Goal: Find contact information: Find contact information

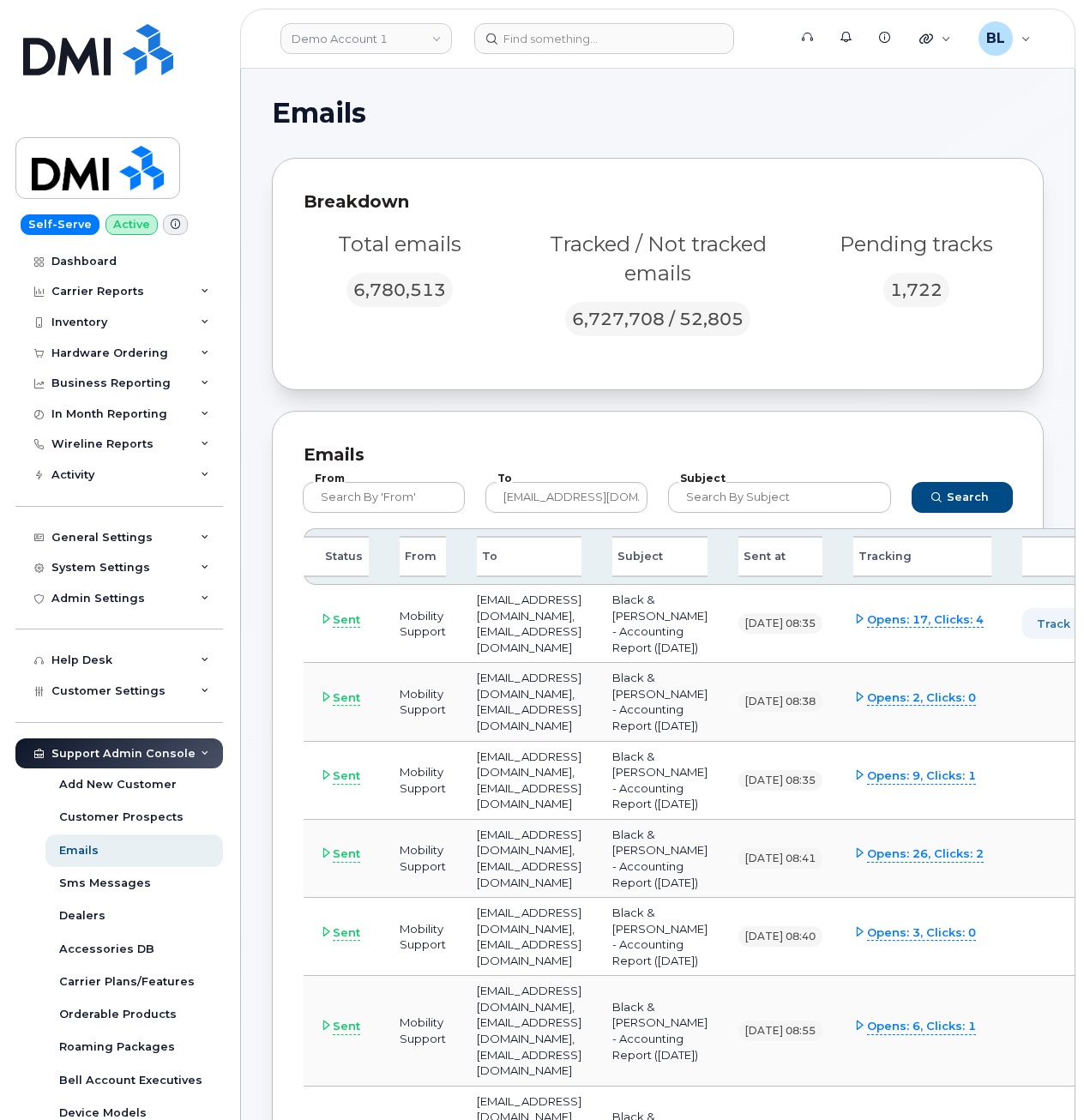
click at [853, 66] on header "Demo Account 1 Support Alerts Knowledge Base Quicklinks Suspend / Cancel Device…" at bounding box center [658, 39] width 835 height 60
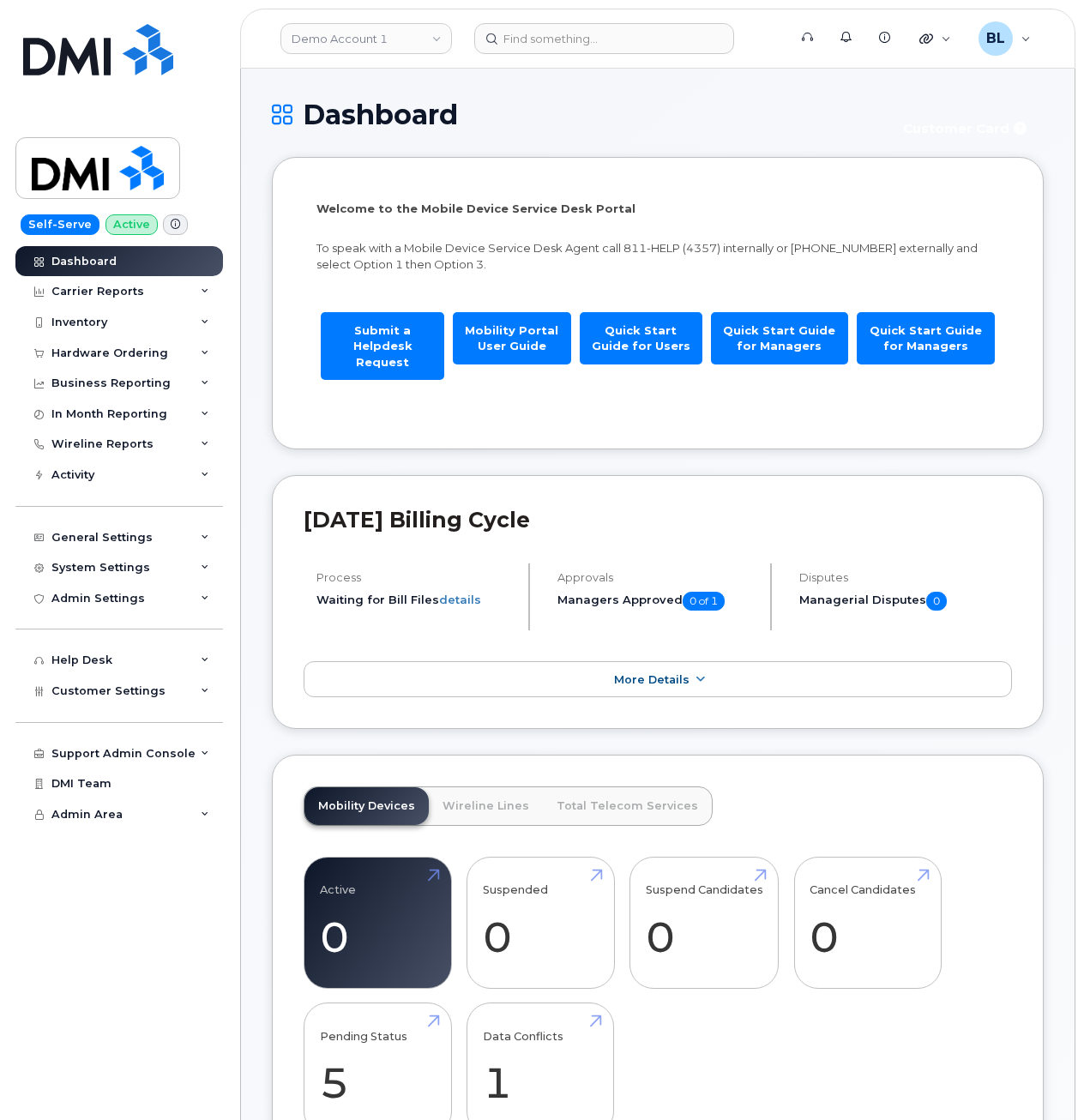
click at [396, 22] on div "Demo Account 1" at bounding box center [366, 39] width 189 height 34
click at [400, 28] on link "Demo Account 1" at bounding box center [366, 39] width 171 height 30
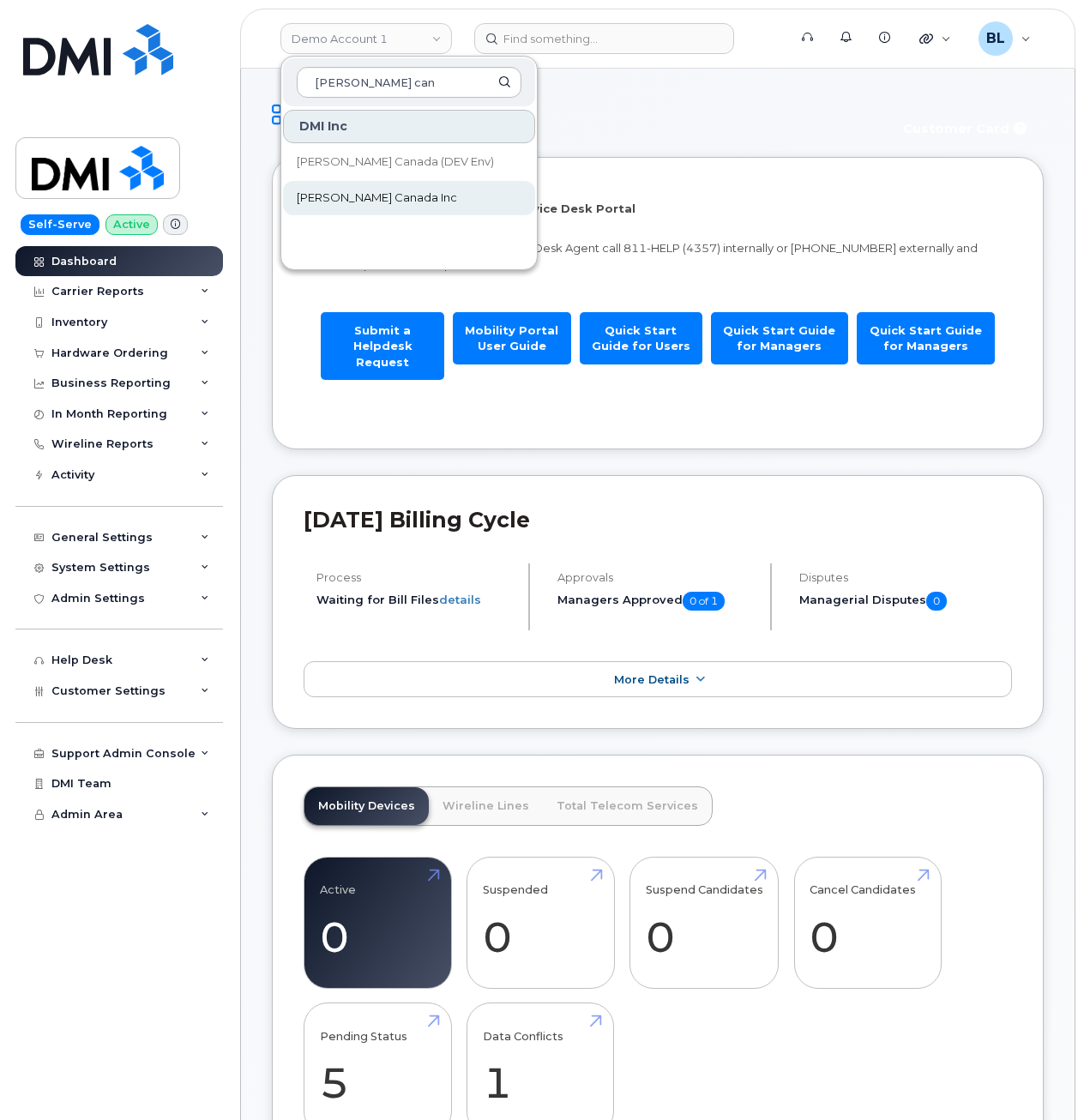
type input "kiewit can"
click at [372, 194] on span "[PERSON_NAME] Canada Inc" at bounding box center [376, 198] width 160 height 17
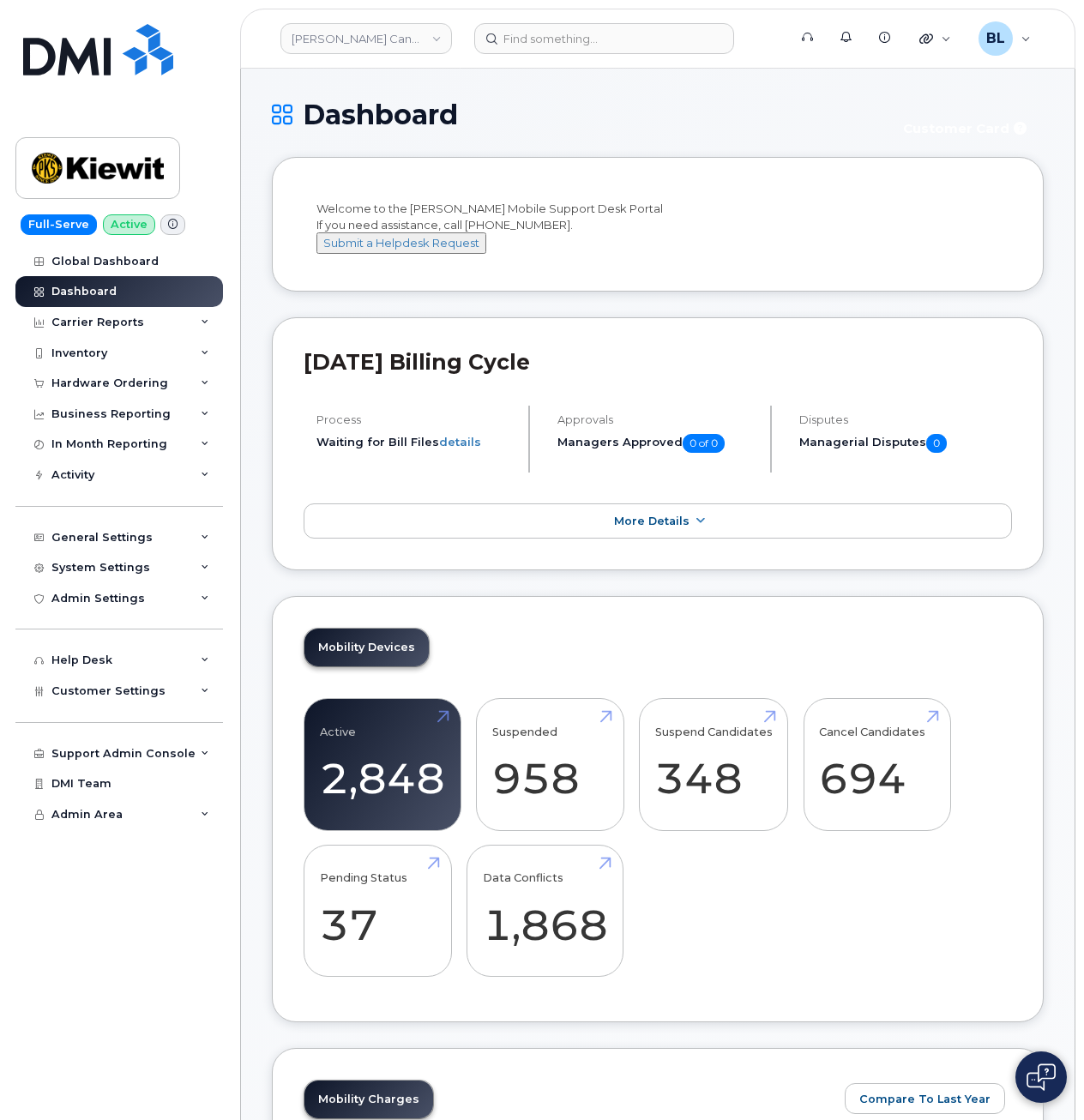
click at [762, 56] on header "Kiewit Canada Inc Support Alerts Knowledge Base Quicklinks Suspend / Cancel Dev…" at bounding box center [658, 39] width 835 height 60
click at [106, 331] on div "Carrier Reports" at bounding box center [119, 323] width 208 height 30
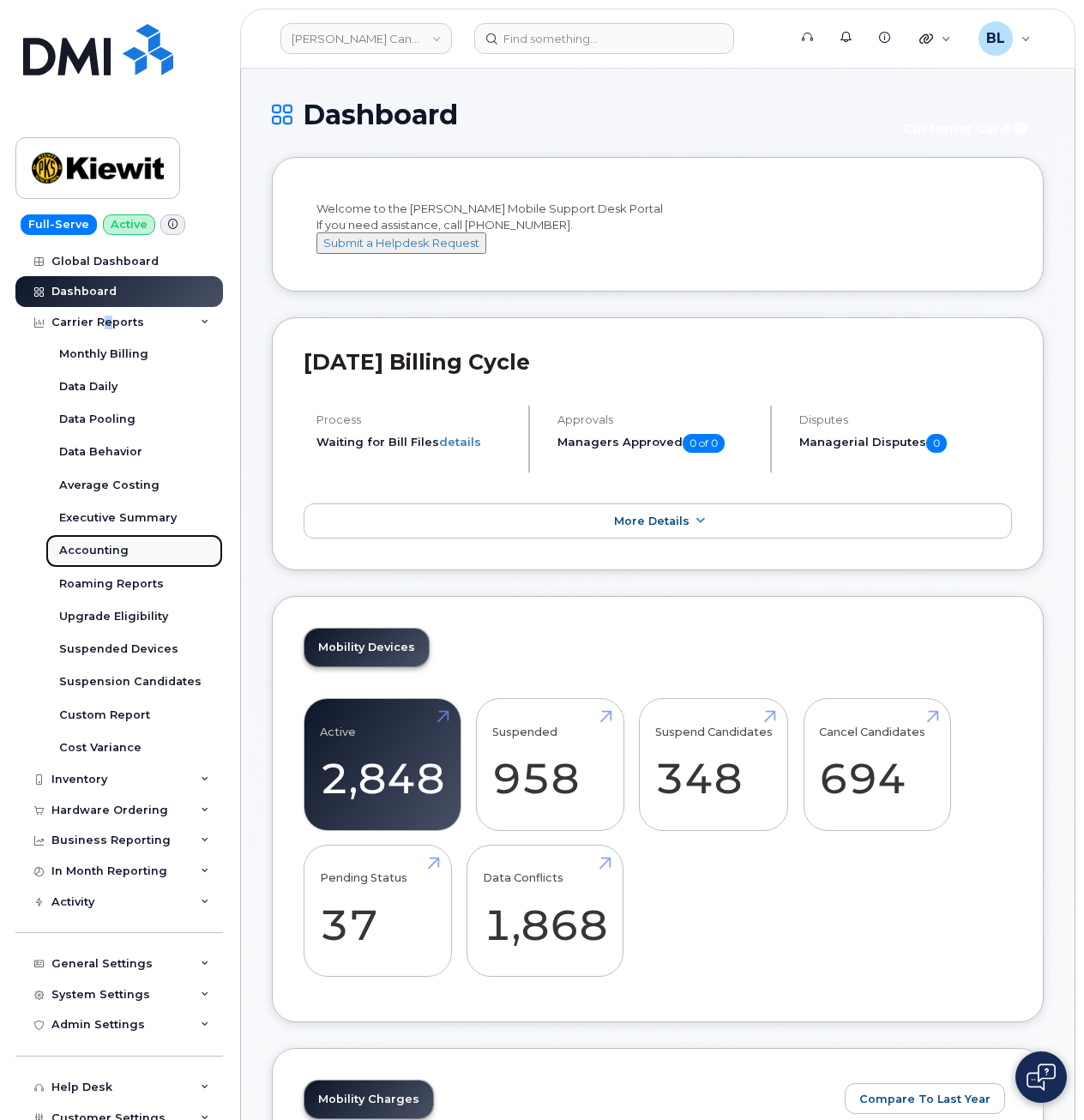
click at [111, 548] on div "Accounting" at bounding box center [94, 550] width 70 height 15
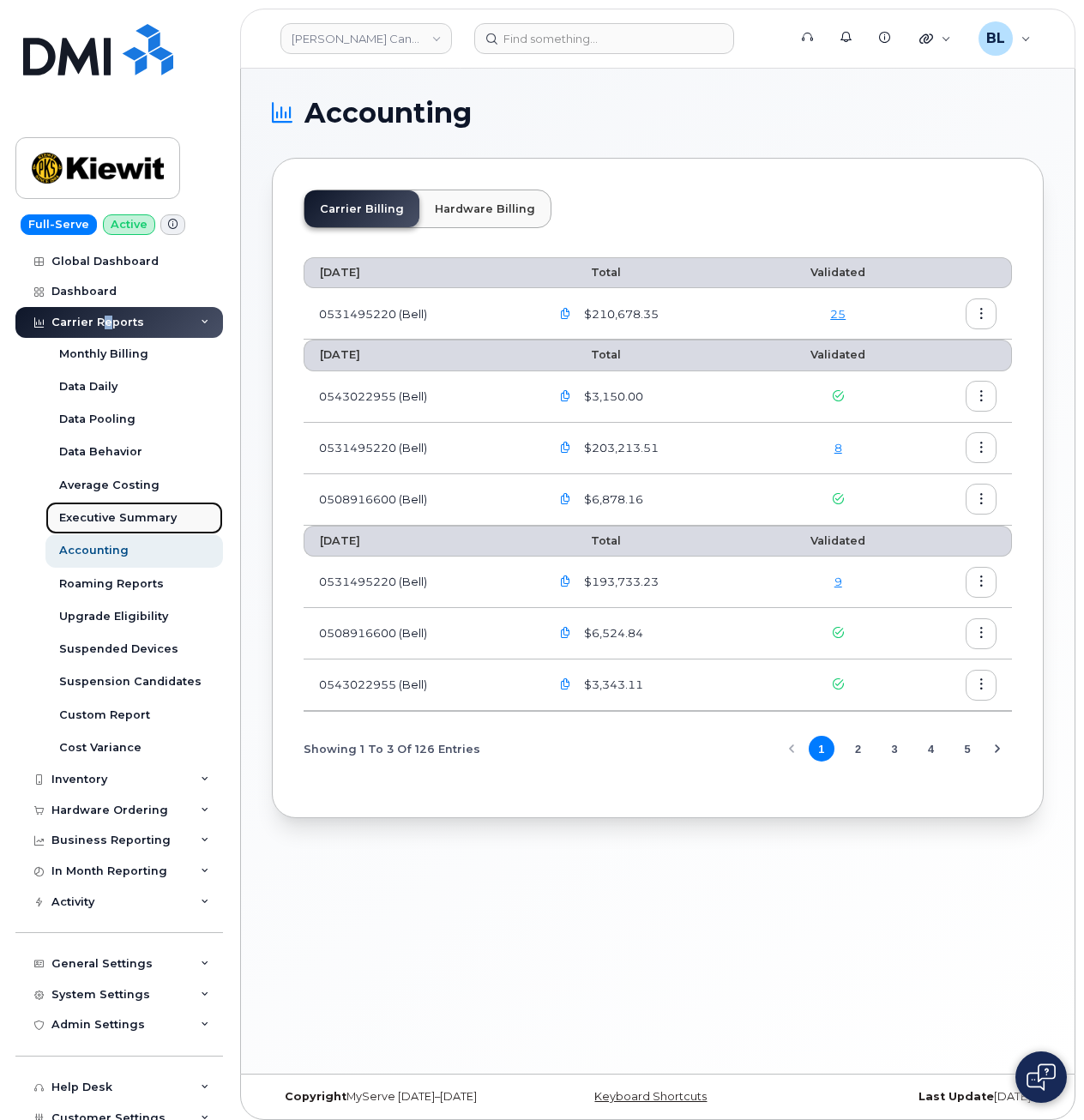
click at [111, 524] on div "Executive Summary" at bounding box center [117, 517] width 117 height 15
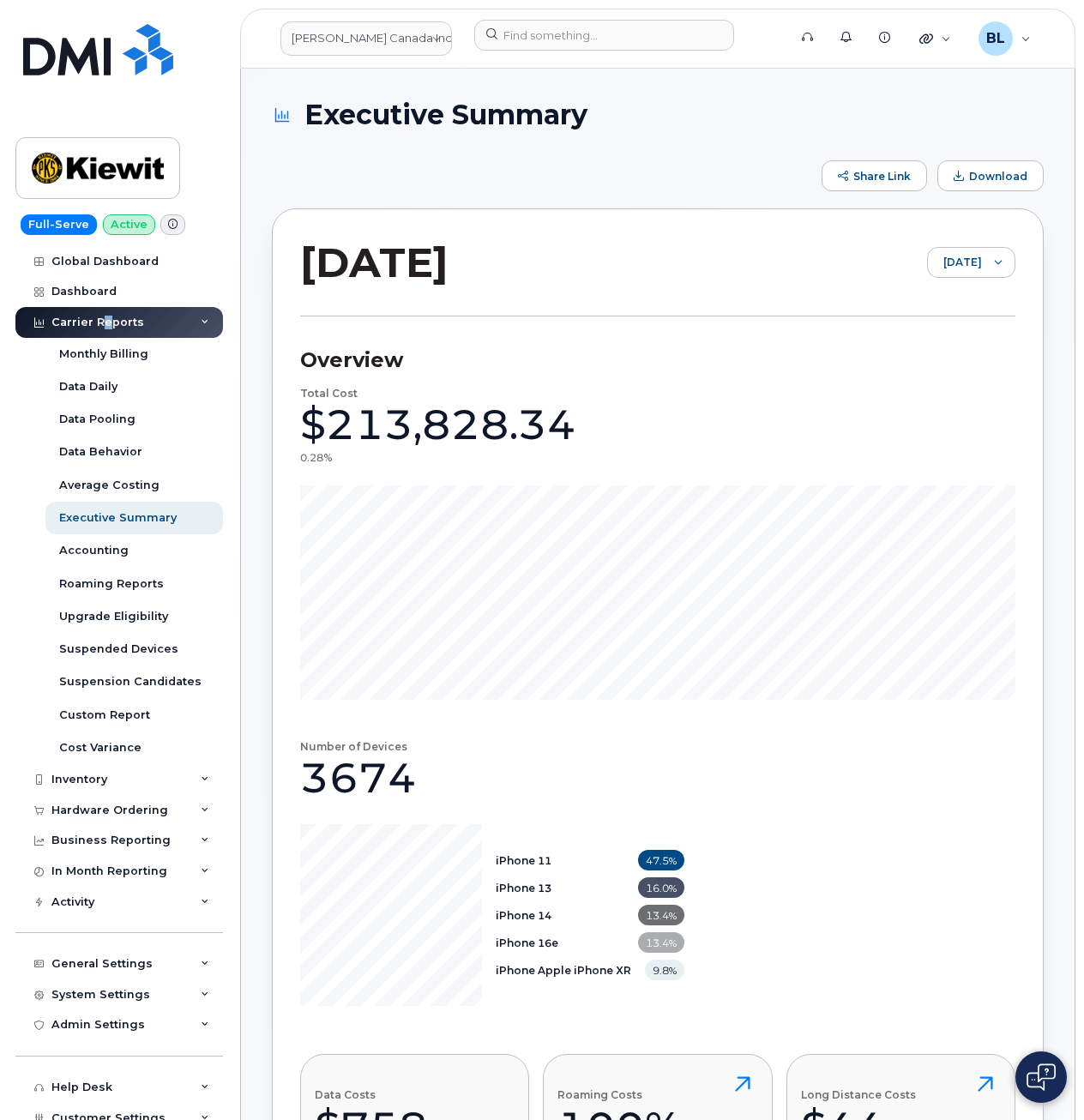
click at [596, 340] on section "Overview Total Cost $213,828.34 0.28% Number of Devices 3674 iPhone 11 47.5% iP…" at bounding box center [658, 797] width 715 height 961
click at [978, 260] on span "[DATE]" at bounding box center [955, 263] width 54 height 30
click at [949, 392] on span "May 2025" at bounding box center [931, 389] width 37 height 16
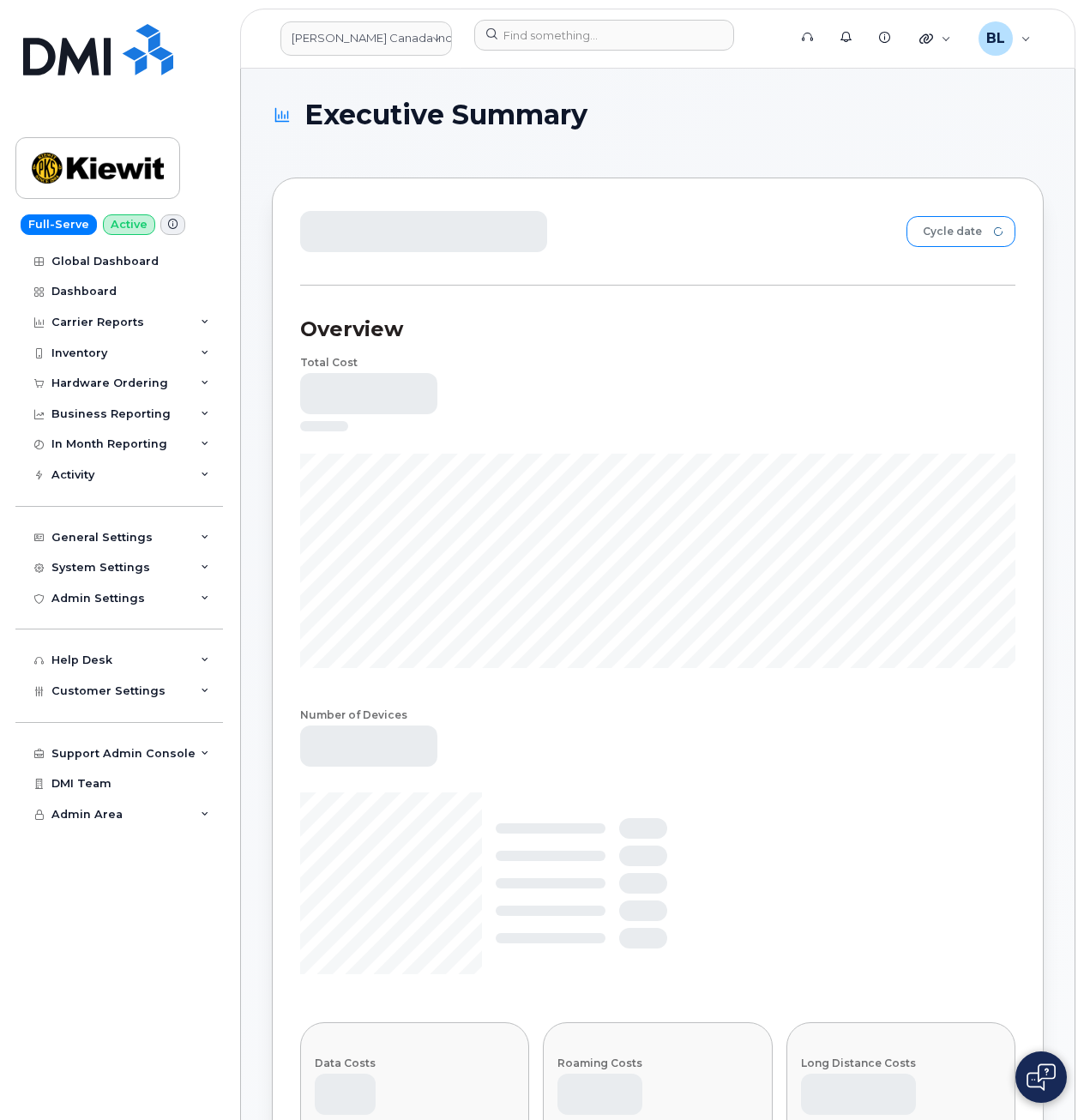
click at [992, 233] on div at bounding box center [998, 231] width 32 height 30
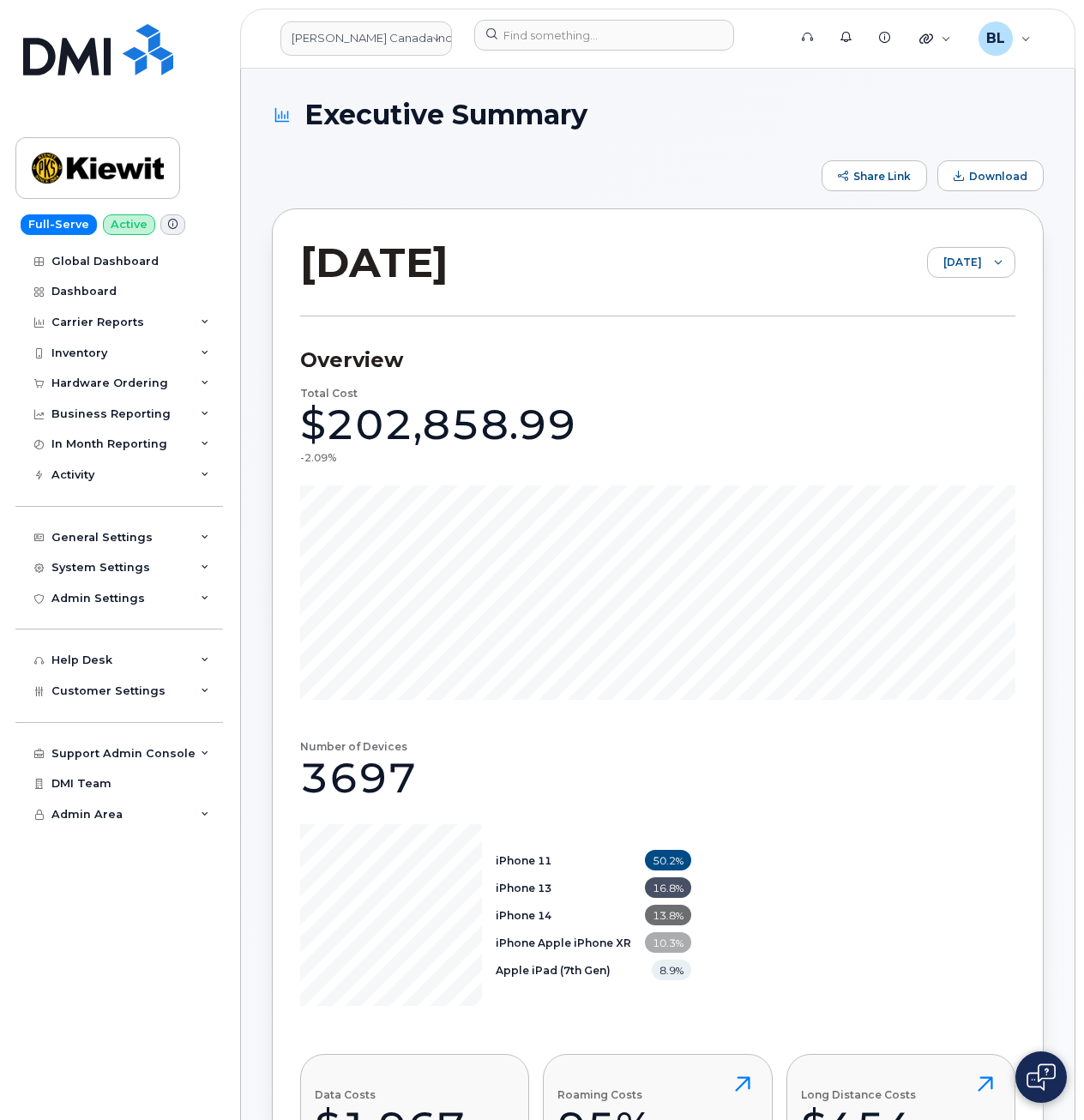
drag, startPoint x: 973, startPoint y: 169, endPoint x: 925, endPoint y: 192, distance: 53.2
click at [973, 169] on span "Download" at bounding box center [997, 176] width 58 height 13
drag, startPoint x: 803, startPoint y: 339, endPoint x: 839, endPoint y: 324, distance: 39.0
click at [803, 339] on section "Overview Total Cost $202,858.99 -2.09% Number of Devices 3697 iPhone 11 50.2% i…" at bounding box center [658, 797] width 715 height 961
click at [987, 265] on div at bounding box center [998, 263] width 32 height 30
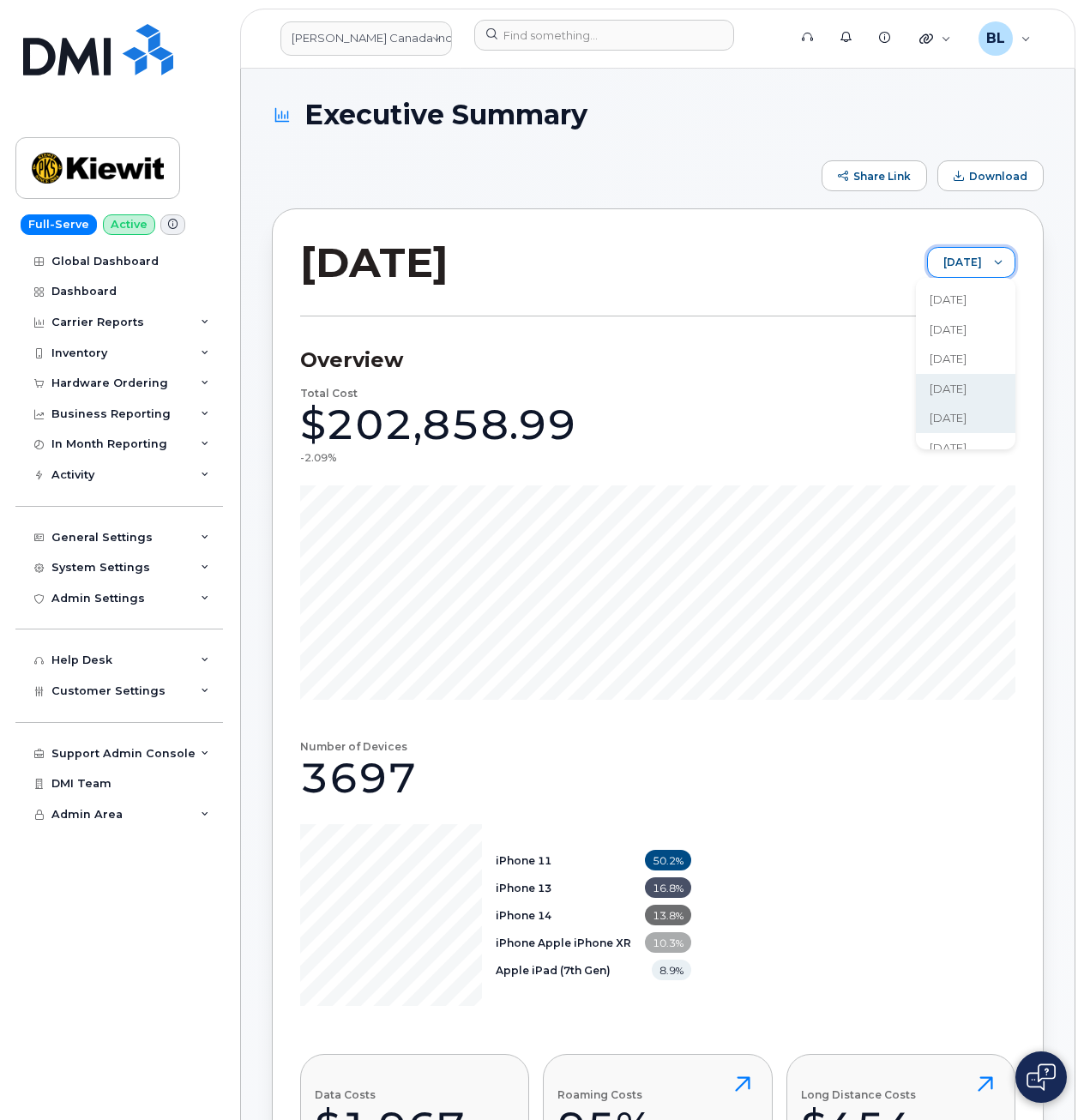
click at [967, 419] on span "April 2025" at bounding box center [947, 418] width 37 height 16
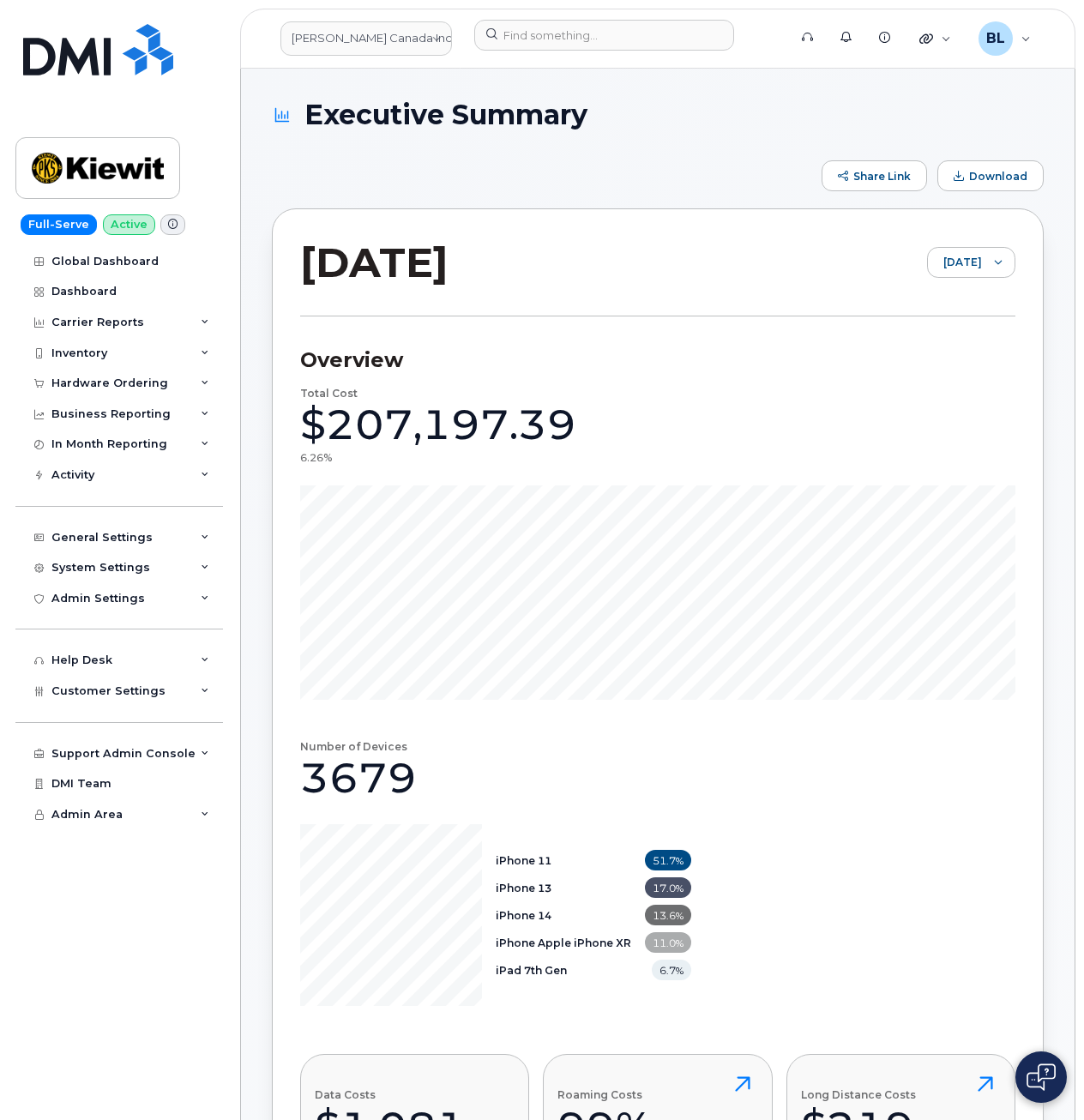
drag, startPoint x: 988, startPoint y: 188, endPoint x: 514, endPoint y: 219, distance: 475.0
click at [988, 188] on button "Download" at bounding box center [990, 176] width 107 height 30
click at [857, 479] on div "Total Cost $207,197.39 6.26%" at bounding box center [658, 544] width 715 height 312
drag, startPoint x: 497, startPoint y: 732, endPoint x: 555, endPoint y: 201, distance: 534.2
drag, startPoint x: 434, startPoint y: 180, endPoint x: 405, endPoint y: 75, distance: 108.9
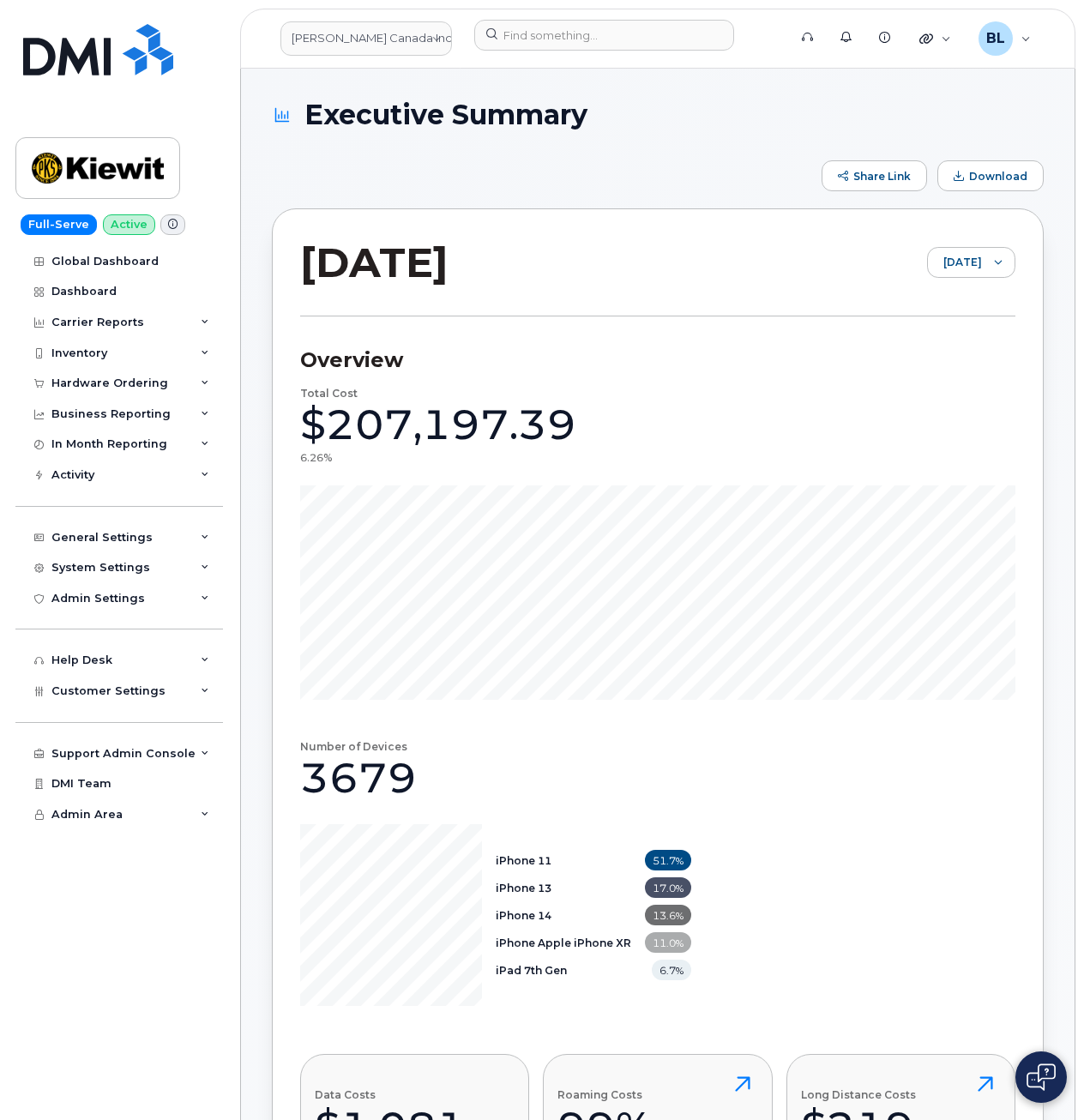
click at [434, 180] on div "Share Link Download" at bounding box center [657, 176] width 771 height 30
click at [391, 30] on link "Kiewit Canada Inc" at bounding box center [366, 39] width 171 height 34
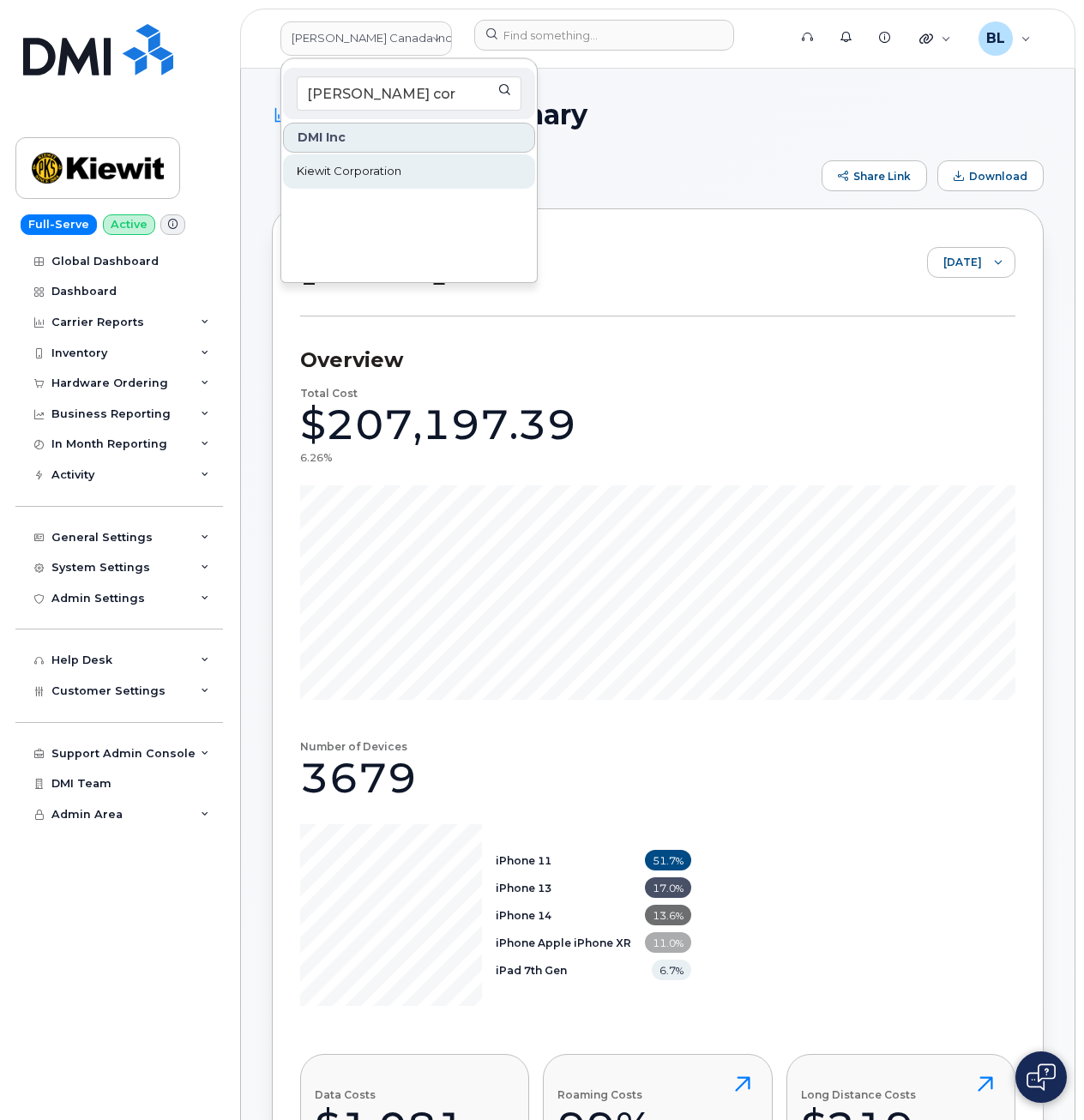
type input "kiewit cor"
click at [404, 173] on link "Kiewit Corporation" at bounding box center [409, 171] width 252 height 34
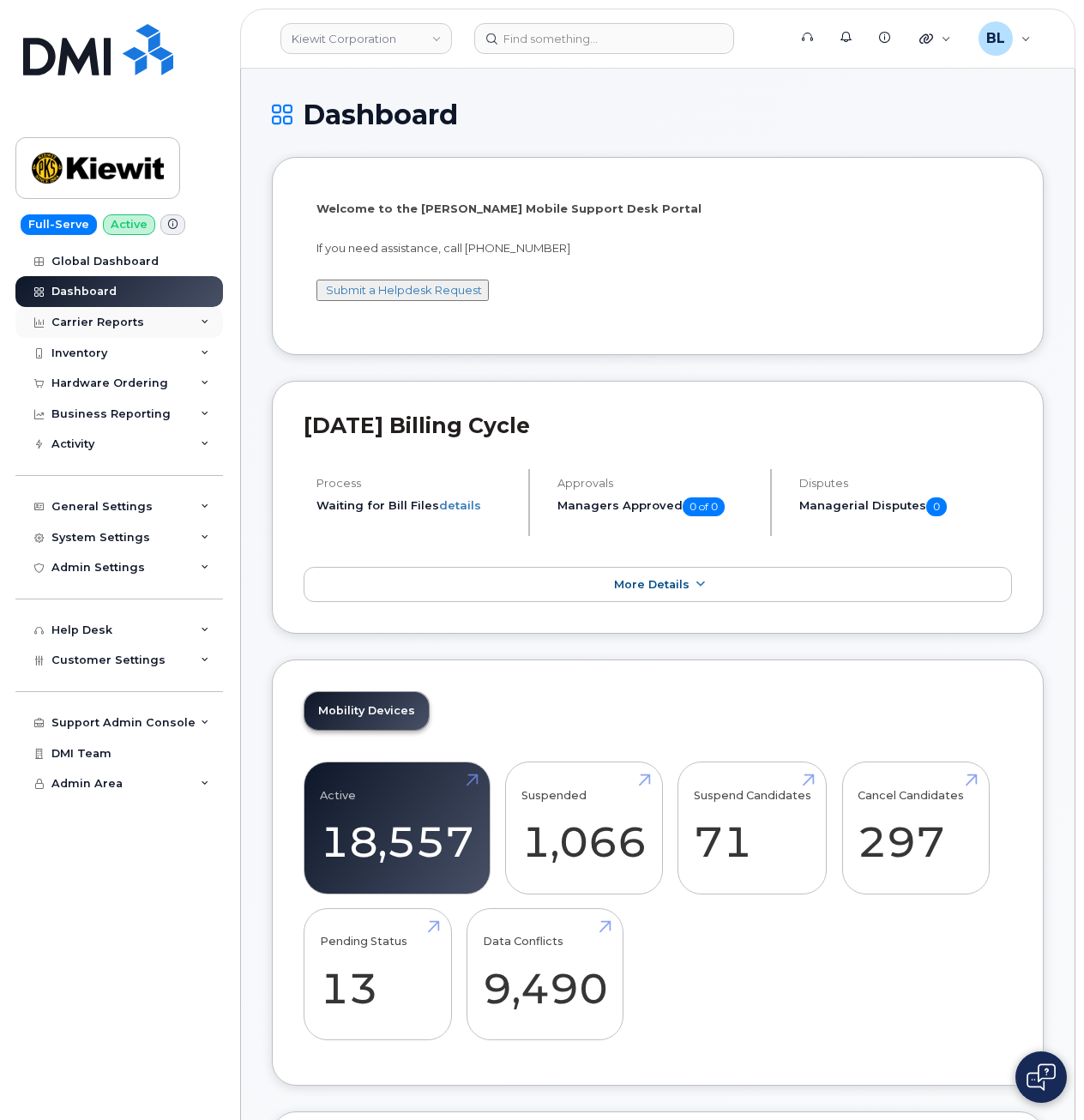
click at [152, 324] on div "Carrier Reports" at bounding box center [119, 323] width 208 height 30
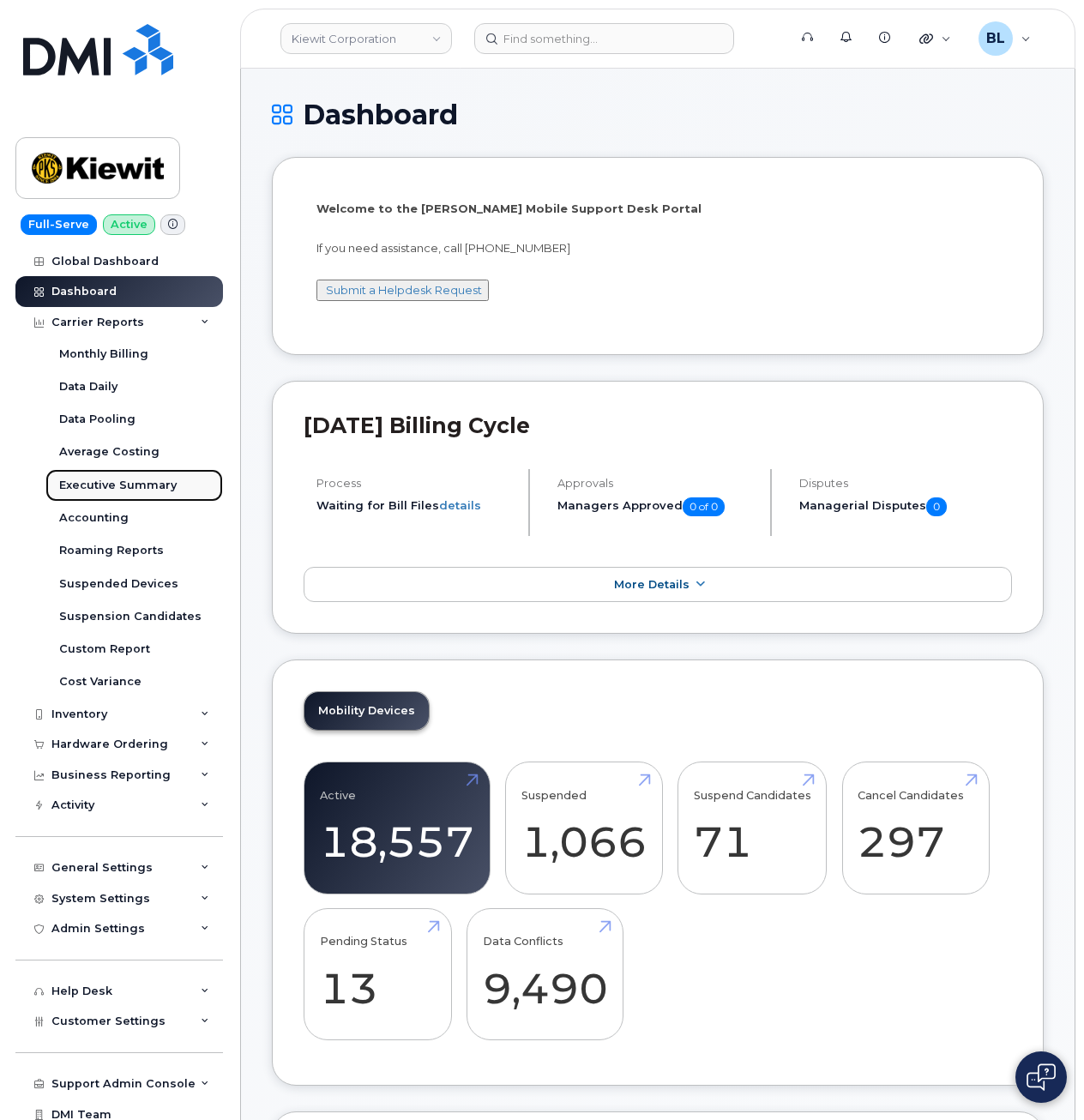
click at [147, 482] on div "Executive Summary" at bounding box center [117, 485] width 117 height 15
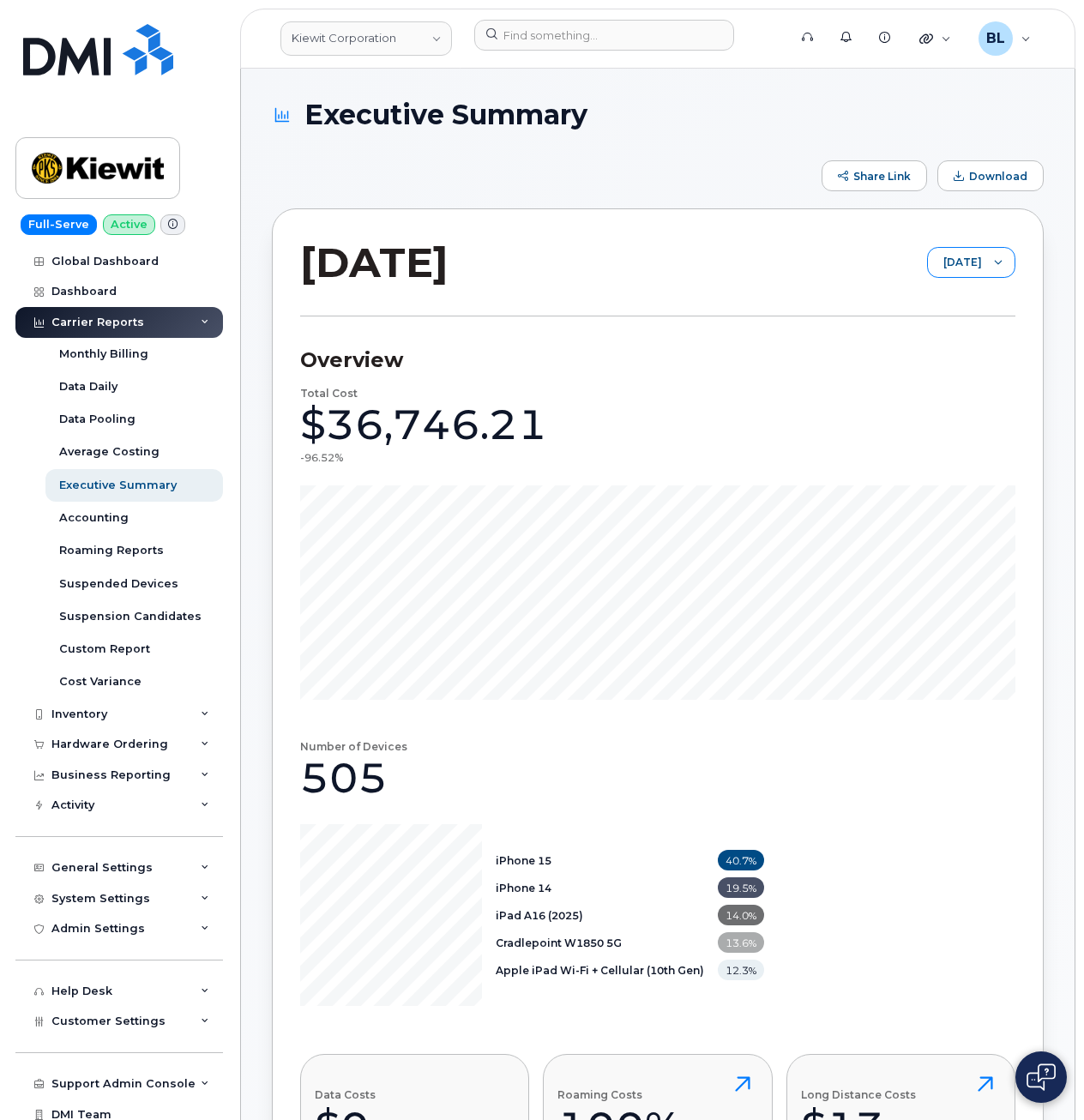
click at [982, 269] on div at bounding box center [998, 263] width 32 height 30
click at [950, 358] on span "June 2025" at bounding box center [931, 358] width 37 height 16
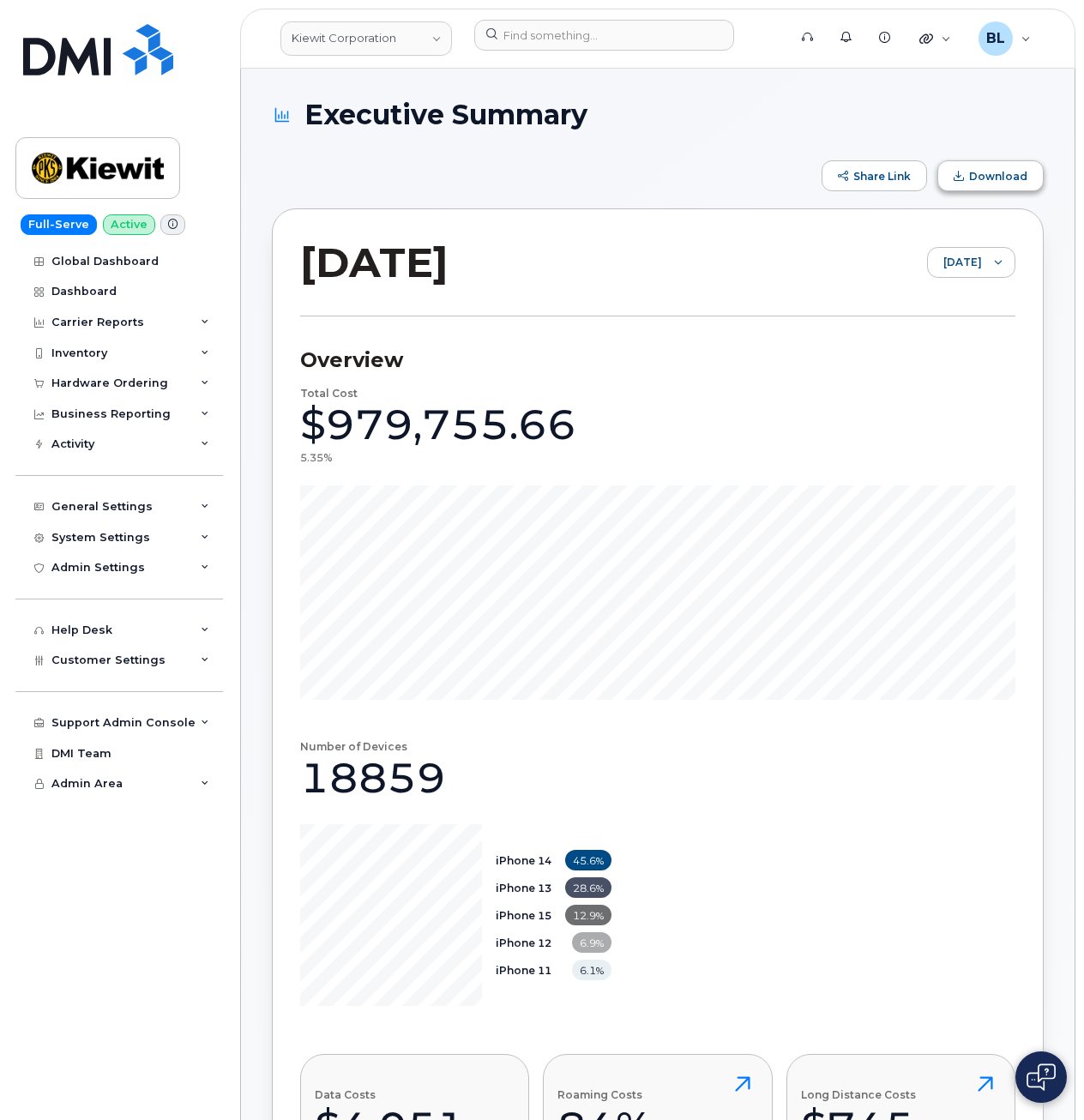
drag, startPoint x: 994, startPoint y: 176, endPoint x: 982, endPoint y: 179, distance: 12.4
click at [994, 176] on span "Download" at bounding box center [997, 176] width 58 height 13
drag, startPoint x: 796, startPoint y: 390, endPoint x: 845, endPoint y: 350, distance: 63.3
click at [796, 390] on div "Total Cost $979,755.66 5.35%" at bounding box center [658, 544] width 715 height 312
click at [942, 269] on span "June 2025" at bounding box center [955, 263] width 54 height 30
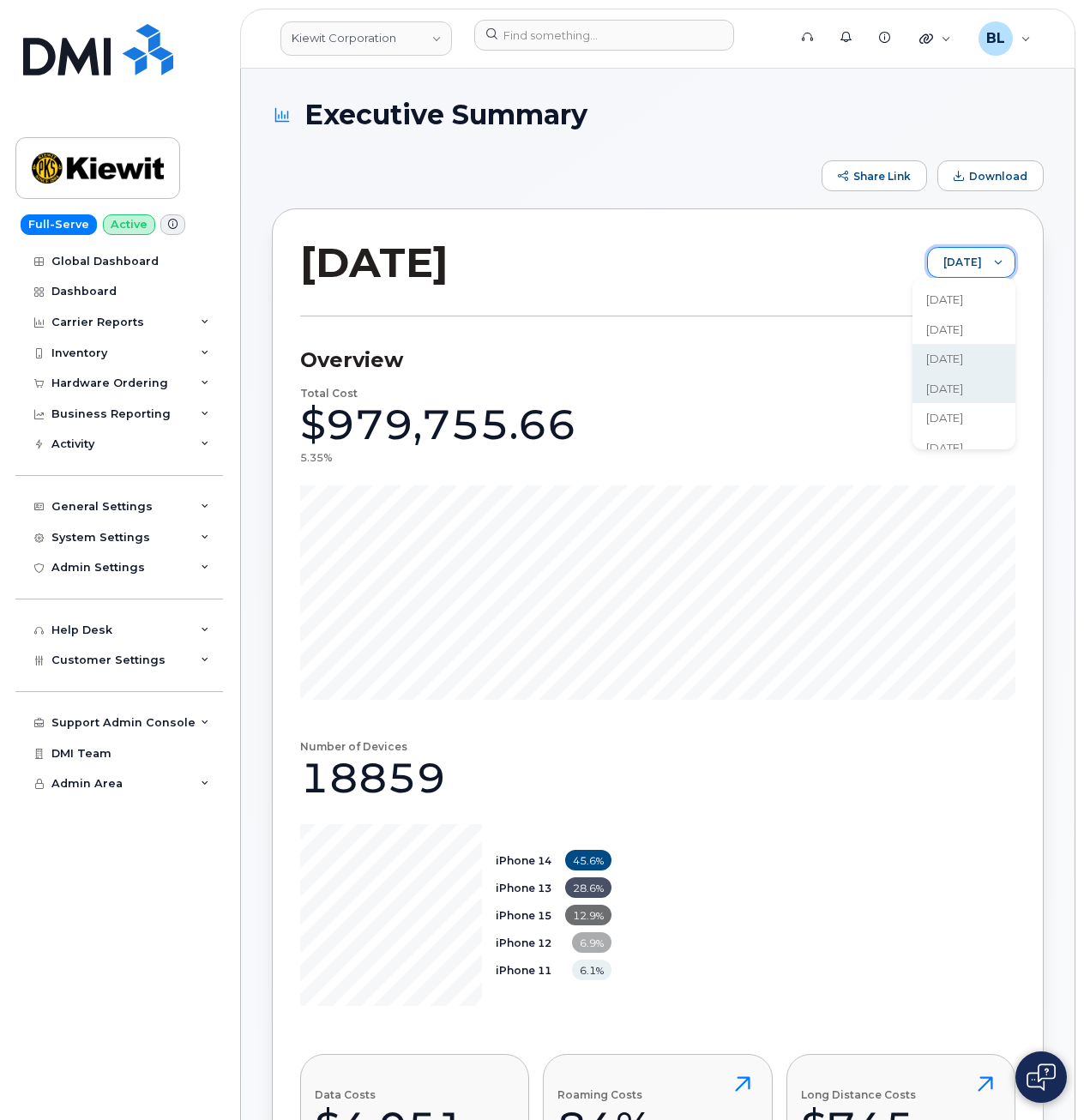
click at [963, 392] on span "May 2025" at bounding box center [944, 389] width 37 height 16
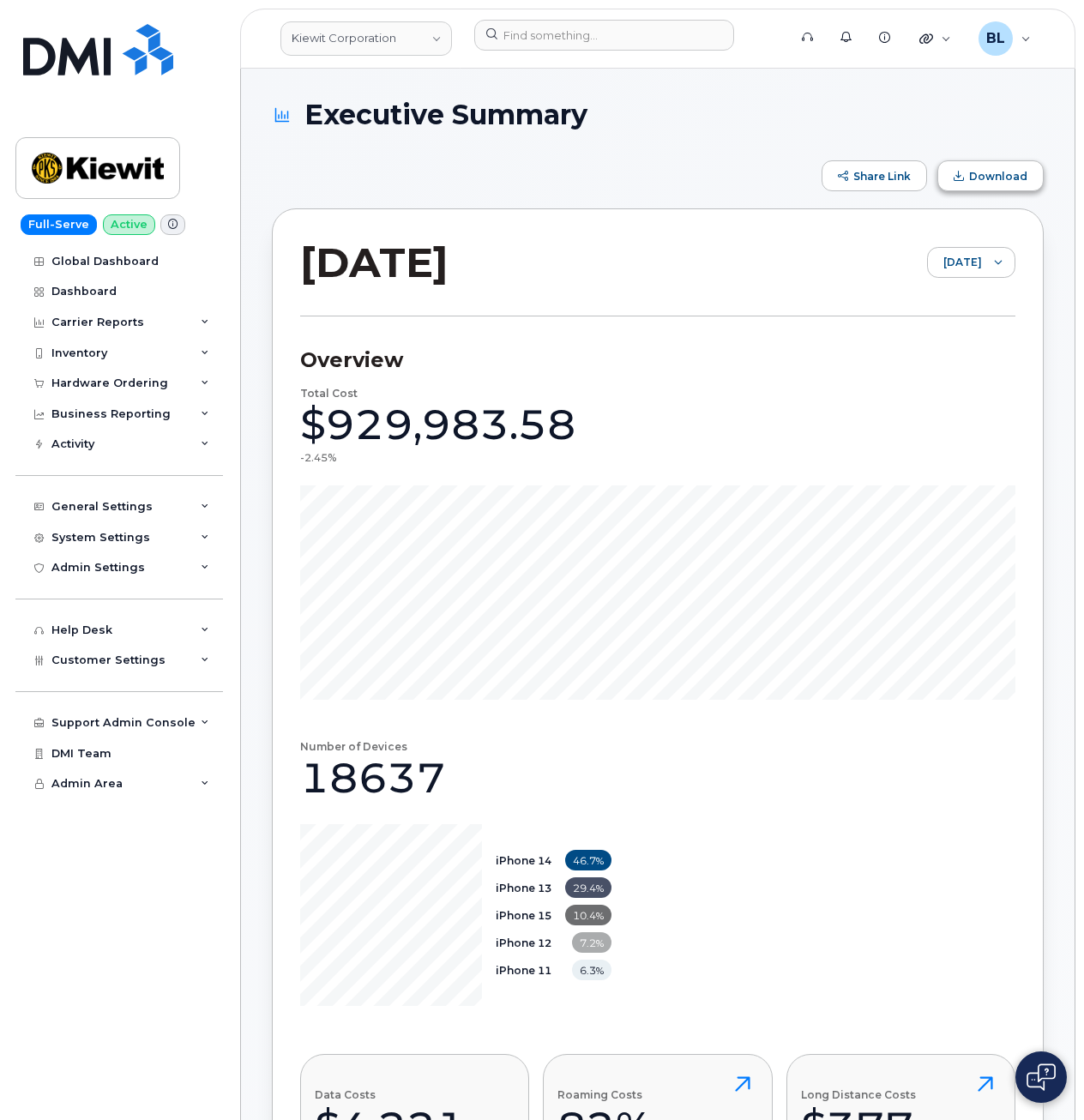
click at [1019, 175] on span "Download" at bounding box center [997, 176] width 58 height 13
click at [582, 175] on div "Share Link Download" at bounding box center [657, 176] width 771 height 30
click at [984, 260] on div at bounding box center [998, 263] width 32 height 30
click at [967, 418] on span "April 2025" at bounding box center [947, 418] width 37 height 16
click at [995, 170] on span "Download" at bounding box center [997, 176] width 58 height 13
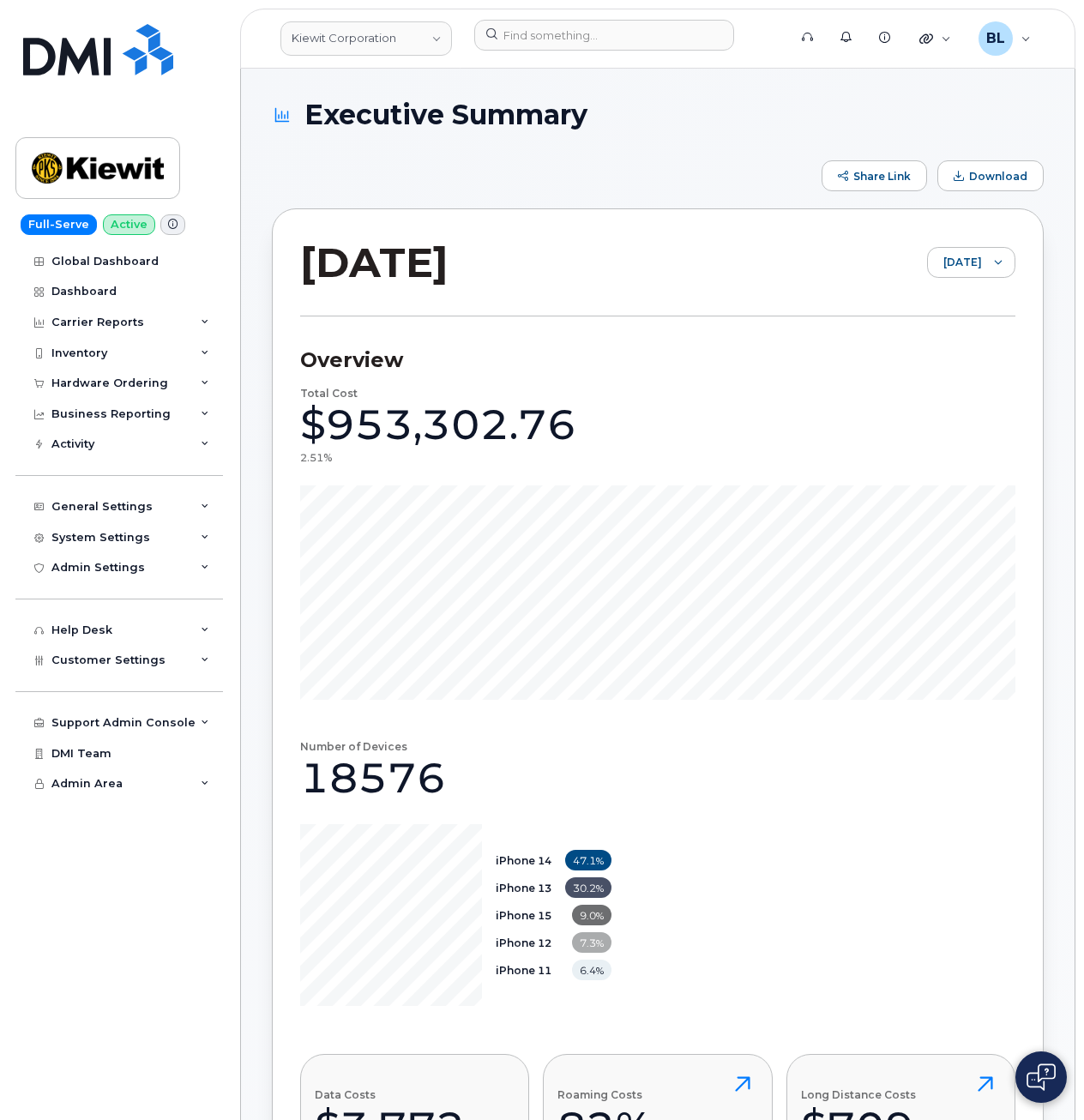
click at [816, 365] on h3 "Overview" at bounding box center [658, 360] width 715 height 26
click at [158, 668] on div "Customer Settings" at bounding box center [119, 660] width 208 height 30
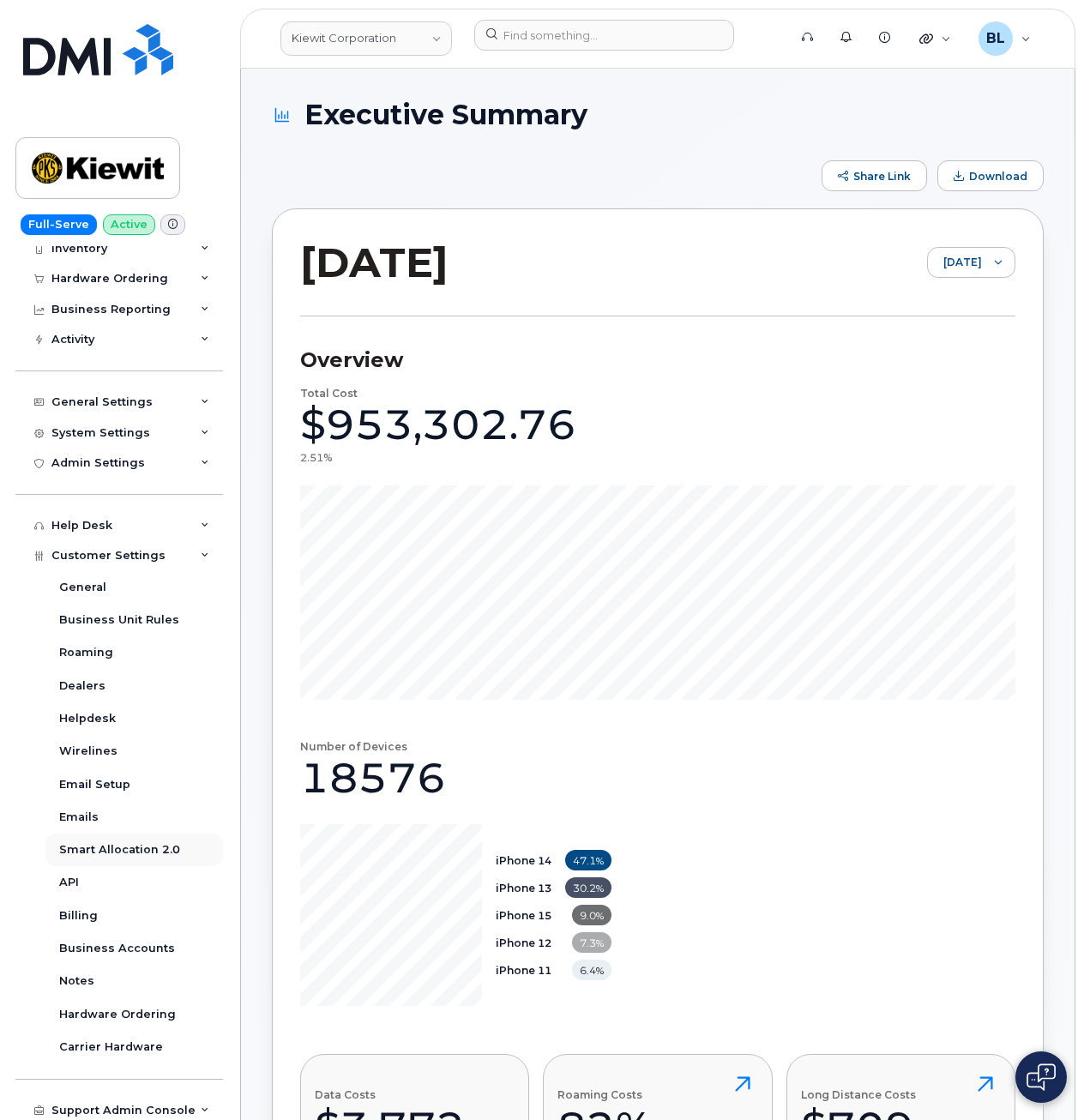
scroll to position [170, 0]
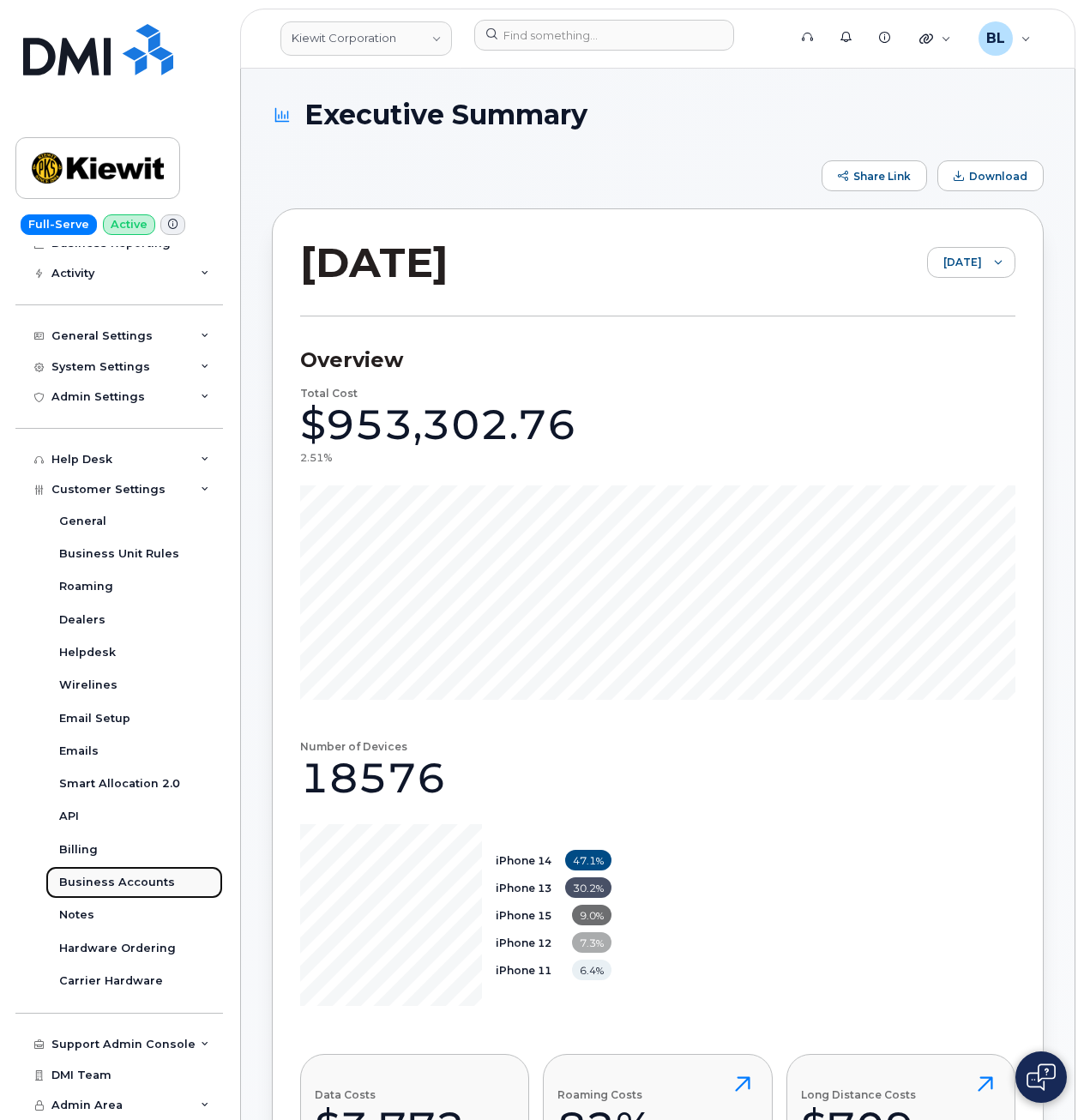
click at [155, 877] on div "Business Accounts" at bounding box center [116, 882] width 116 height 15
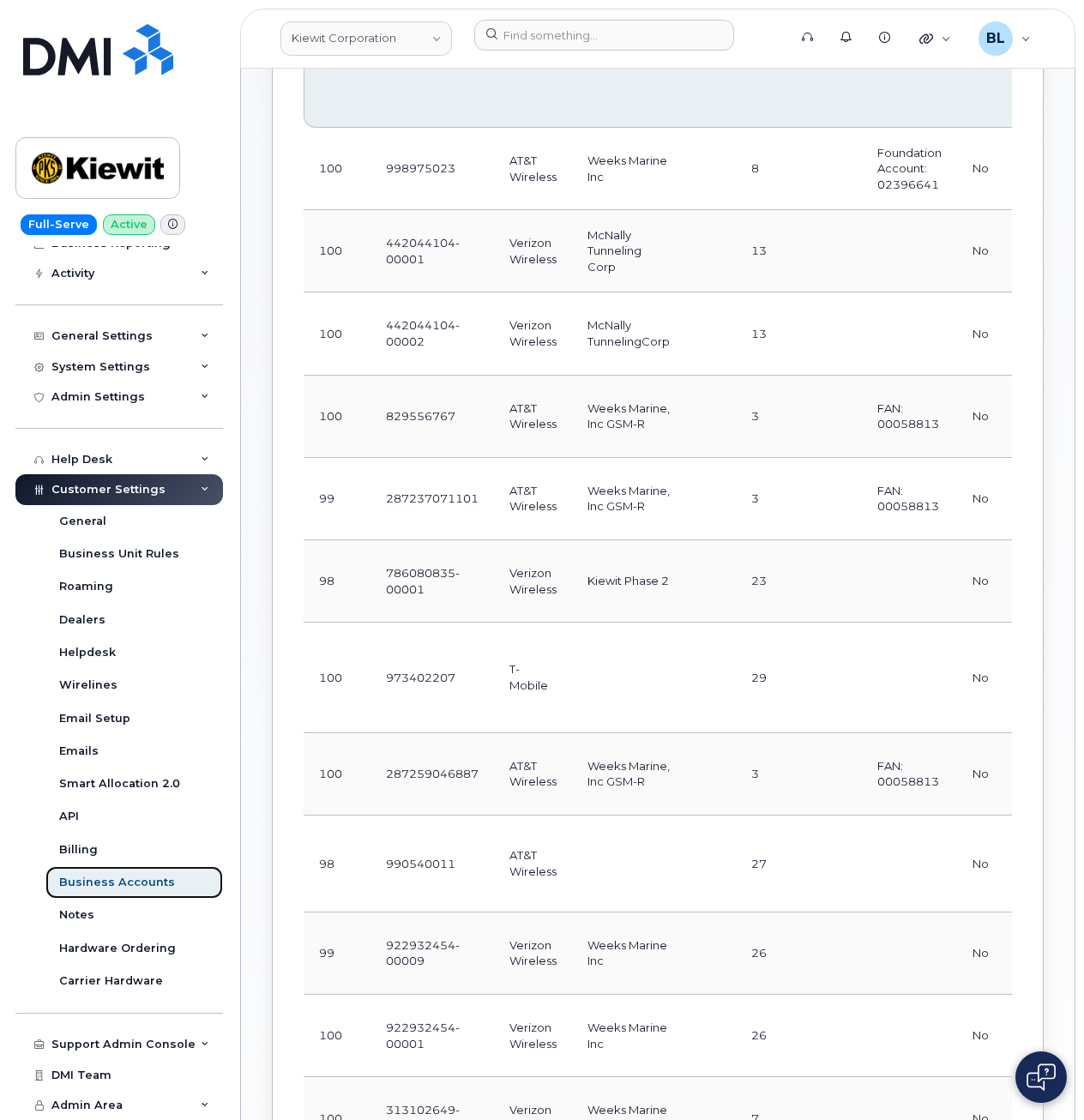
scroll to position [457, 0]
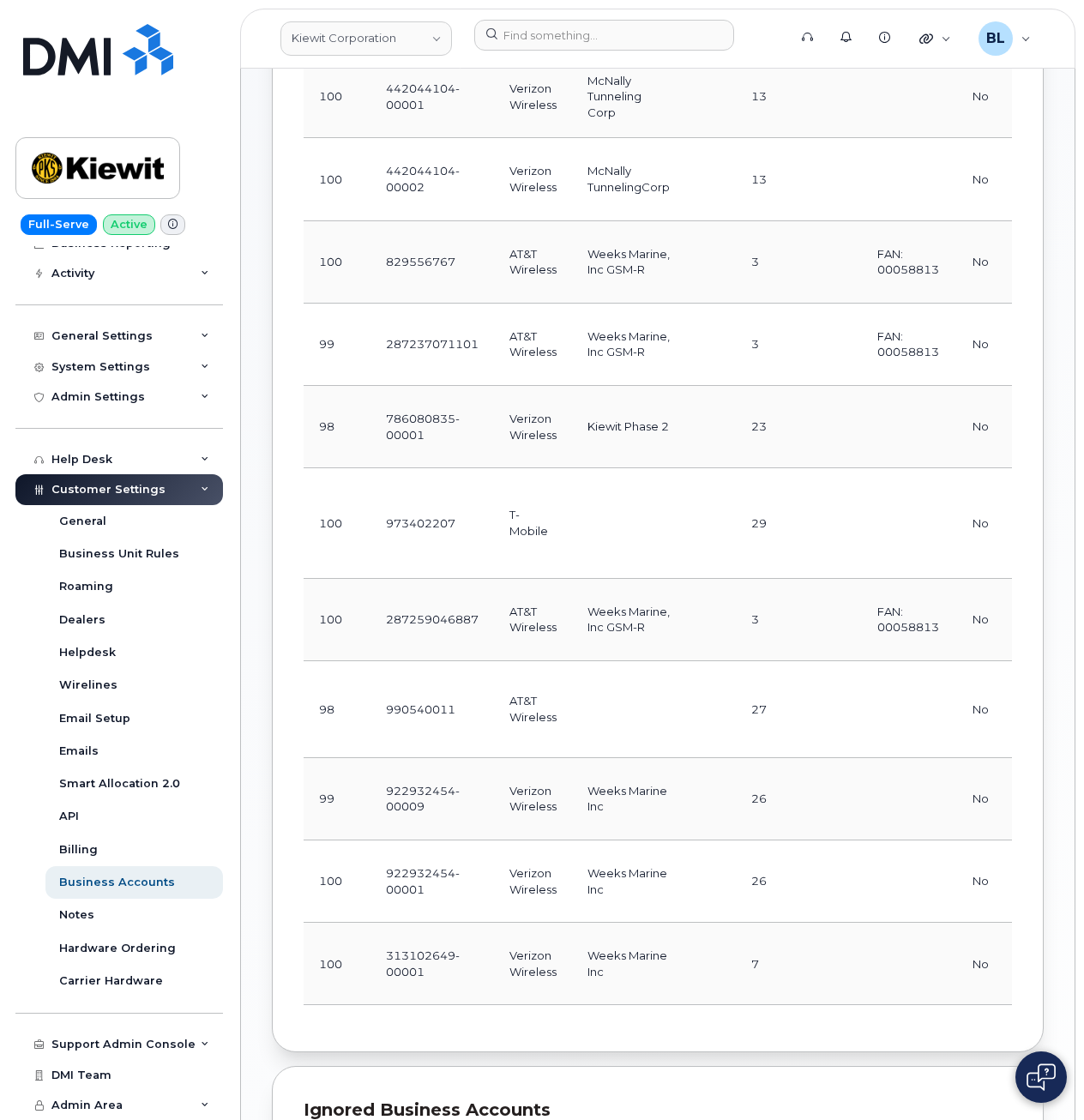
click at [657, 507] on td at bounding box center [628, 523] width 113 height 110
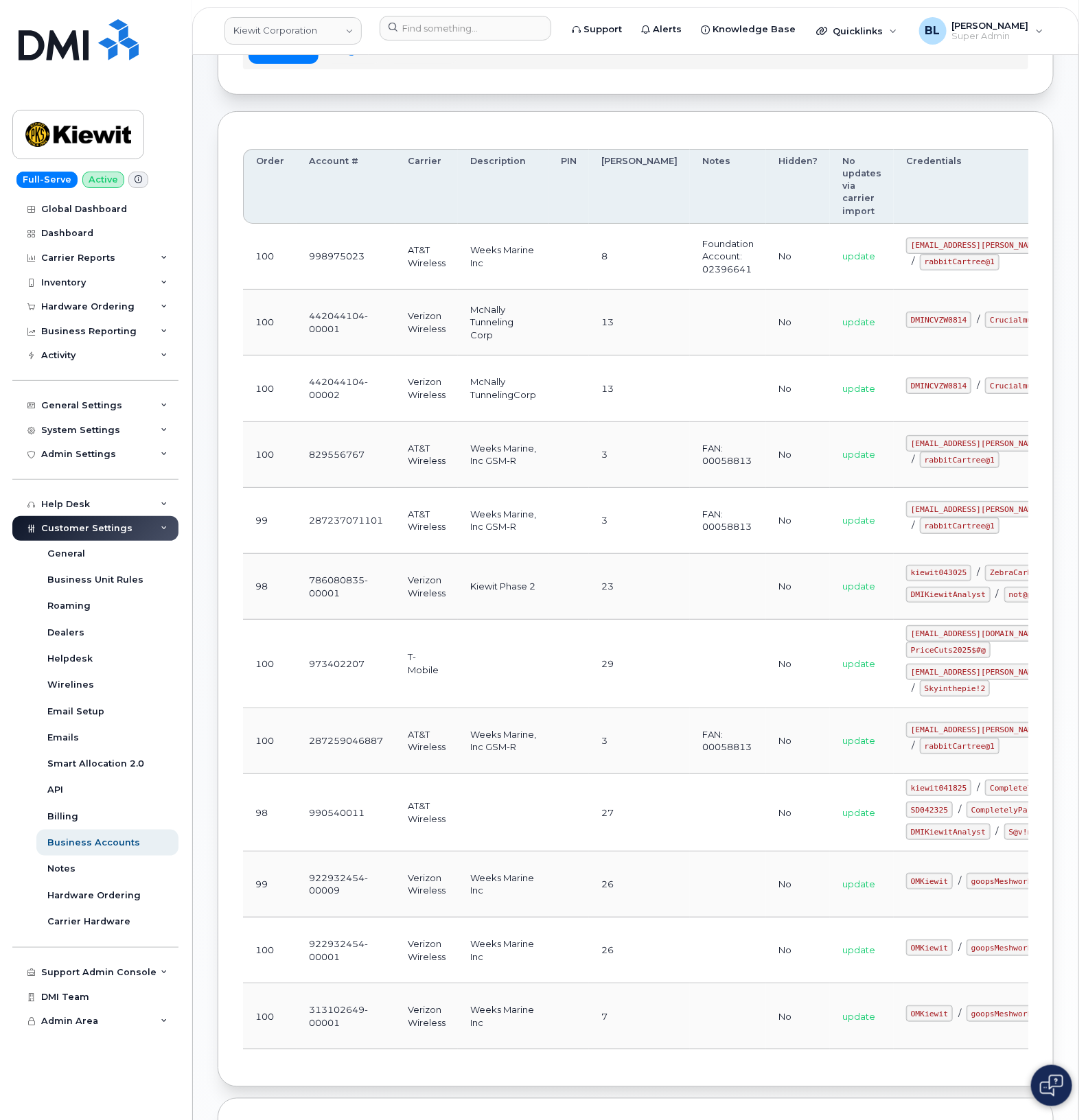
scroll to position [0, 0]
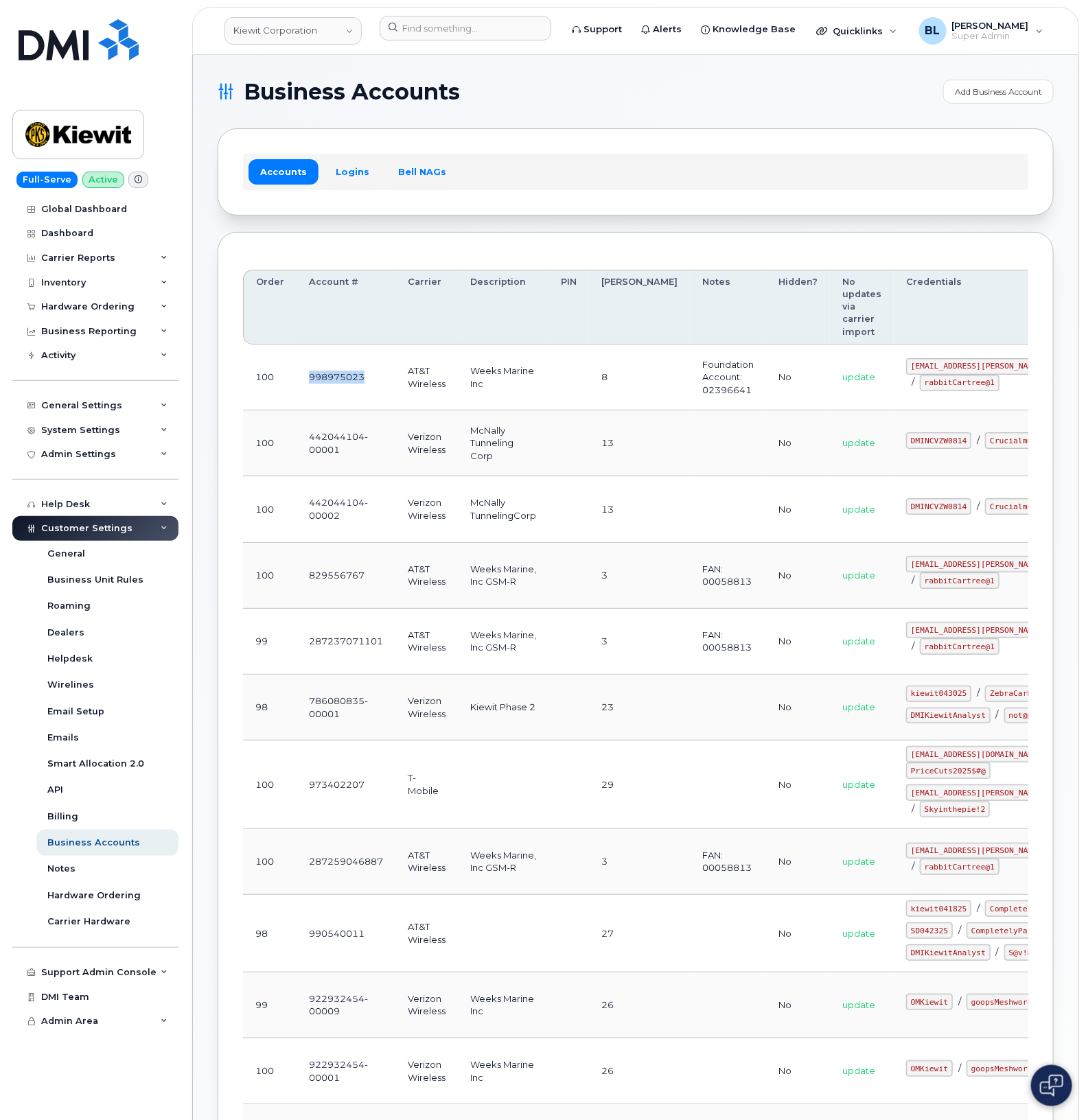
drag, startPoint x: 372, startPoint y: 378, endPoint x: 285, endPoint y: 378, distance: 87.0
click at [285, 410] on tr "100 998975023 AT&T Wireless Weeks Marine Inc 8 Foundation Account: 02396641 No …" at bounding box center [722, 443] width 957 height 66
click at [428, 391] on td "AT&T Wireless" at bounding box center [426, 377] width 62 height 66
click at [516, 384] on td "Weeks Marine Inc" at bounding box center [503, 377] width 90 height 66
drag, startPoint x: 372, startPoint y: 376, endPoint x: 306, endPoint y: 374, distance: 66.0
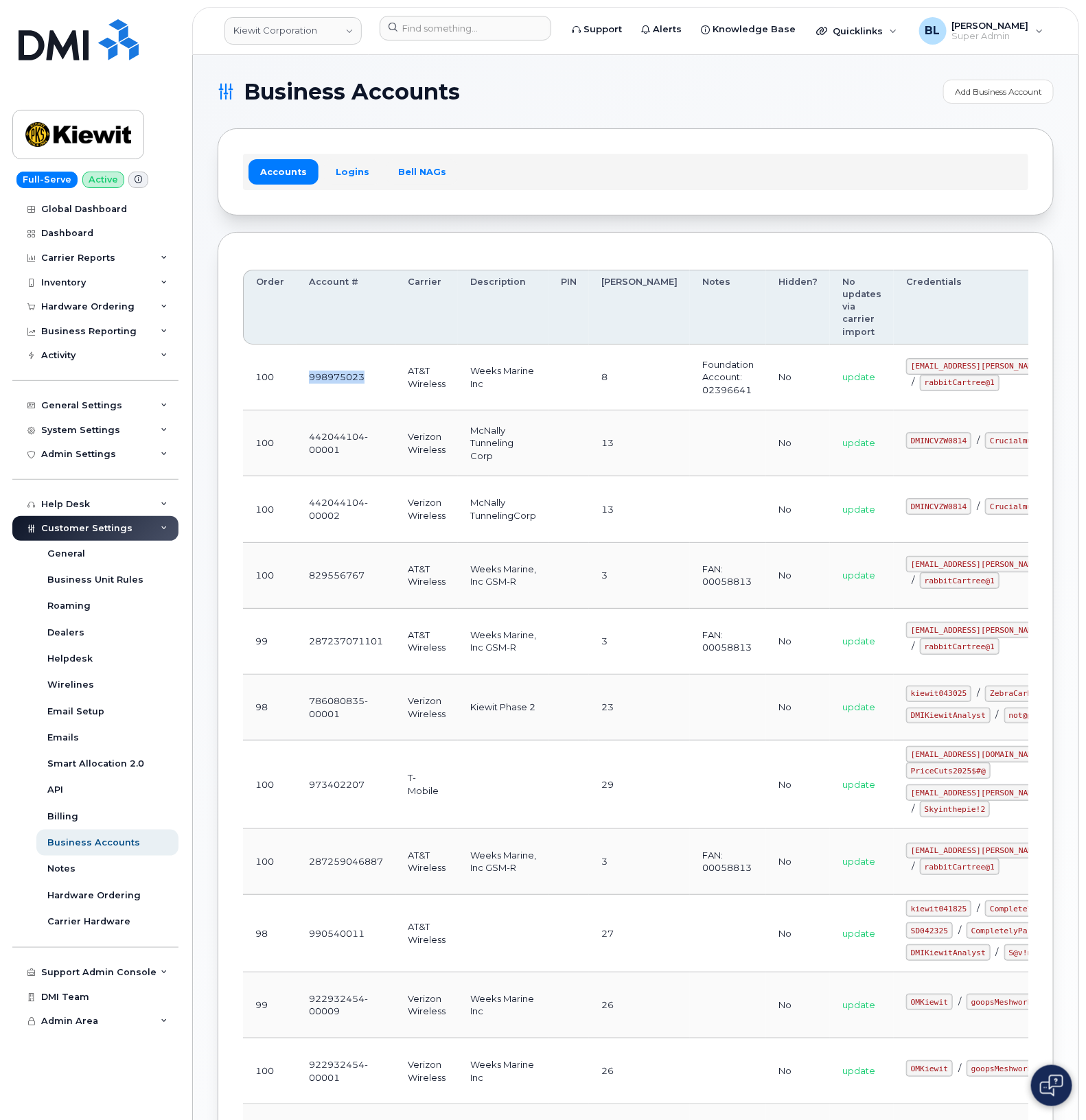
click at [306, 374] on td "998975023" at bounding box center [346, 377] width 99 height 66
copy td "998975023"
drag, startPoint x: 425, startPoint y: 379, endPoint x: 409, endPoint y: 374, distance: 16.8
click at [409, 374] on td "AT&T Wireless" at bounding box center [426, 377] width 62 height 66
drag, startPoint x: 409, startPoint y: 374, endPoint x: 425, endPoint y: 373, distance: 16.0
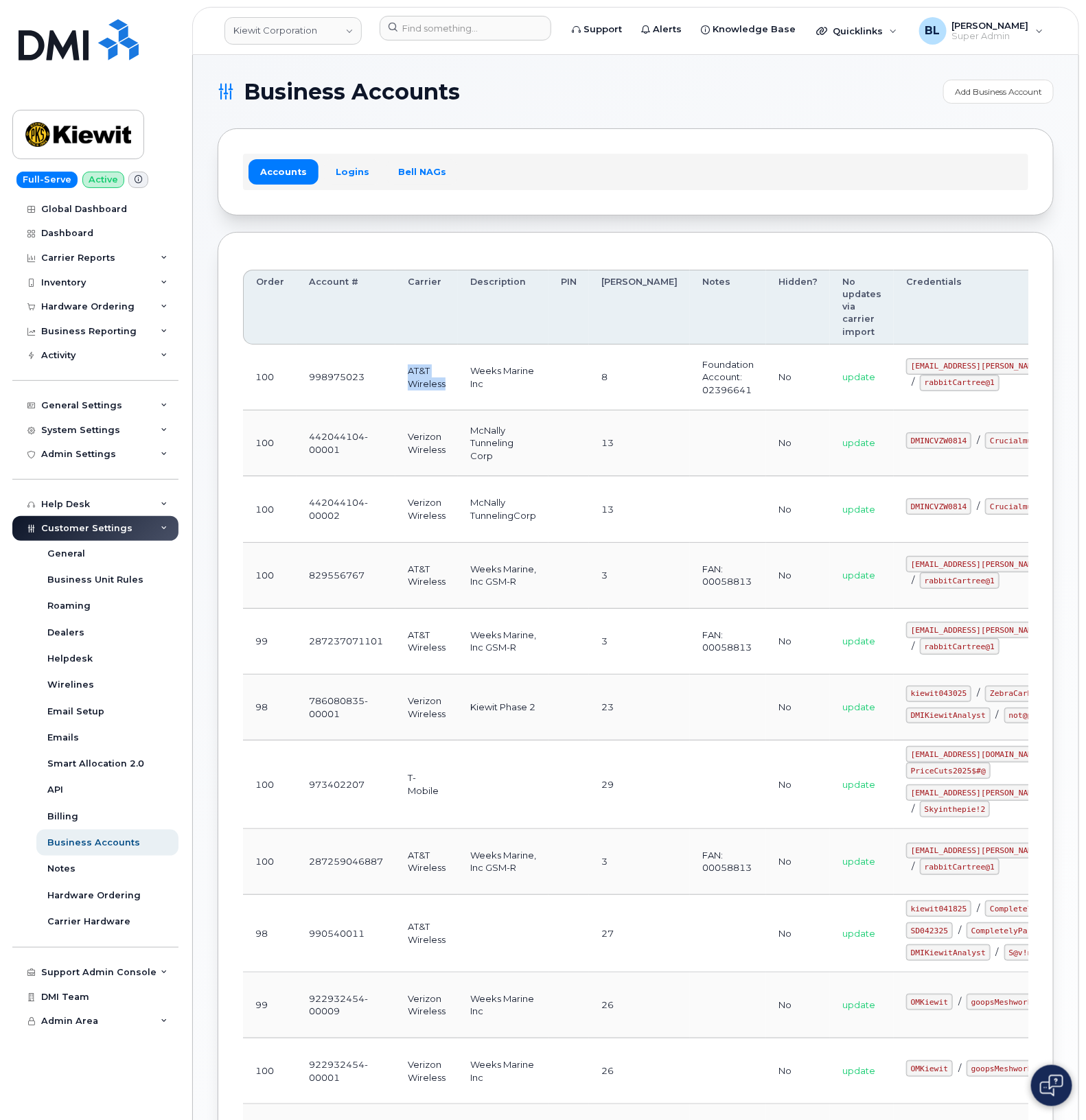
click at [425, 373] on td "AT&T Wireless" at bounding box center [426, 377] width 62 height 66
drag, startPoint x: 450, startPoint y: 388, endPoint x: 398, endPoint y: 375, distance: 53.6
click at [398, 375] on td "AT&T Wireless" at bounding box center [426, 377] width 62 height 66
copy td "AT&T Wireless"
drag, startPoint x: 464, startPoint y: 389, endPoint x: 483, endPoint y: 384, distance: 19.6
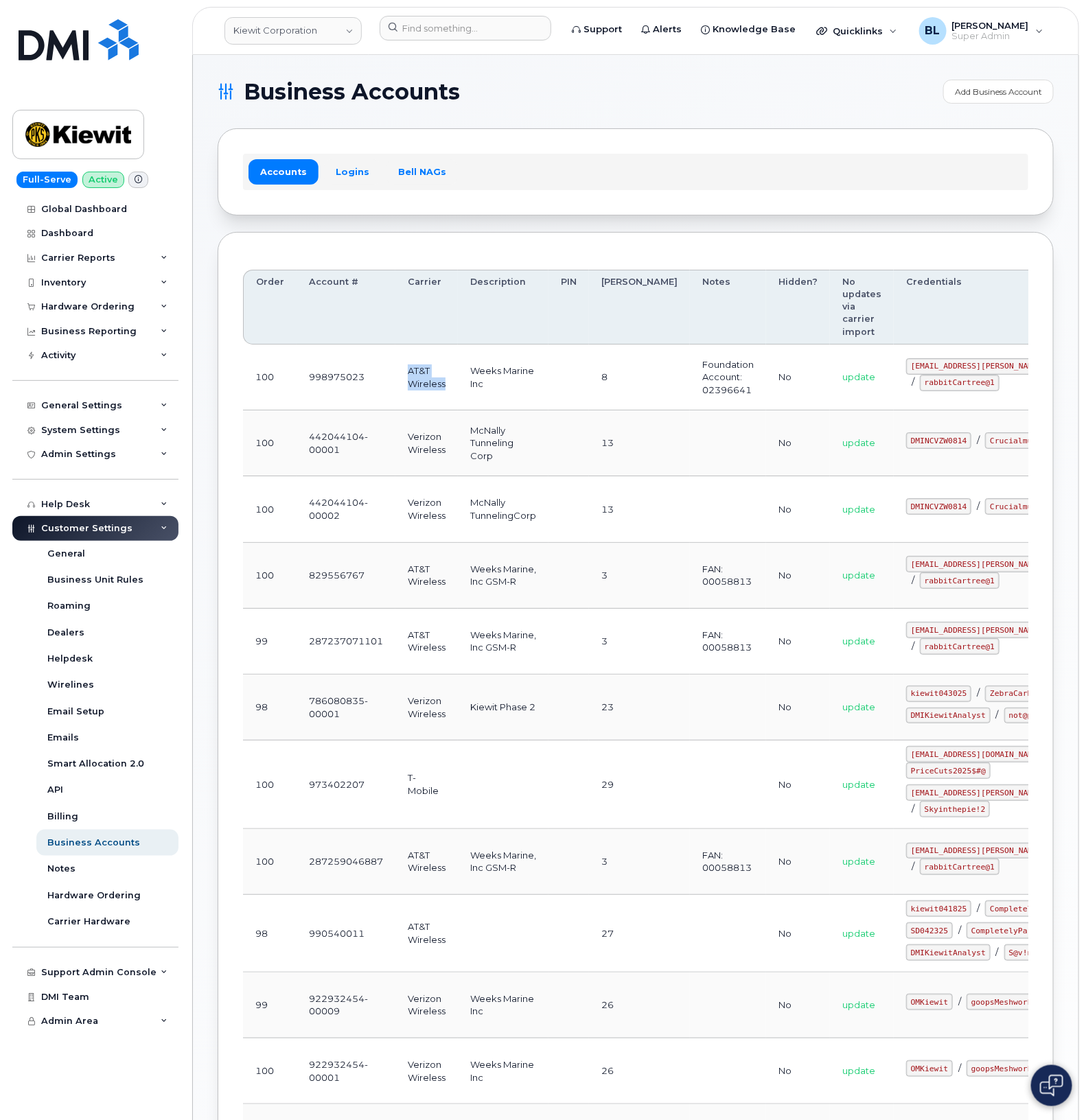
click at [464, 389] on td "Weeks Marine Inc" at bounding box center [503, 377] width 90 height 66
drag, startPoint x: 494, startPoint y: 381, endPoint x: 467, endPoint y: 372, distance: 28.5
click at [467, 372] on td "Weeks Marine Inc" at bounding box center [503, 377] width 90 height 66
copy td "Weeks Marine Inc"
drag, startPoint x: 349, startPoint y: 519, endPoint x: 303, endPoint y: 506, distance: 47.8
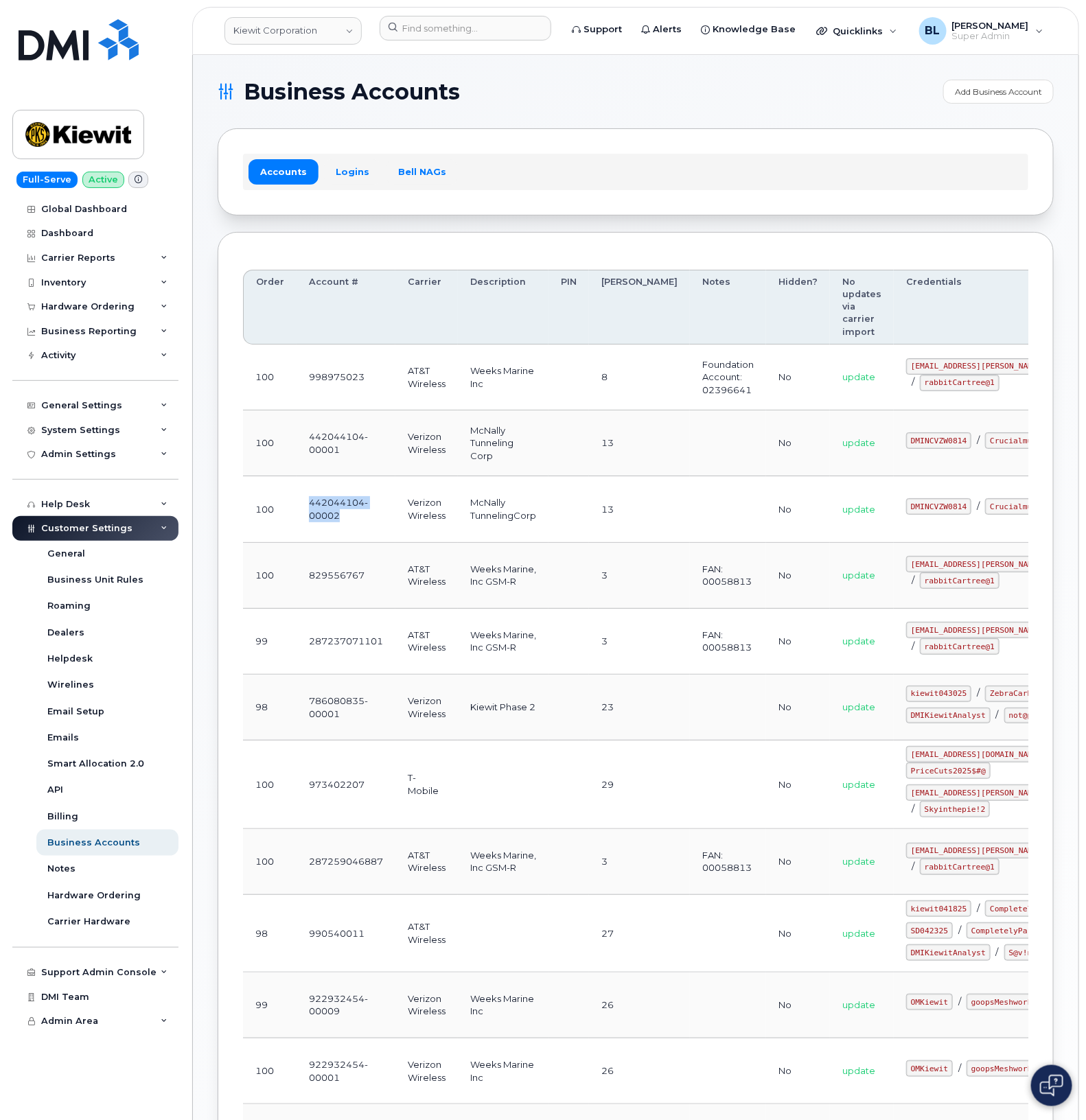
click at [303, 506] on td "442044104-00002" at bounding box center [346, 509] width 99 height 66
copy td "442044104-00002"
drag, startPoint x: 368, startPoint y: 580, endPoint x: 293, endPoint y: 580, distance: 75.0
click at [293, 609] on tr "100 829556767 AT&T Wireless Weeks Marine, Inc GSM-R 3 FAN: 00058813 No update m…" at bounding box center [722, 642] width 957 height 66
copy tr "829556767"
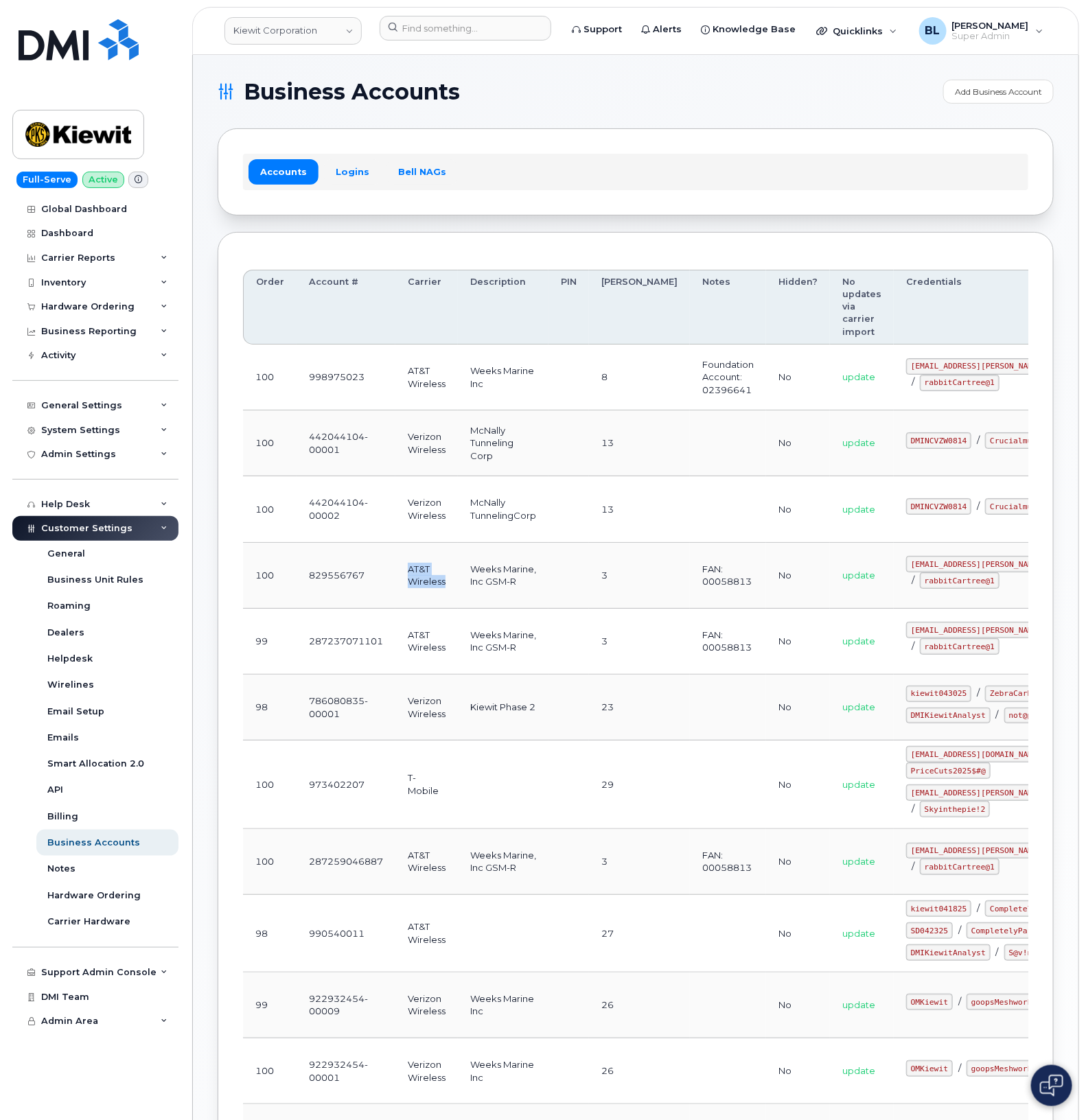
drag, startPoint x: 448, startPoint y: 584, endPoint x: 400, endPoint y: 574, distance: 49.0
click at [400, 574] on td "AT&T Wireless" at bounding box center [426, 576] width 62 height 66
copy td "AT&T Wireless"
drag, startPoint x: 530, startPoint y: 584, endPoint x: 465, endPoint y: 570, distance: 66.5
click at [465, 570] on td "Weeks Marine, Inc GSM-R" at bounding box center [503, 576] width 90 height 66
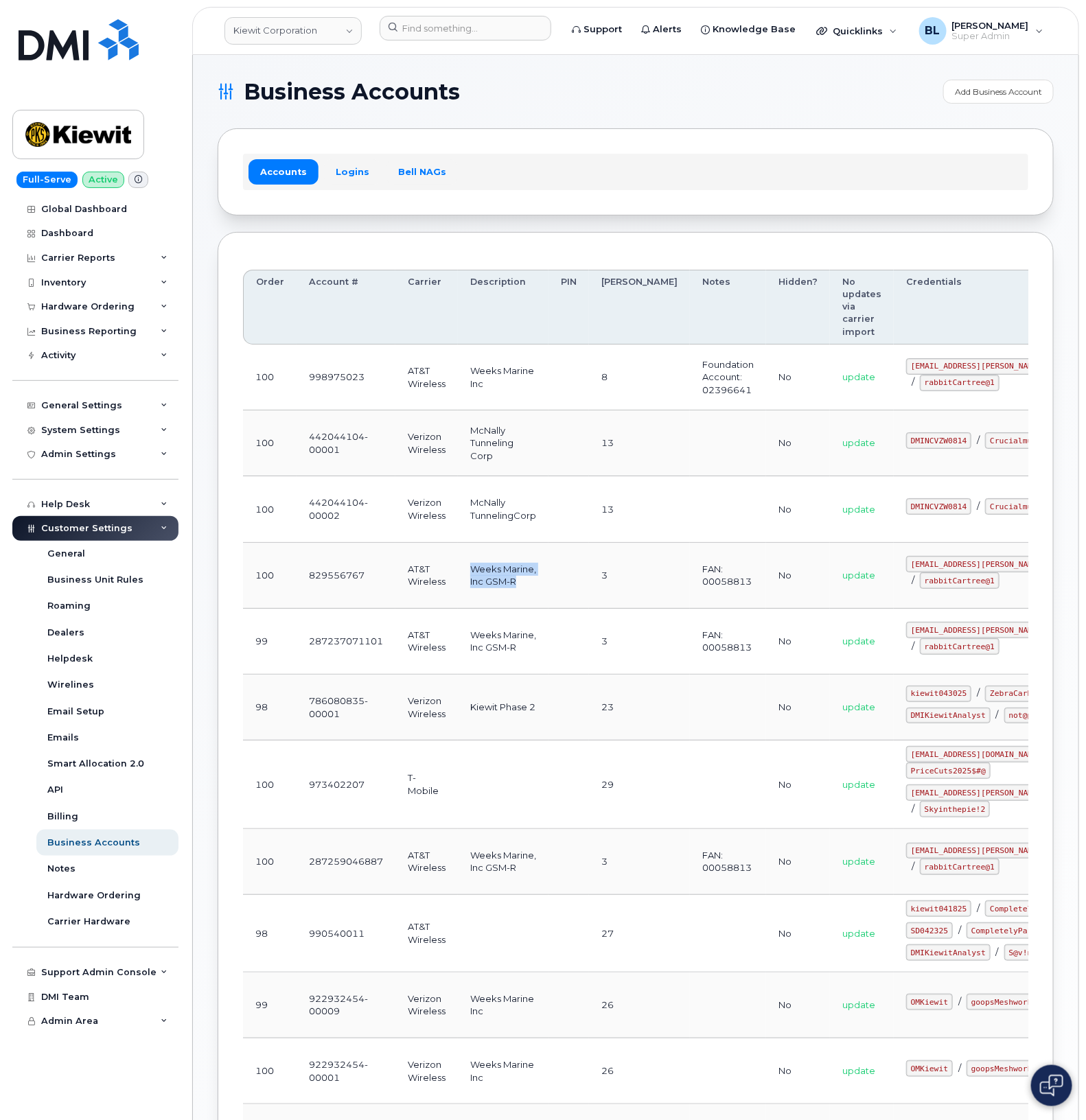
copy td "Weeks Marine, Inc GSM-R"
click at [467, 650] on td "Weeks Marine, Inc GSM-R" at bounding box center [503, 642] width 90 height 66
drag, startPoint x: 533, startPoint y: 658, endPoint x: 467, endPoint y: 640, distance: 68.4
click at [467, 640] on td "Weeks Marine, Inc GSM-R" at bounding box center [503, 642] width 90 height 66
copy td "Weeks Marine, Inc GSM-R"
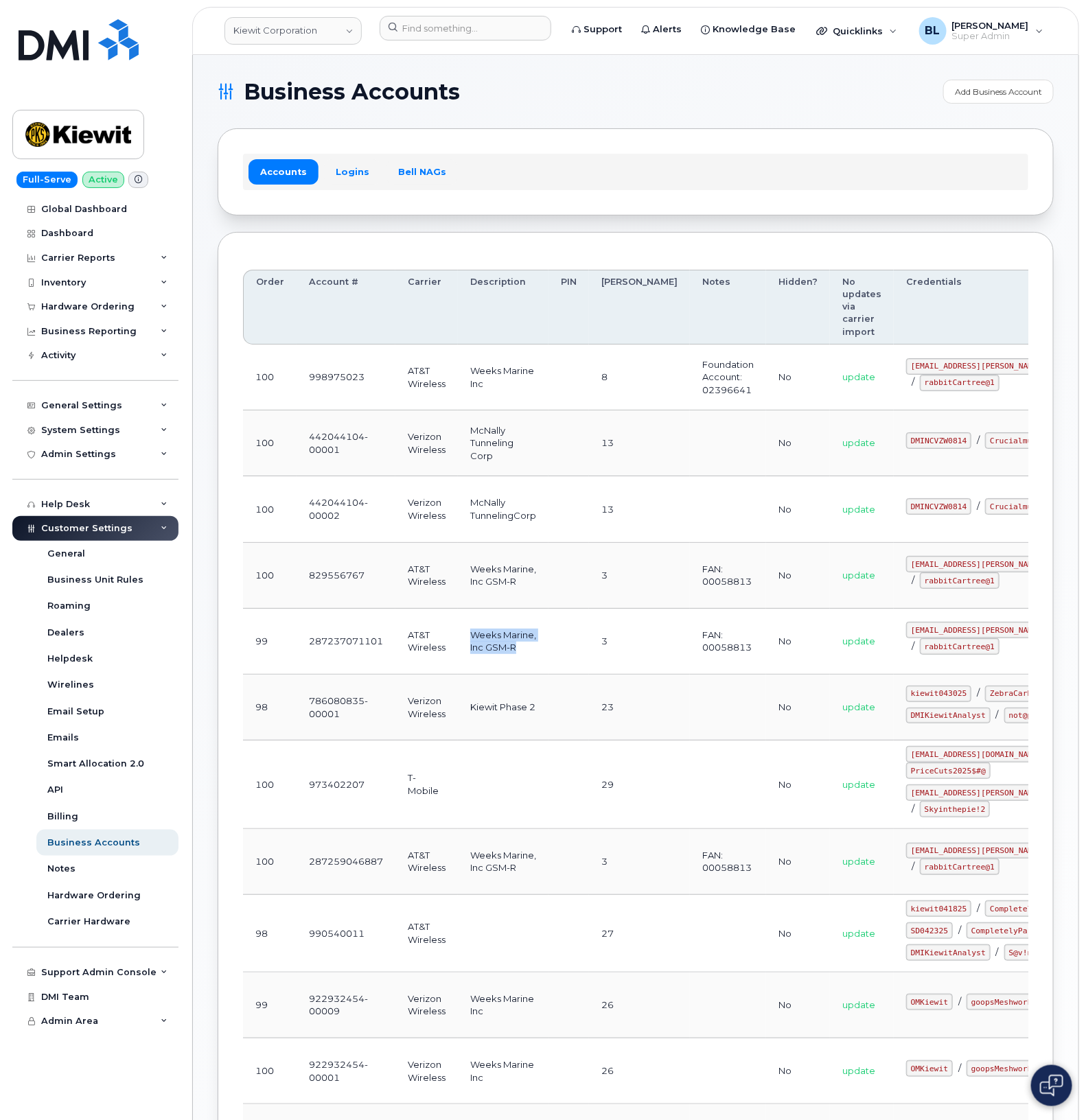
drag, startPoint x: 450, startPoint y: 600, endPoint x: 447, endPoint y: 612, distance: 12.4
click at [450, 600] on td "AT&T Wireless" at bounding box center [426, 576] width 62 height 66
drag, startPoint x: 385, startPoint y: 647, endPoint x: 303, endPoint y: 646, distance: 82.0
click at [303, 675] on tr "99 287237071101 AT&T Wireless Weeks Marine, Inc GSM-R 3 FAN: 00058813 No update…" at bounding box center [722, 708] width 957 height 66
copy tr "287237071101 AT&T"
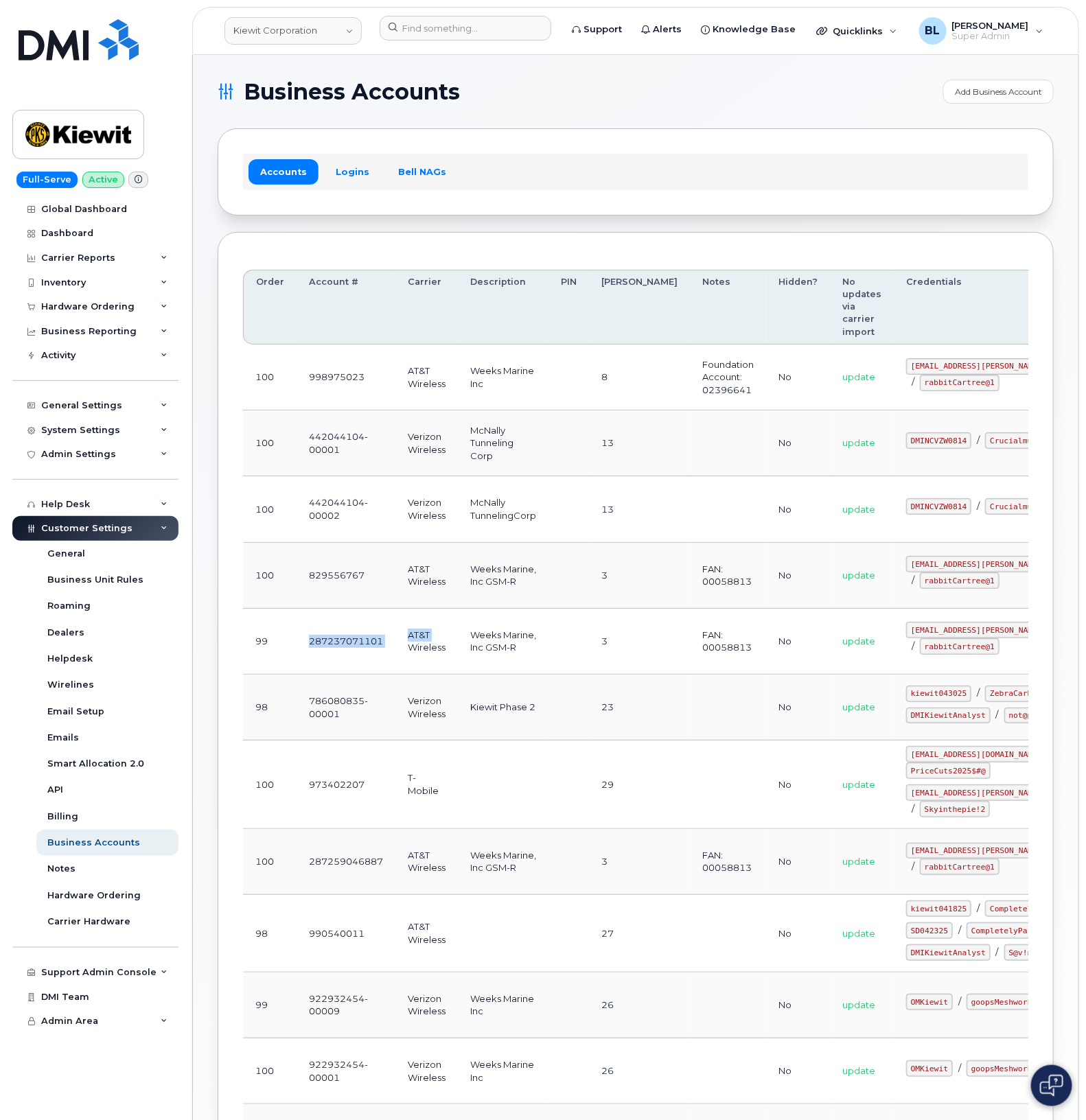
click at [471, 733] on td "Kiewit Phase 2" at bounding box center [503, 708] width 90 height 66
click at [398, 655] on td "AT&T Wireless" at bounding box center [426, 642] width 62 height 66
drag, startPoint x: 392, startPoint y: 644, endPoint x: 296, endPoint y: 642, distance: 96.0
click at [296, 642] on td "287237071101" at bounding box center [346, 642] width 99 height 66
copy td "287237071101"
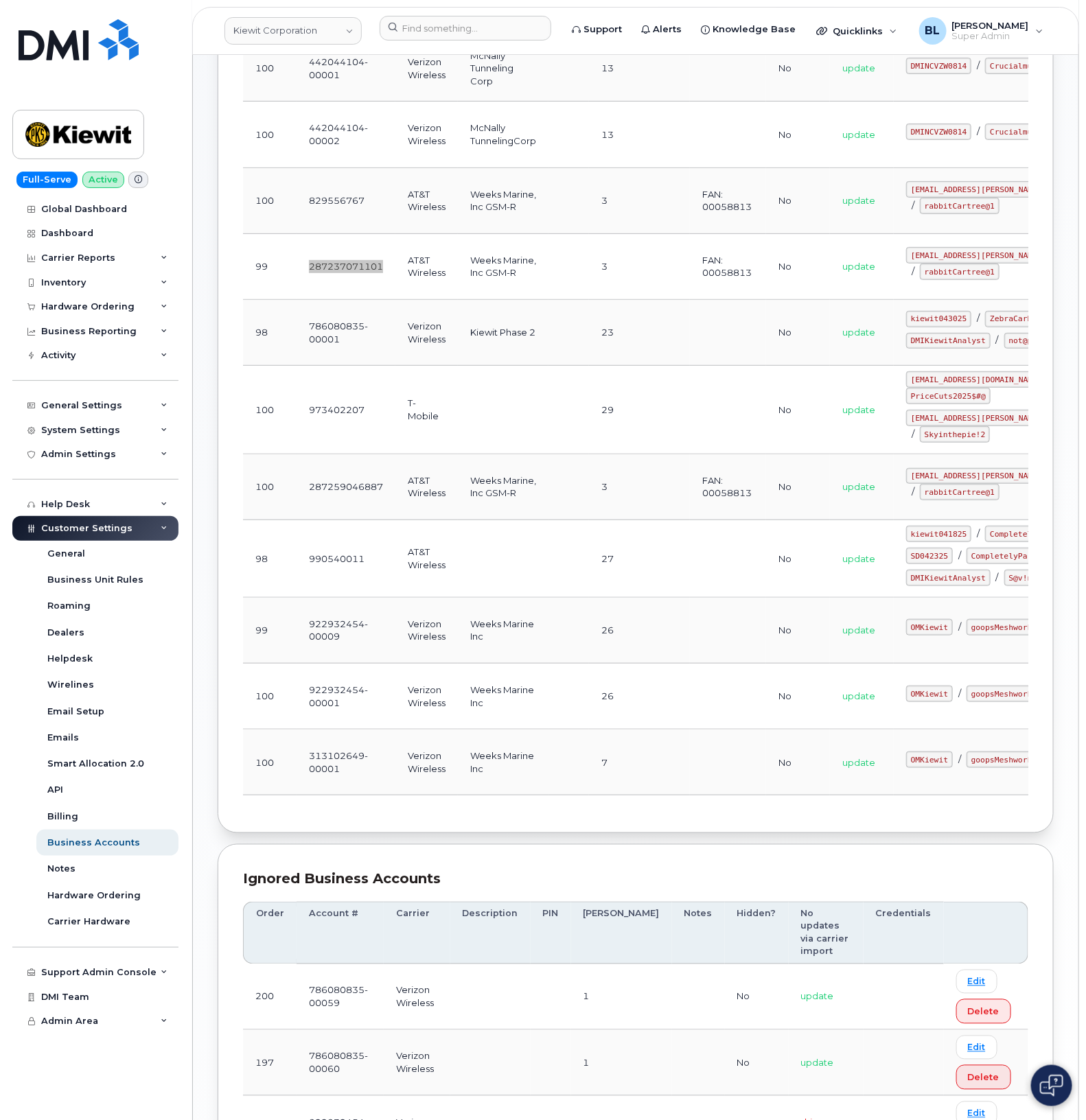
scroll to position [457, 0]
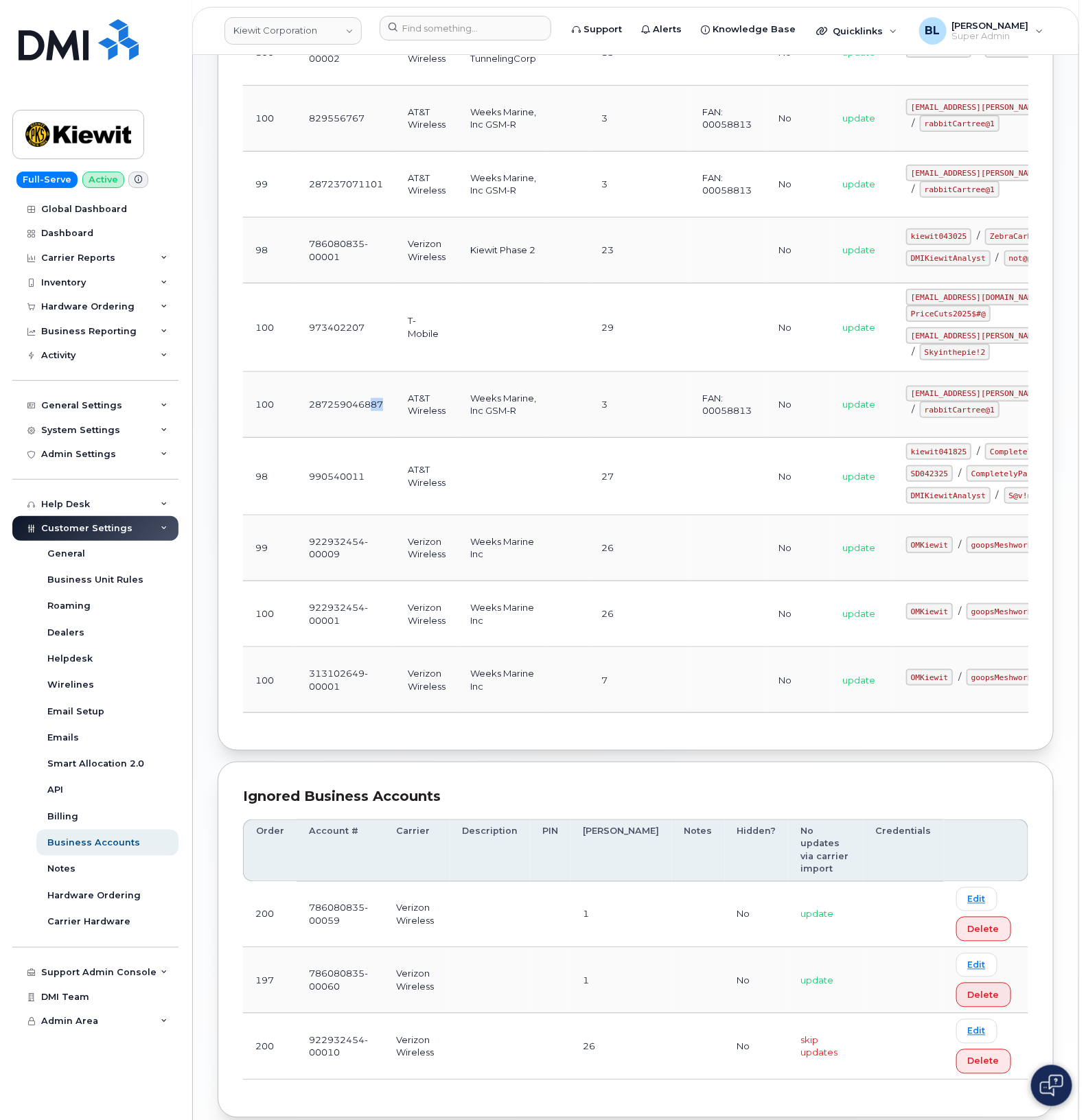
drag, startPoint x: 372, startPoint y: 436, endPoint x: 381, endPoint y: 435, distance: 9.1
click at [381, 435] on td "287259046887" at bounding box center [346, 405] width 99 height 66
drag, startPoint x: 385, startPoint y: 431, endPoint x: 296, endPoint y: 430, distance: 89.0
click at [296, 430] on td "287259046887" at bounding box center [346, 405] width 99 height 66
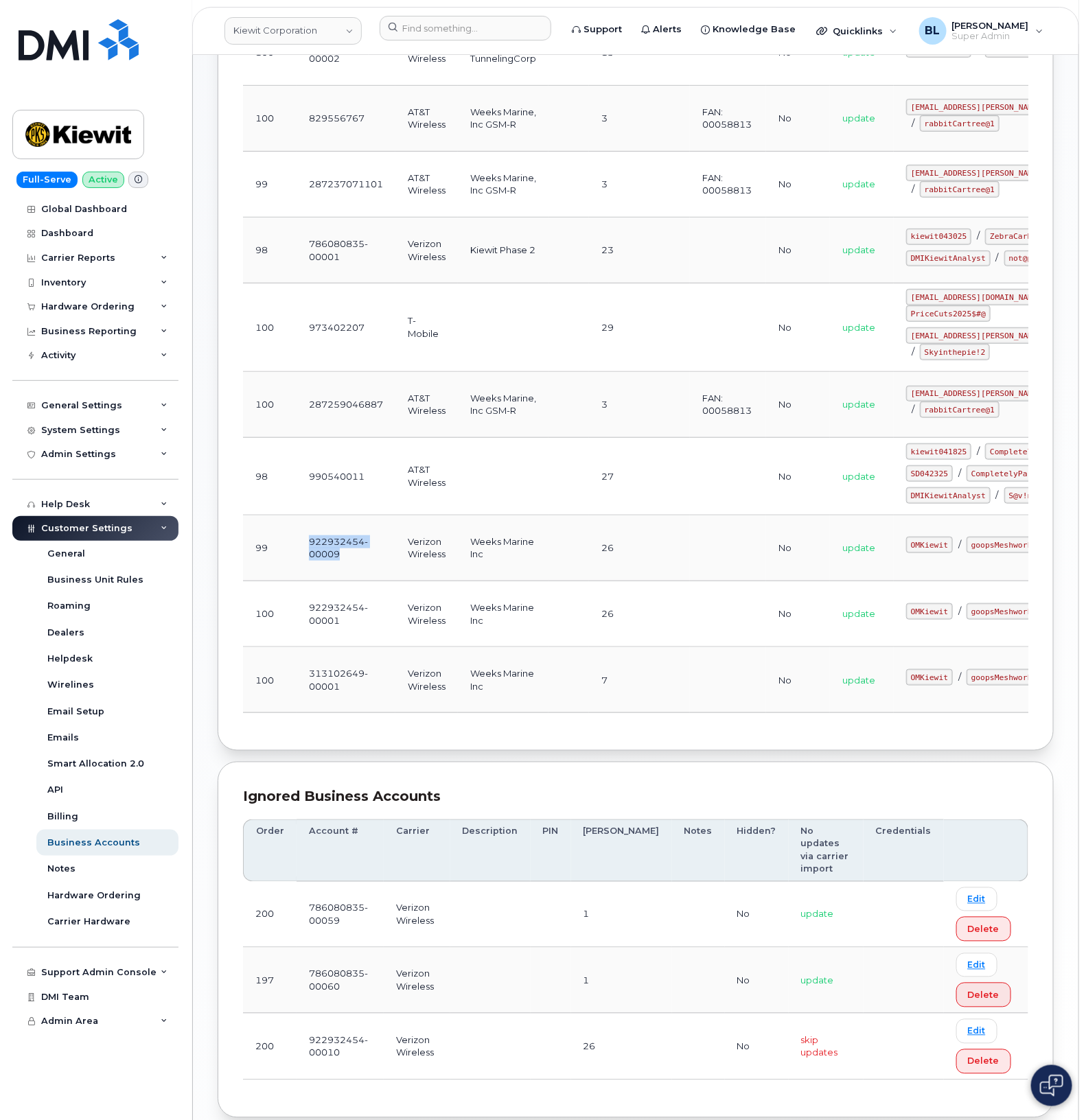
drag, startPoint x: 359, startPoint y: 646, endPoint x: 296, endPoint y: 628, distance: 65.5
click at [296, 582] on td "922932454-00009" at bounding box center [346, 549] width 99 height 66
drag, startPoint x: 440, startPoint y: 636, endPoint x: 413, endPoint y: 632, distance: 27.3
click at [413, 582] on td "Verizon Wireless" at bounding box center [426, 549] width 62 height 66
drag, startPoint x: 413, startPoint y: 632, endPoint x: 430, endPoint y: 631, distance: 17.0
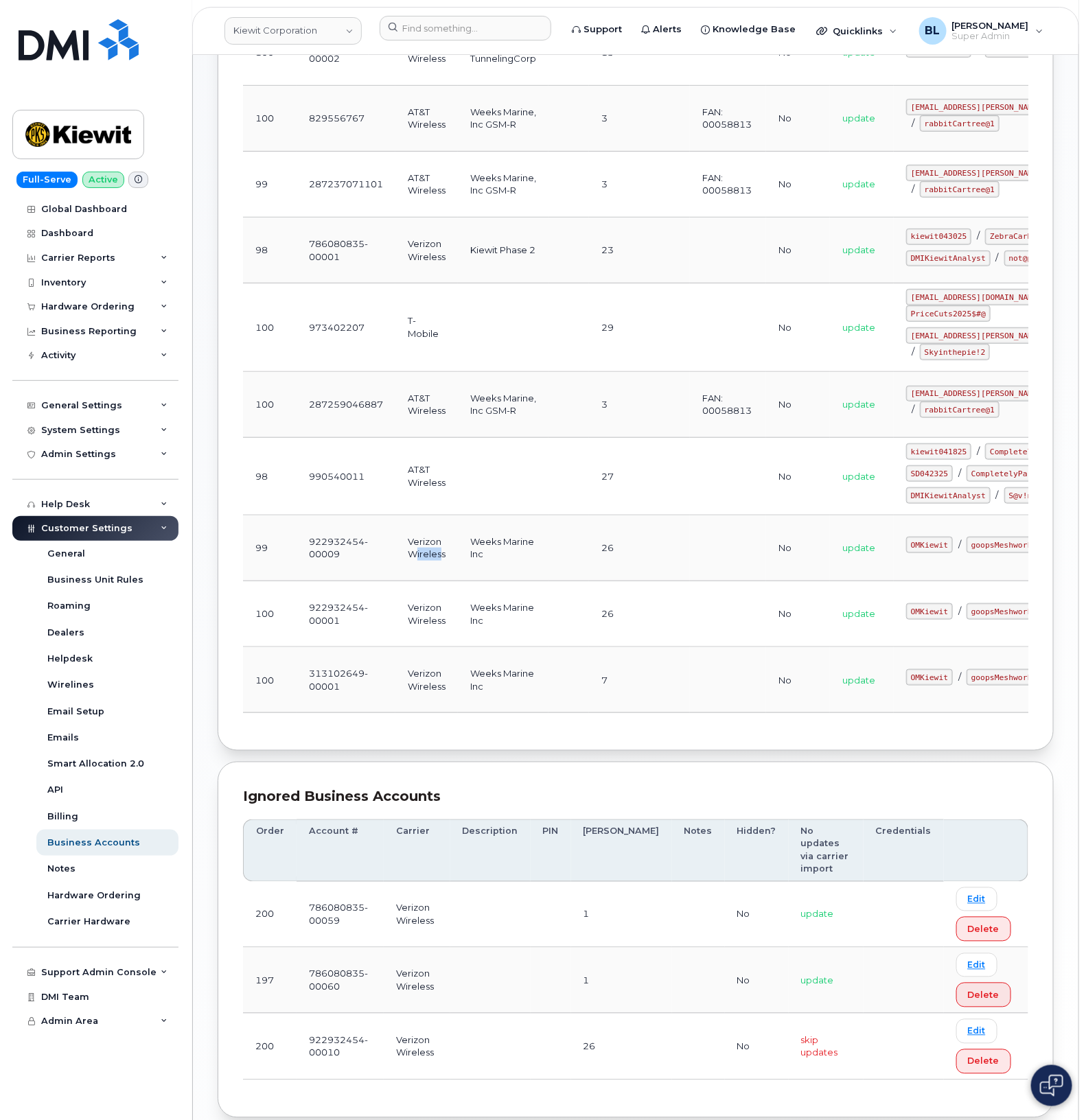
click at [430, 582] on td "Verizon Wireless" at bounding box center [426, 549] width 62 height 66
drag, startPoint x: 448, startPoint y: 640, endPoint x: 400, endPoint y: 621, distance: 51.6
click at [400, 582] on td "Verizon Wireless" at bounding box center [426, 549] width 62 height 66
drag, startPoint x: 509, startPoint y: 643, endPoint x: 469, endPoint y: 620, distance: 46.1
click at [469, 582] on td "Weeks Marine Inc" at bounding box center [503, 549] width 90 height 66
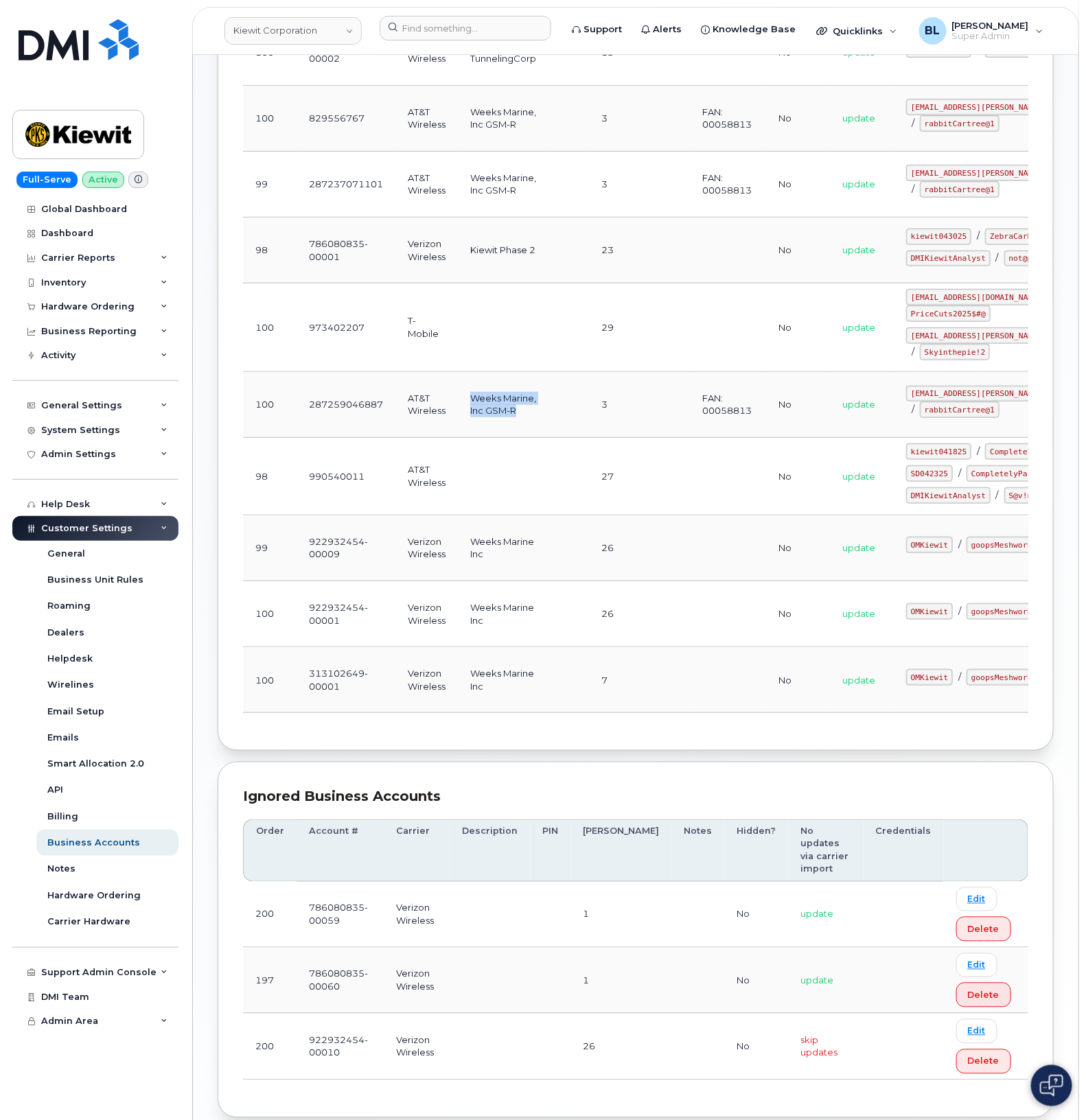
drag, startPoint x: 531, startPoint y: 445, endPoint x: 461, endPoint y: 430, distance: 71.6
click at [461, 430] on td "Weeks Marine, Inc GSM-R" at bounding box center [503, 405] width 90 height 66
drag, startPoint x: 499, startPoint y: 706, endPoint x: 462, endPoint y: 687, distance: 41.6
click at [462, 647] on td "Weeks Marine Inc" at bounding box center [503, 614] width 90 height 66
drag, startPoint x: 348, startPoint y: 707, endPoint x: 306, endPoint y: 687, distance: 46.5
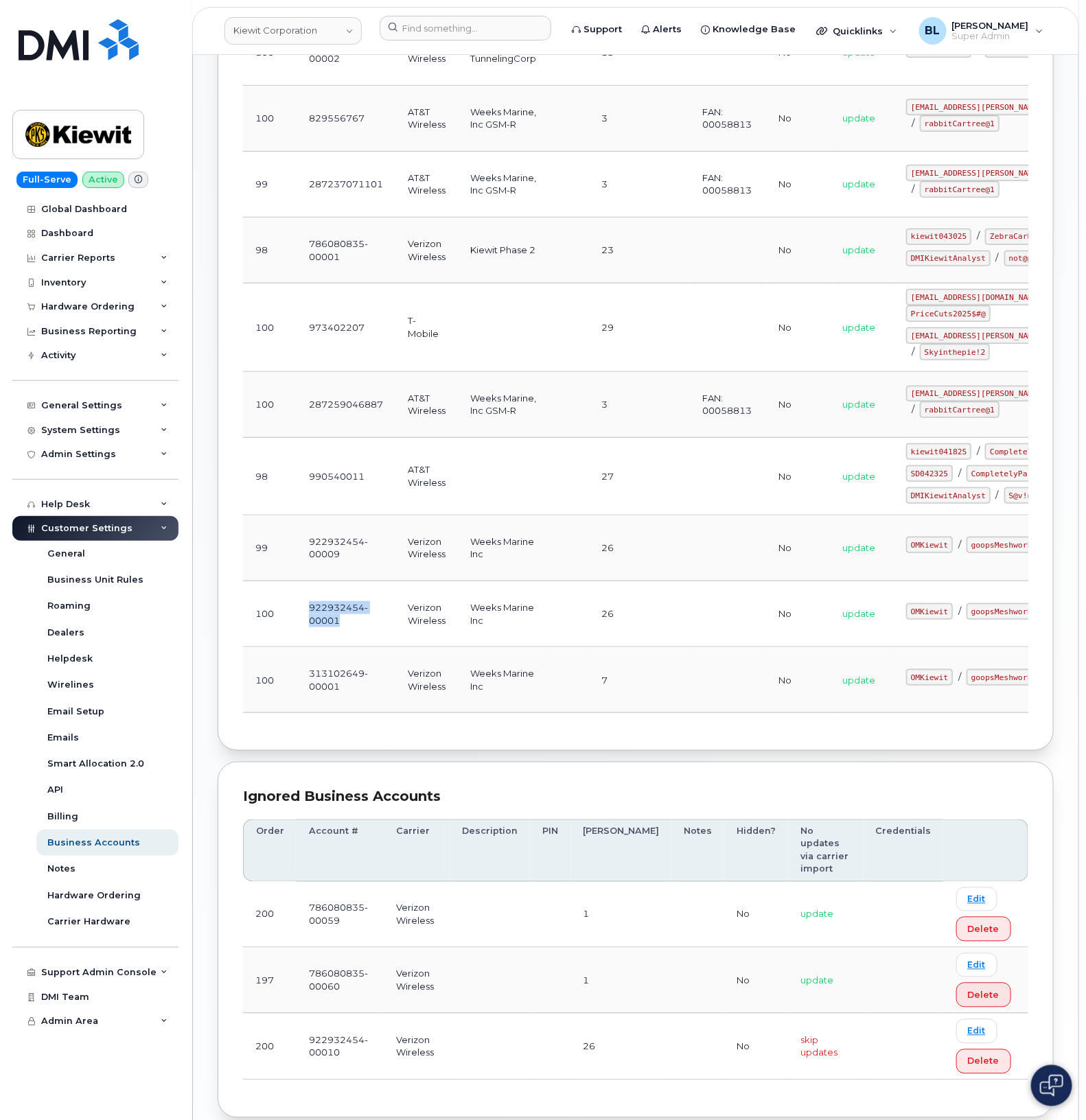
click at [306, 647] on td "922932454-00001" at bounding box center [346, 614] width 99 height 66
drag, startPoint x: 355, startPoint y: 777, endPoint x: 292, endPoint y: 759, distance: 65.5
click at [292, 713] on tr "100 313102649-00001 Verizon Wireless Weeks Marine Inc 7 No update OMKiewit / go…" at bounding box center [722, 680] width 957 height 66
drag, startPoint x: 448, startPoint y: 772, endPoint x: 397, endPoint y: 754, distance: 54.1
click at [397, 713] on td "Verizon Wireless" at bounding box center [426, 680] width 62 height 66
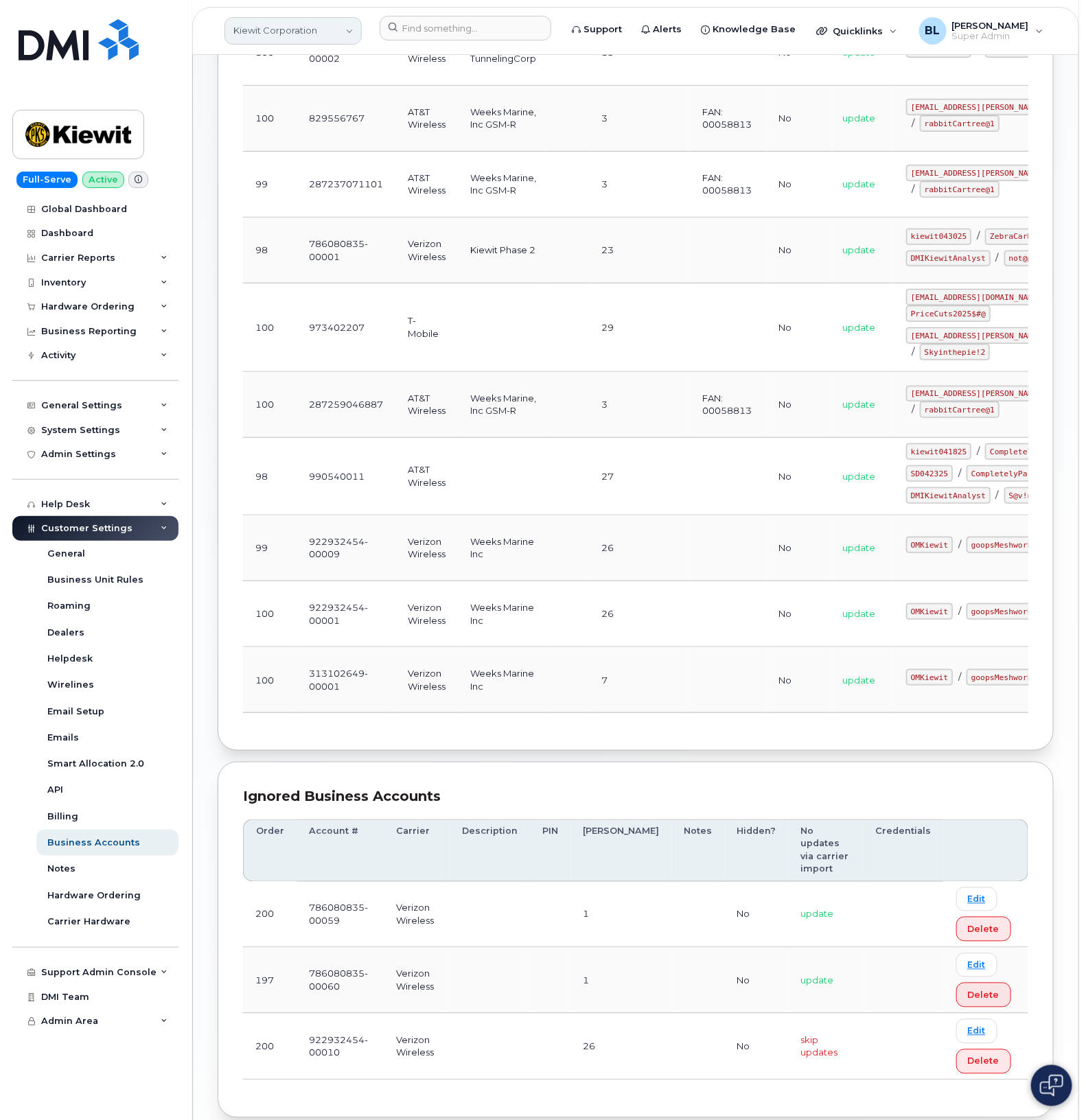
click at [303, 36] on link "Kiewit Corporation" at bounding box center [293, 31] width 137 height 27
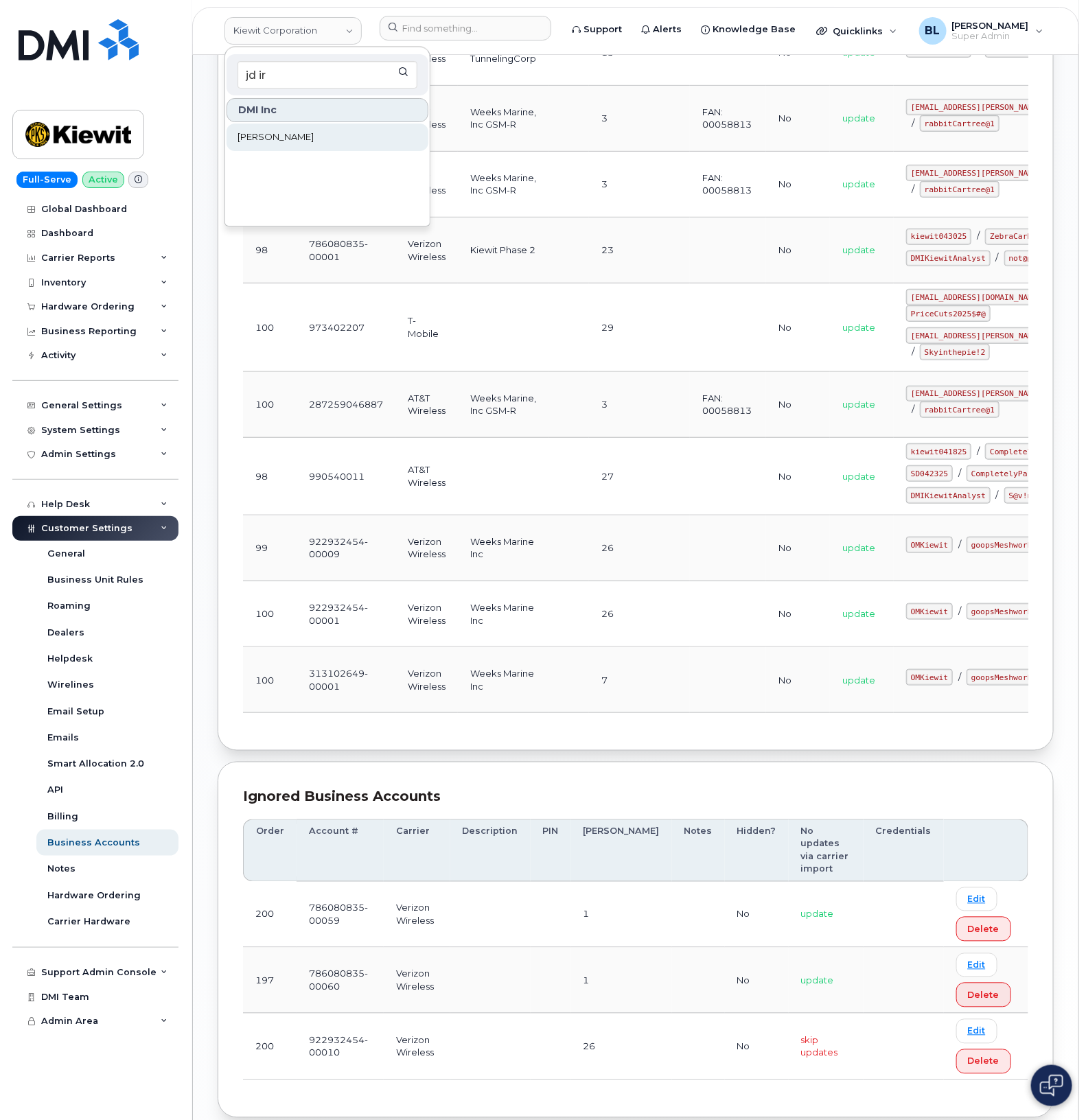
type input "jd ir"
drag, startPoint x: 285, startPoint y: 135, endPoint x: 281, endPoint y: 128, distance: 8.1
click at [266, 128] on link "JD Irving" at bounding box center [327, 137] width 202 height 27
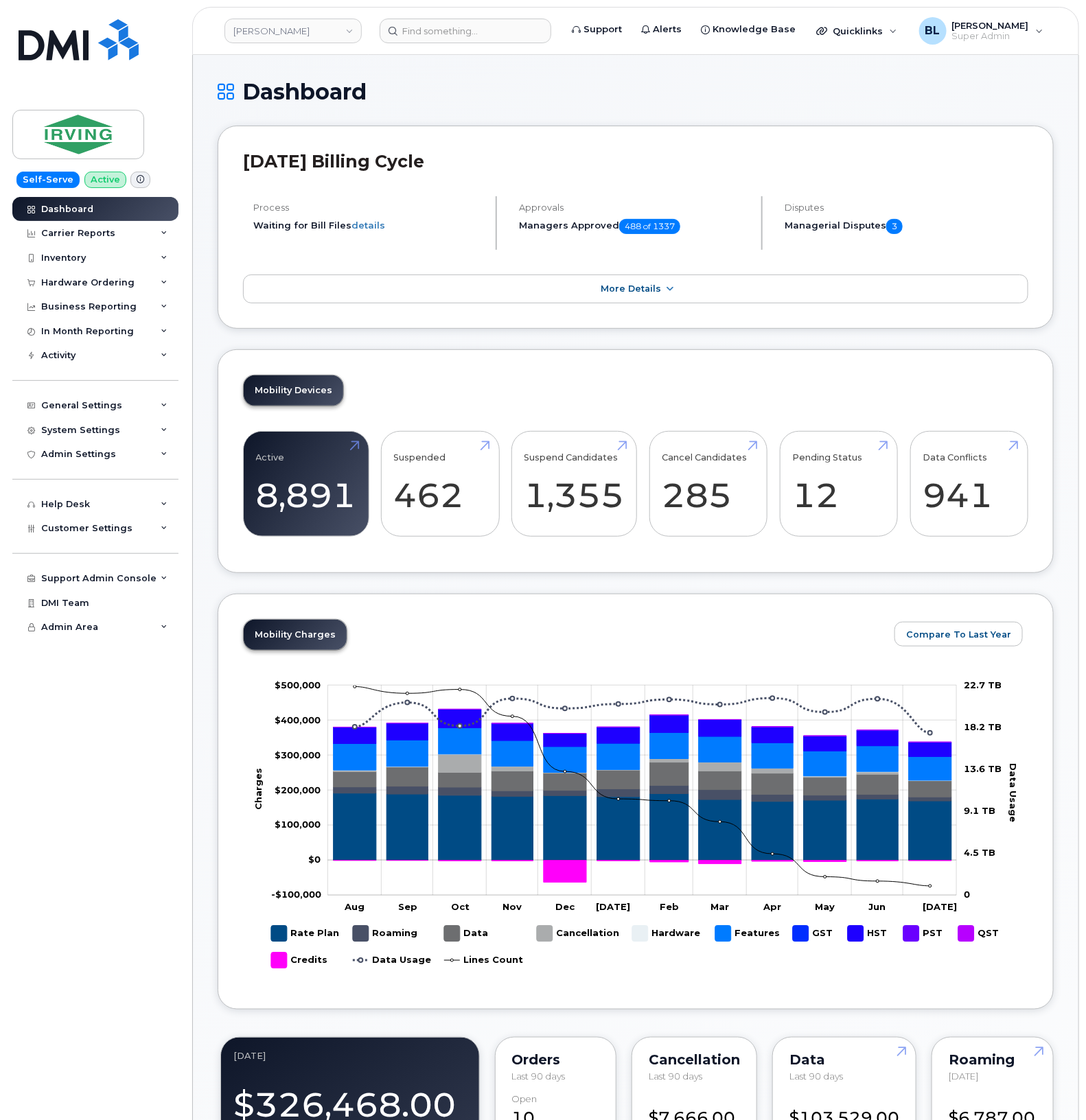
click at [814, 549] on div "Active 8,891 6% Suspended 462 Suspend Candidates 1,355 Cancel Candidates 285 Pe…" at bounding box center [636, 490] width 785 height 118
click at [108, 523] on div "Customer Settings" at bounding box center [95, 528] width 166 height 24
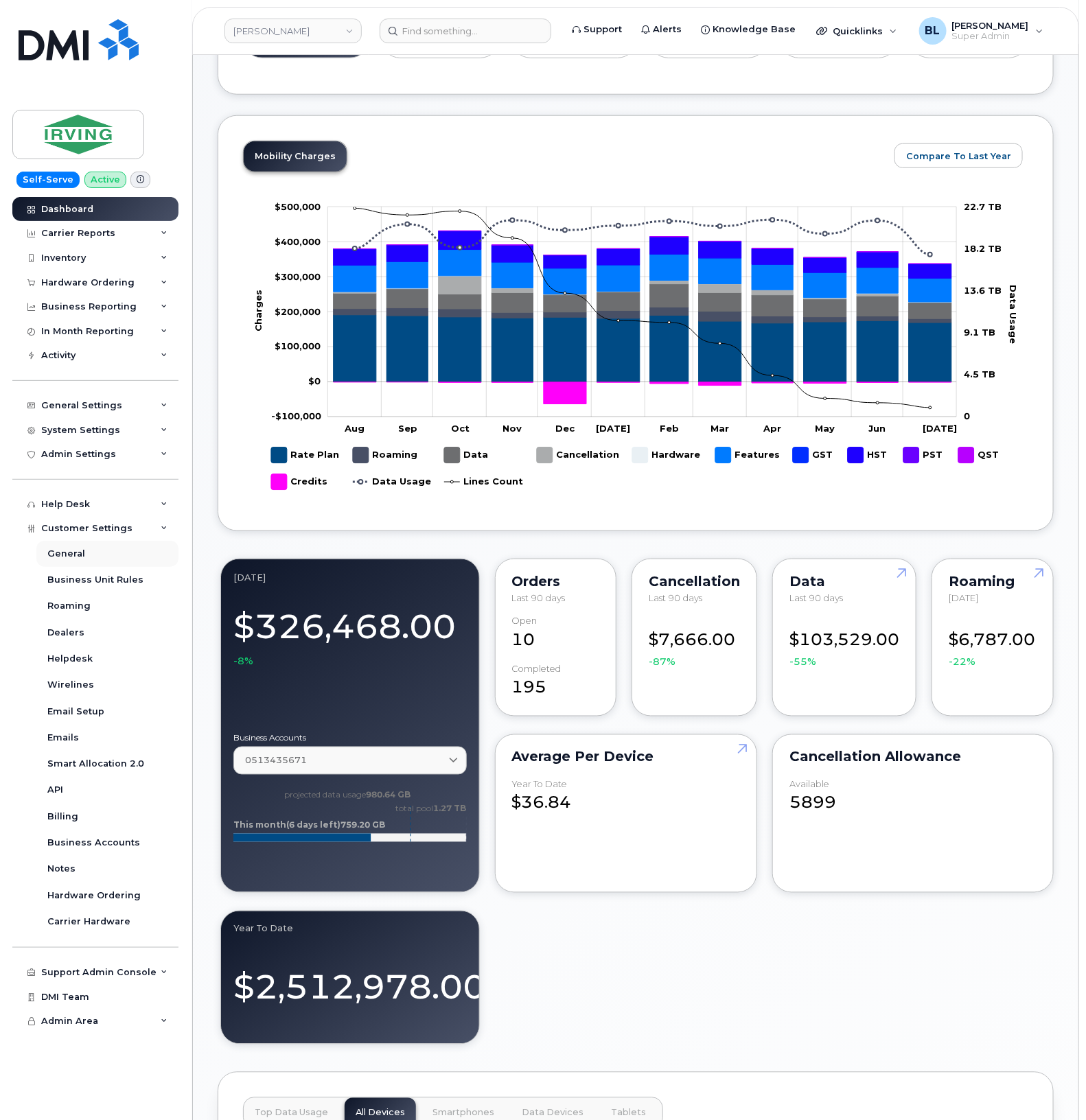
scroll to position [915, 0]
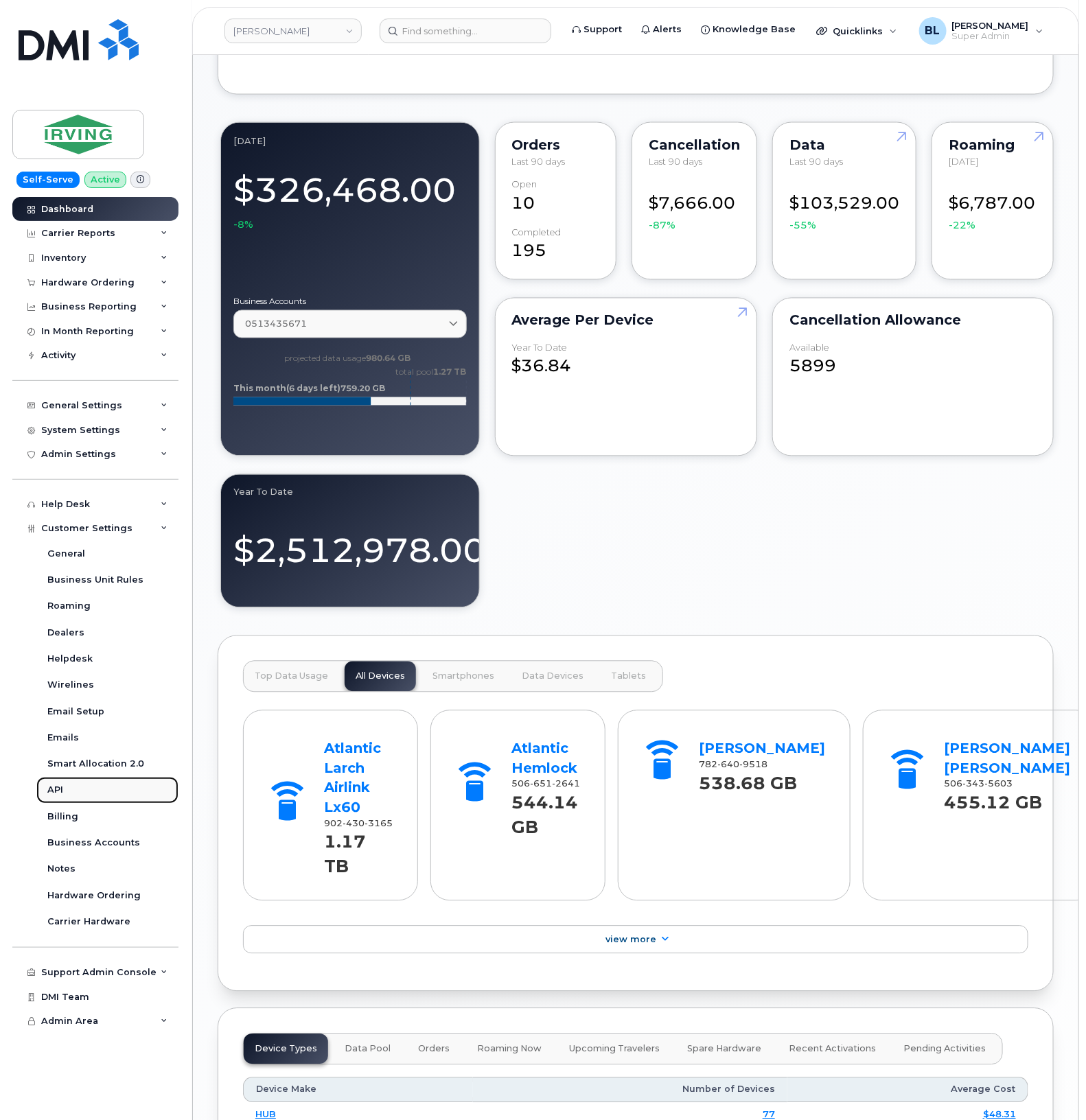
click at [56, 787] on link "API" at bounding box center [108, 789] width 142 height 26
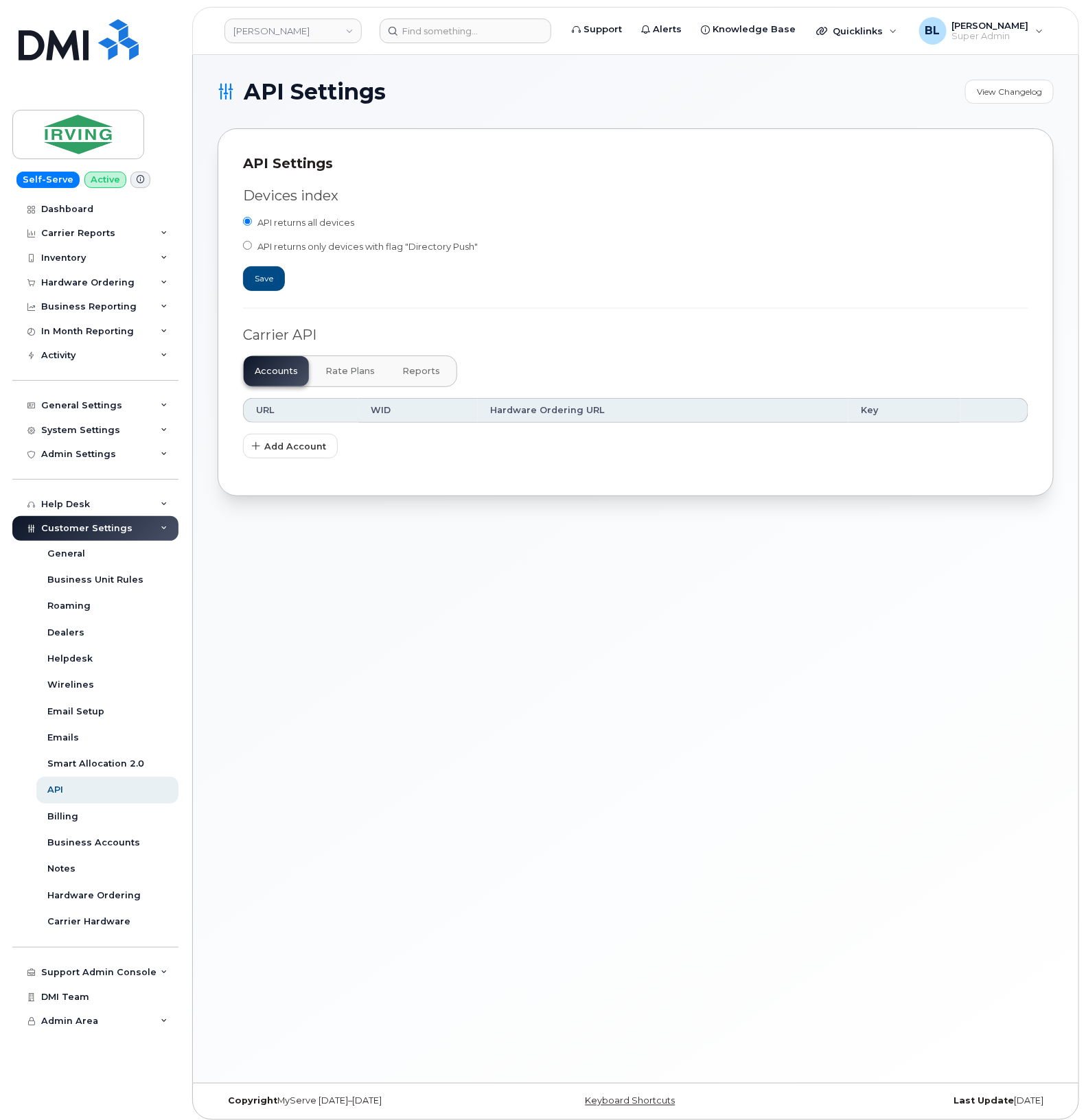
click at [414, 364] on button "Reports" at bounding box center [421, 371] width 60 height 30
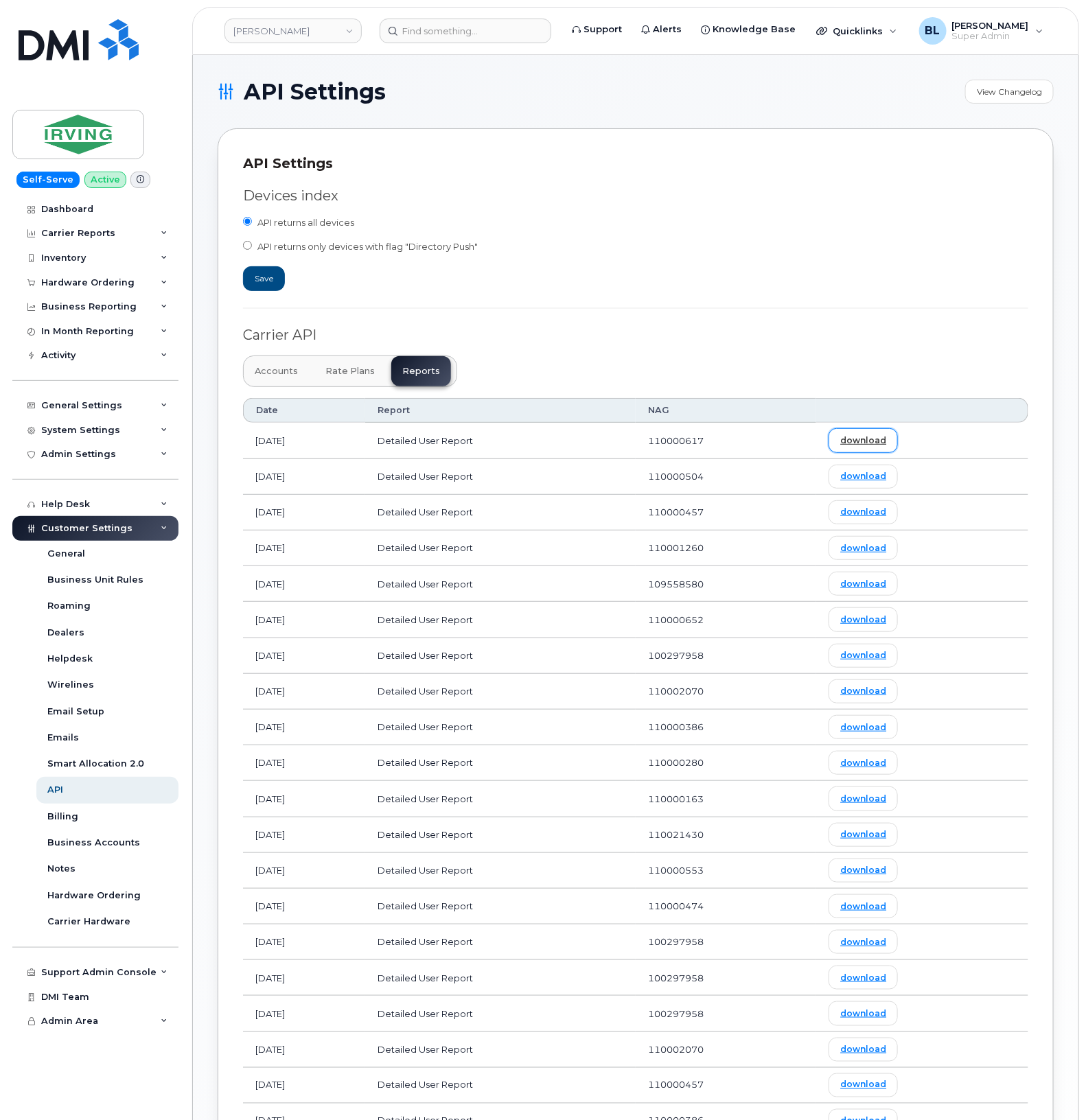
click at [879, 447] on link "download" at bounding box center [863, 440] width 70 height 24
click at [309, 1014] on td "2025-08-22" at bounding box center [304, 1014] width 122 height 36
click at [583, 1012] on td "Detailed User Report" at bounding box center [500, 1014] width 270 height 36
click at [445, 42] on div at bounding box center [465, 31] width 171 height 24
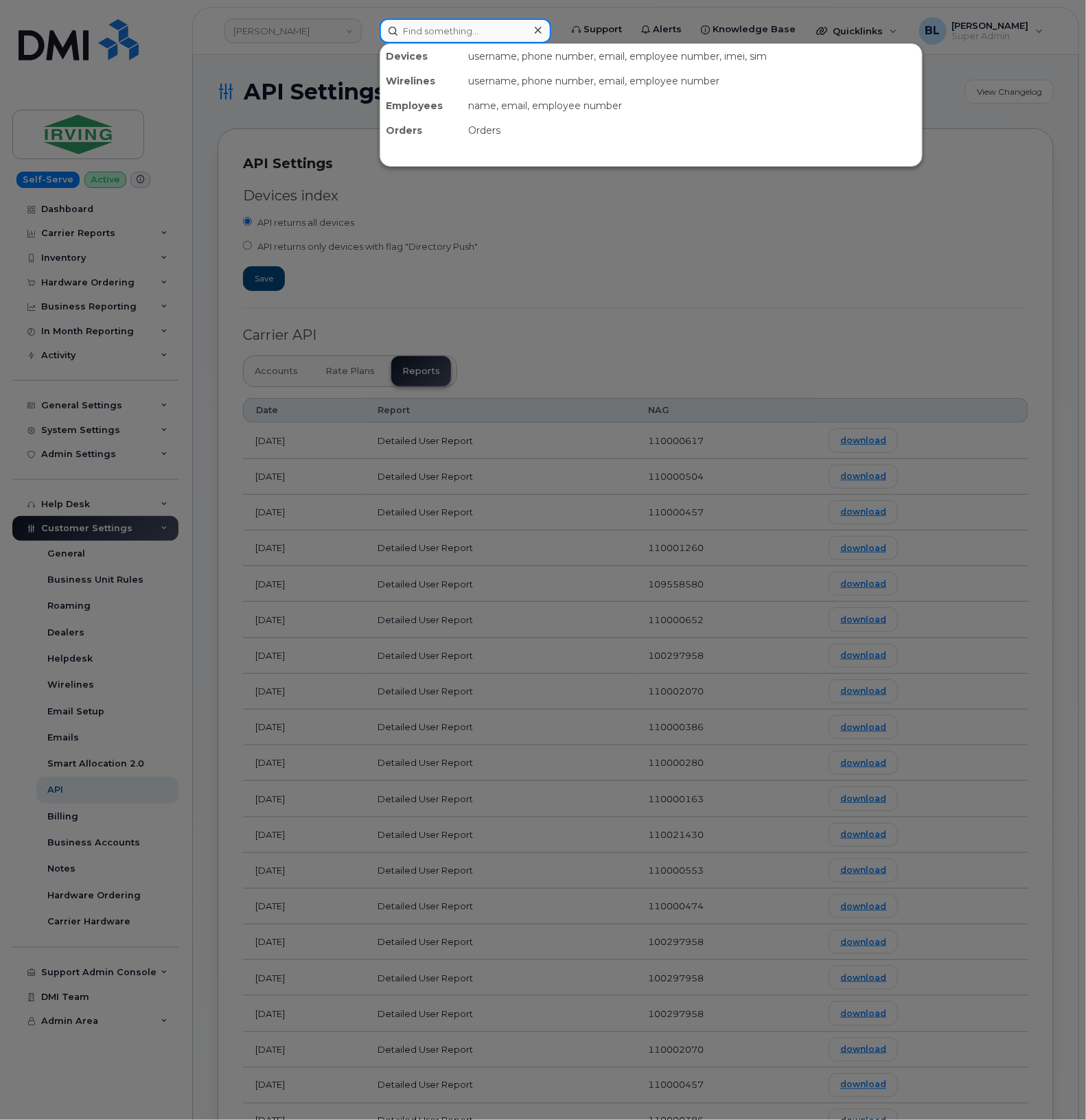
paste input "79614382"
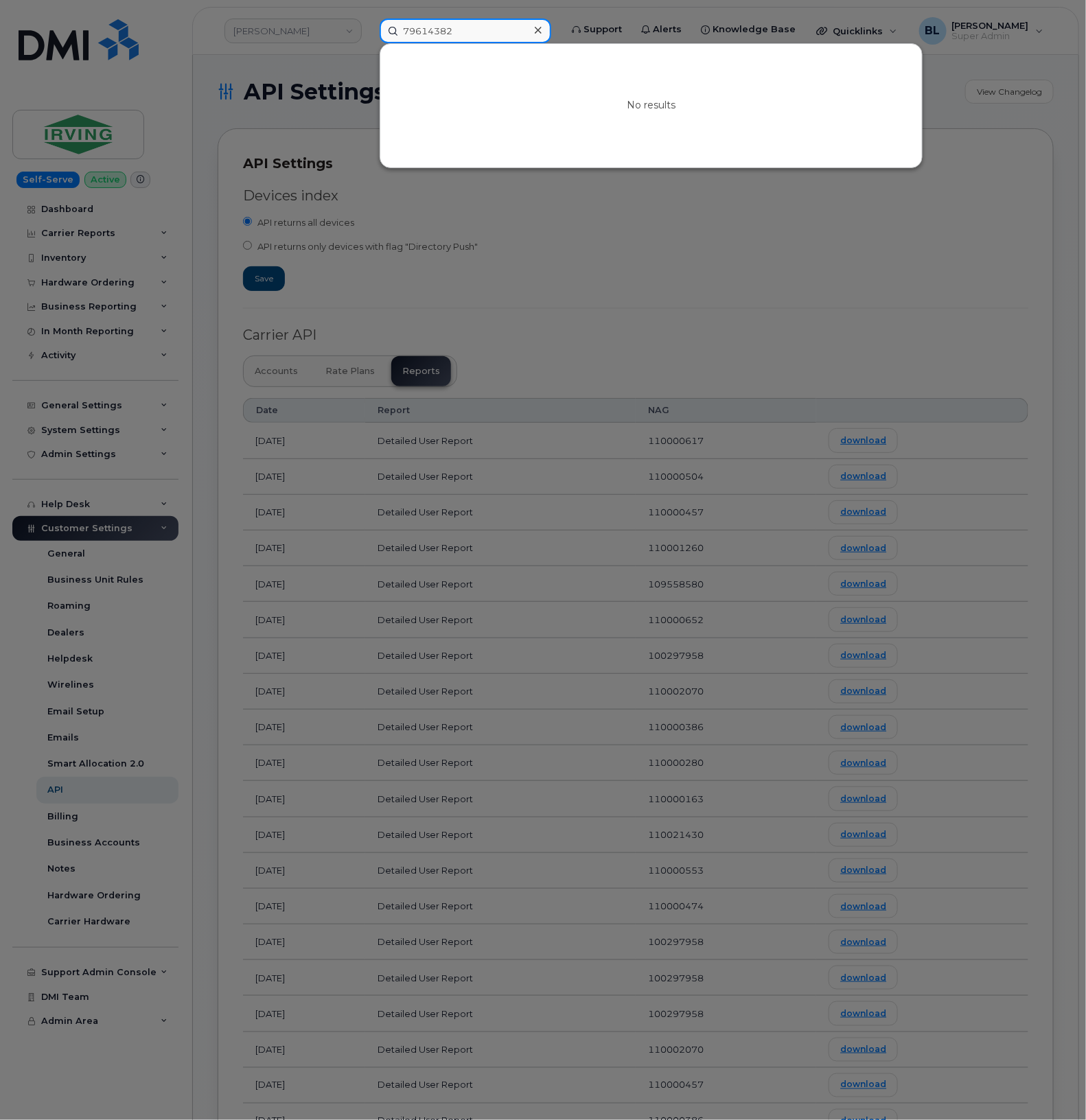
click at [499, 24] on input "79614382" at bounding box center [465, 31] width 171 height 24
click at [488, 22] on input "79614382" at bounding box center [465, 31] width 171 height 24
paste input "5067441598"
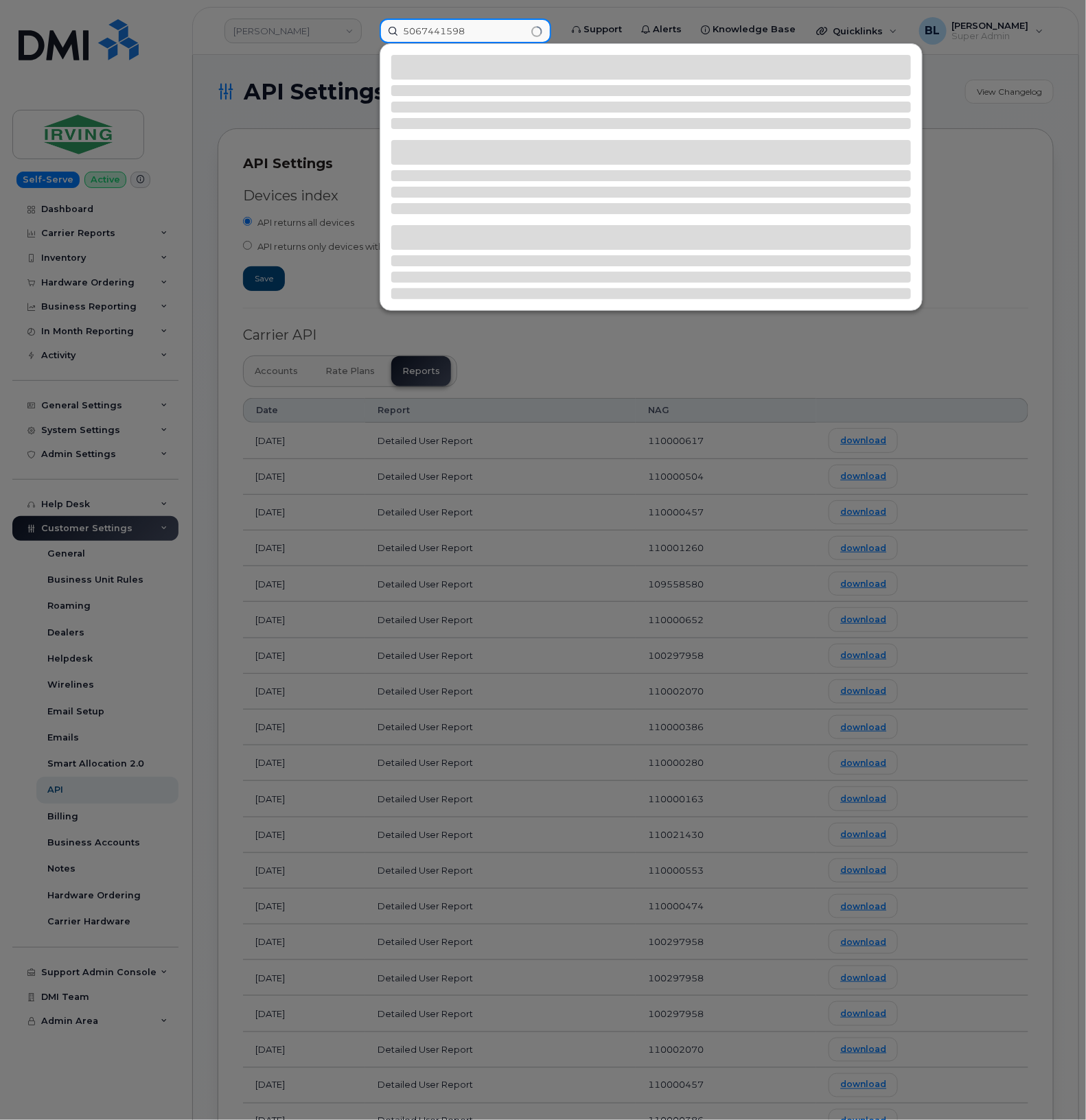
type input "5067441598"
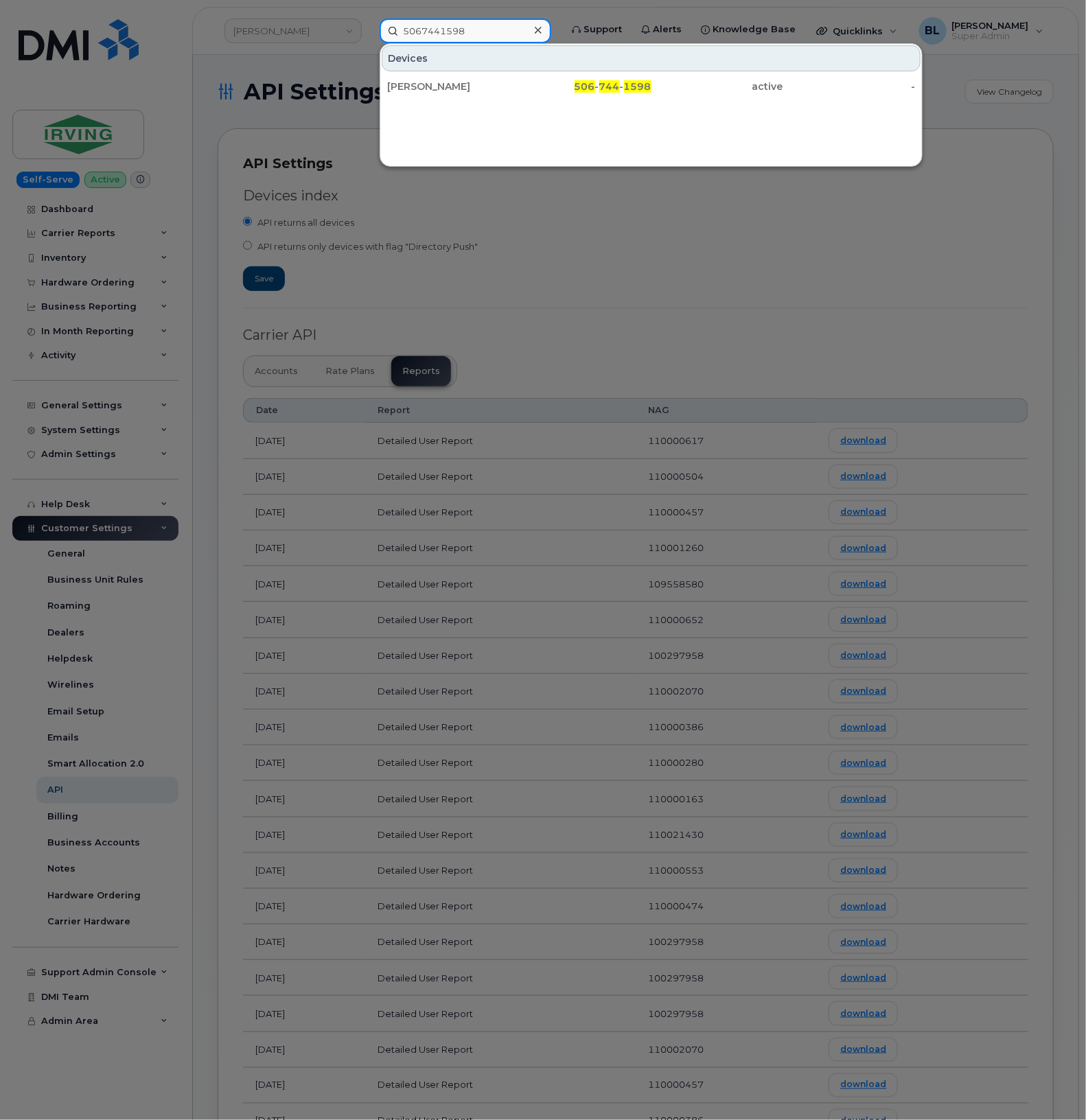
click at [483, 25] on input "5067441598" at bounding box center [465, 31] width 171 height 24
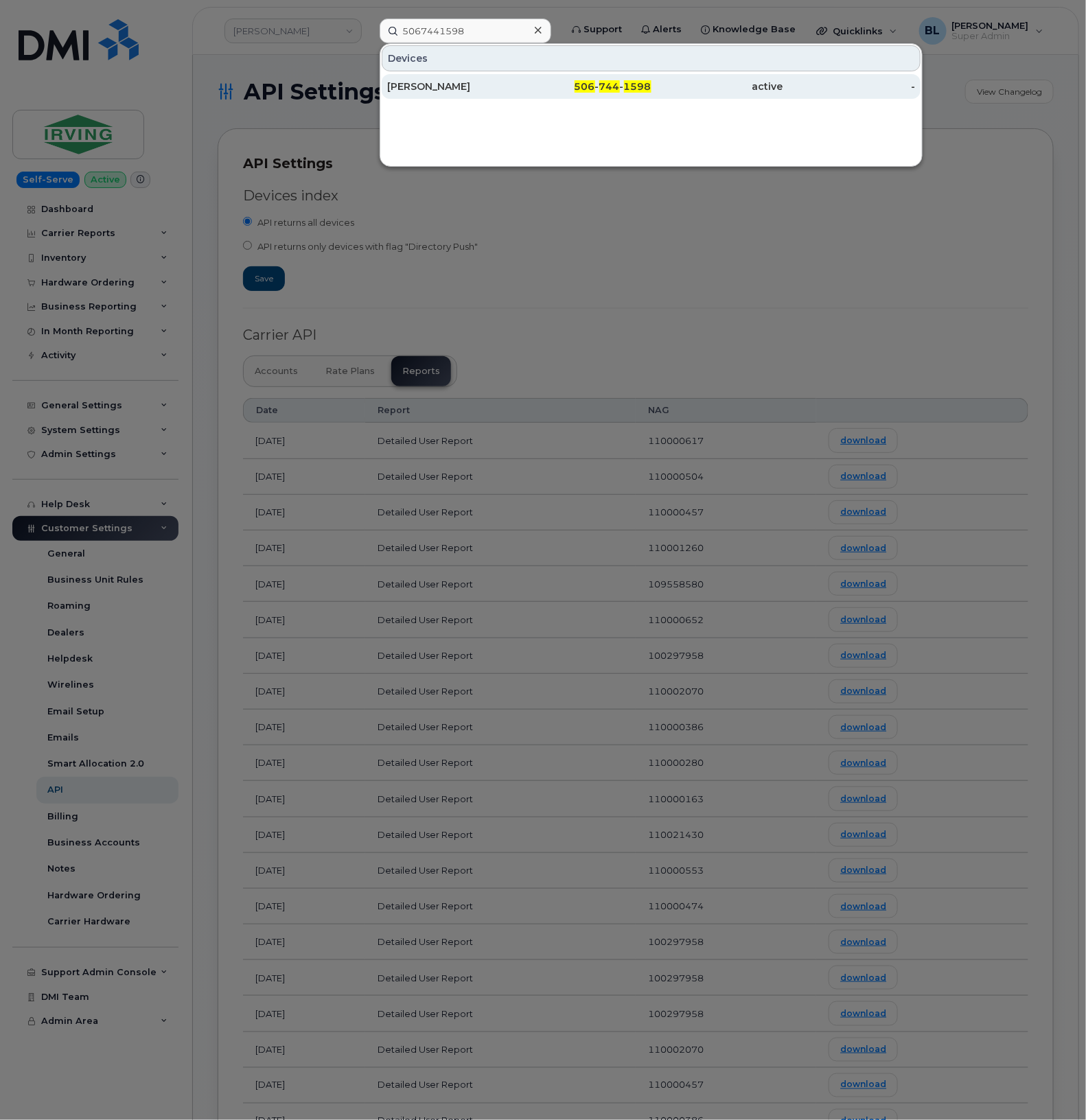
click at [506, 82] on div "[PERSON_NAME]" at bounding box center [453, 86] width 132 height 14
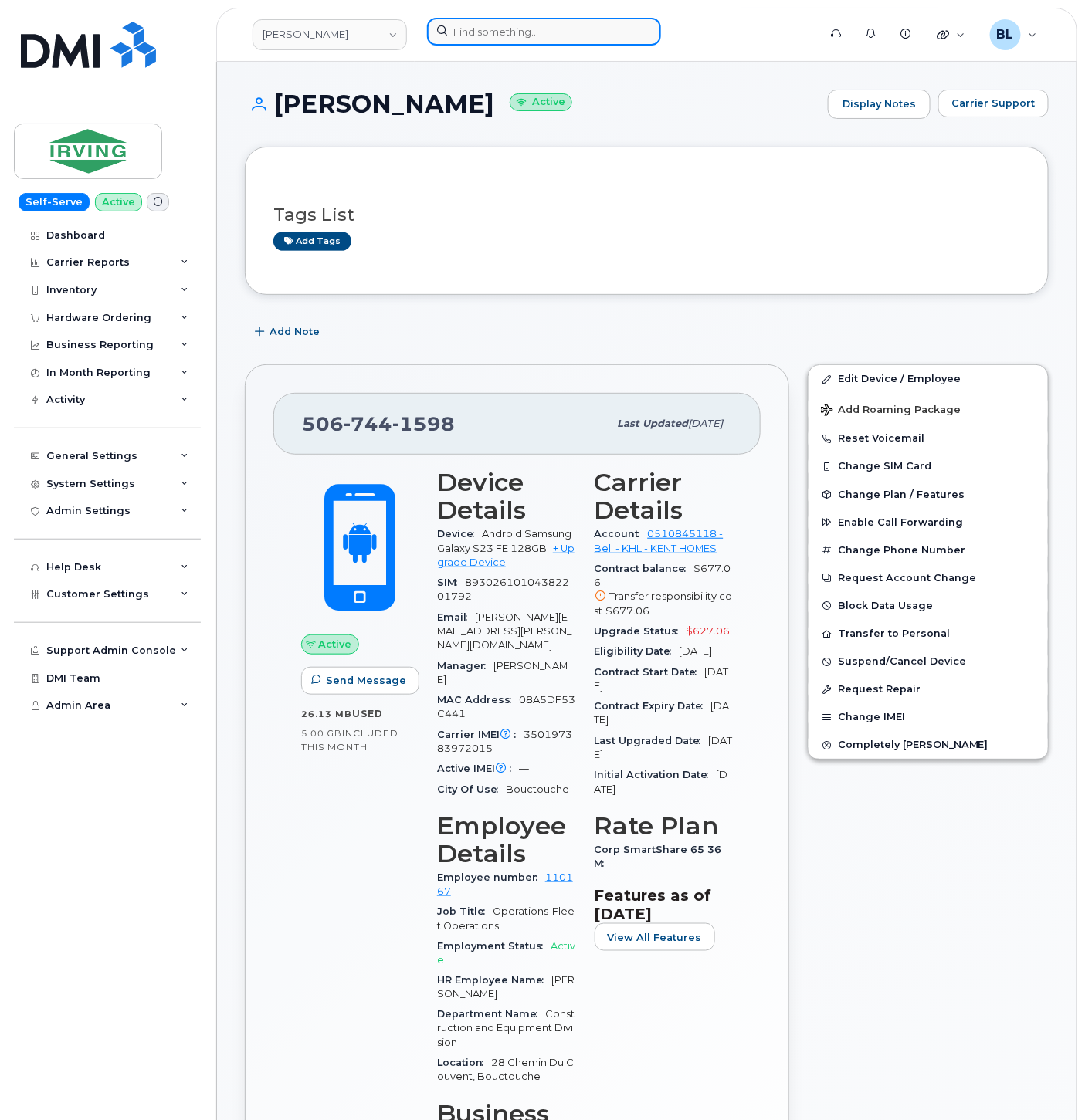
click at [562, 26] on input at bounding box center [544, 31] width 234 height 27
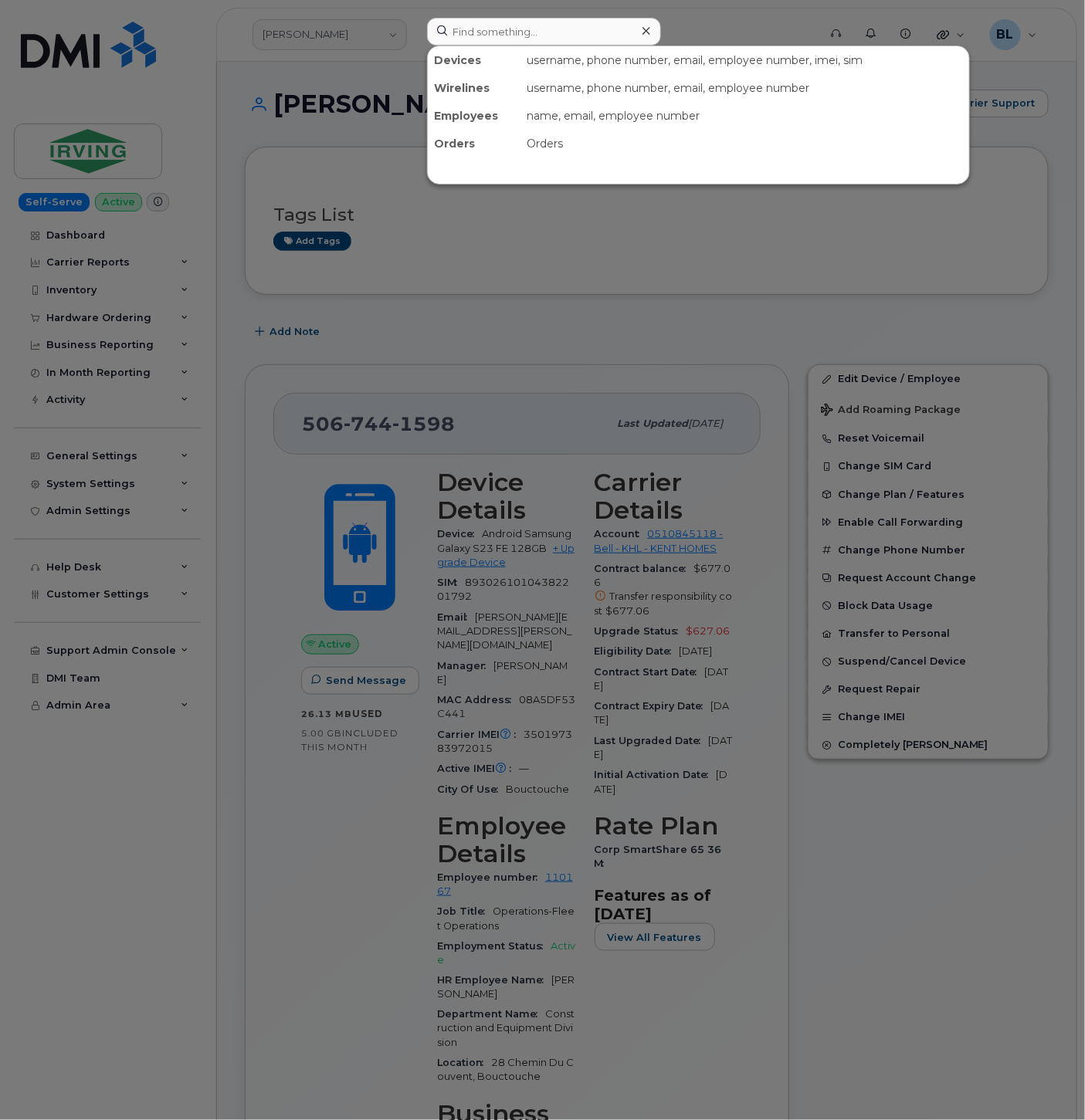
click at [520, 358] on div at bounding box center [542, 560] width 1085 height 1120
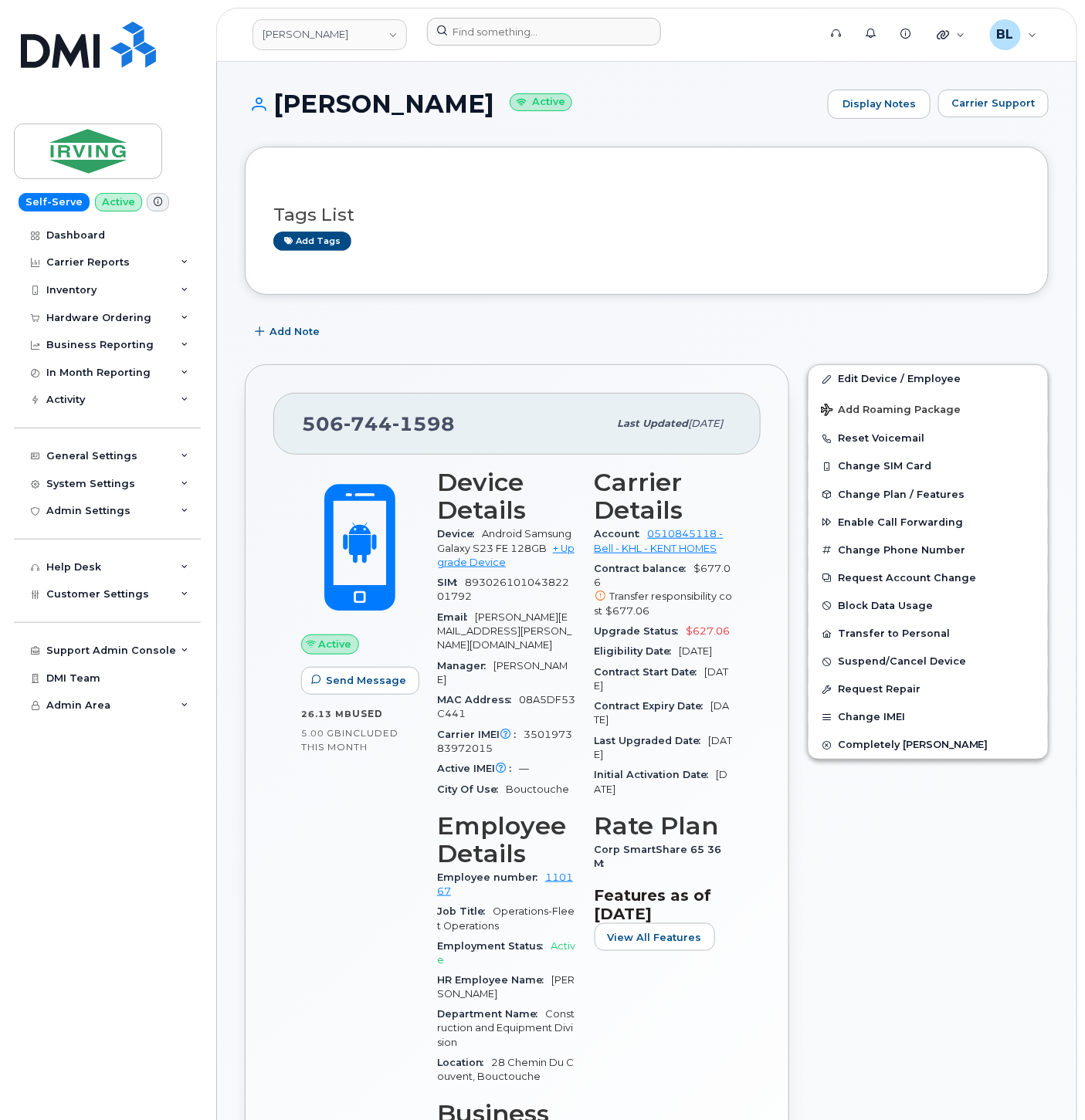
click at [392, 429] on span "744" at bounding box center [424, 423] width 63 height 23
copy span "506 744 1598"
click at [504, 28] on input at bounding box center [544, 31] width 234 height 27
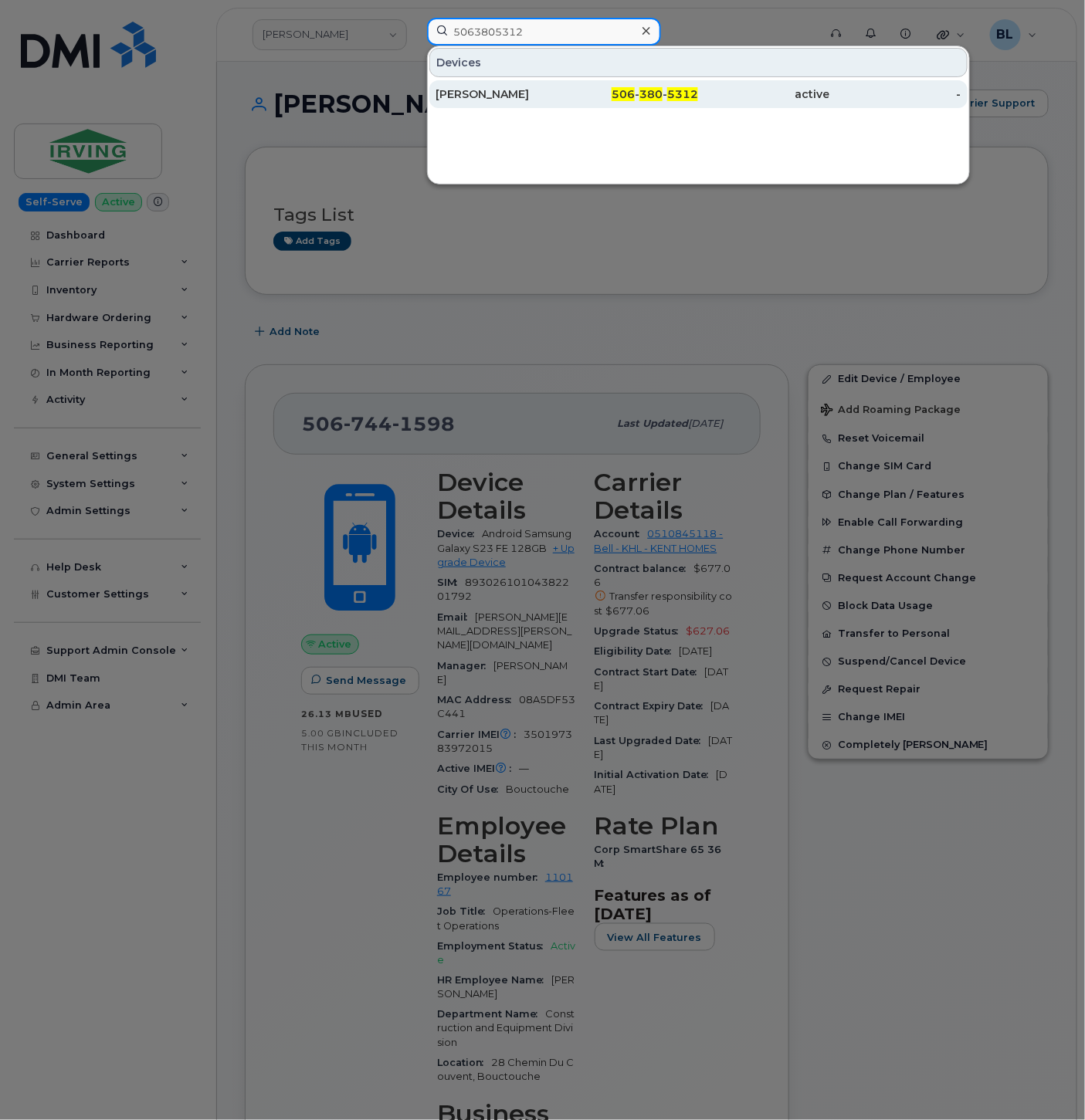
type input "5063805312"
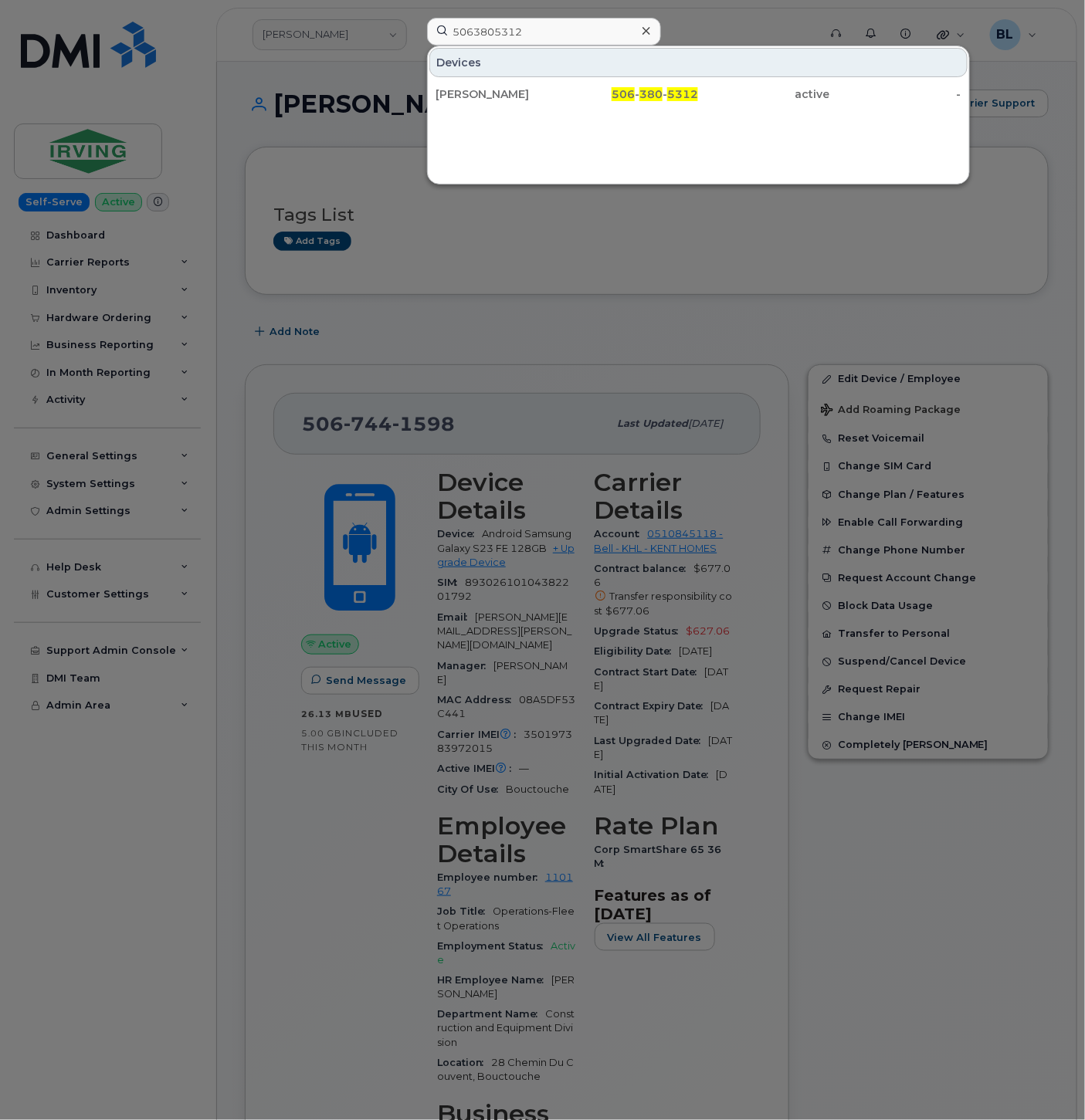
click at [474, 291] on div at bounding box center [542, 560] width 1085 height 1120
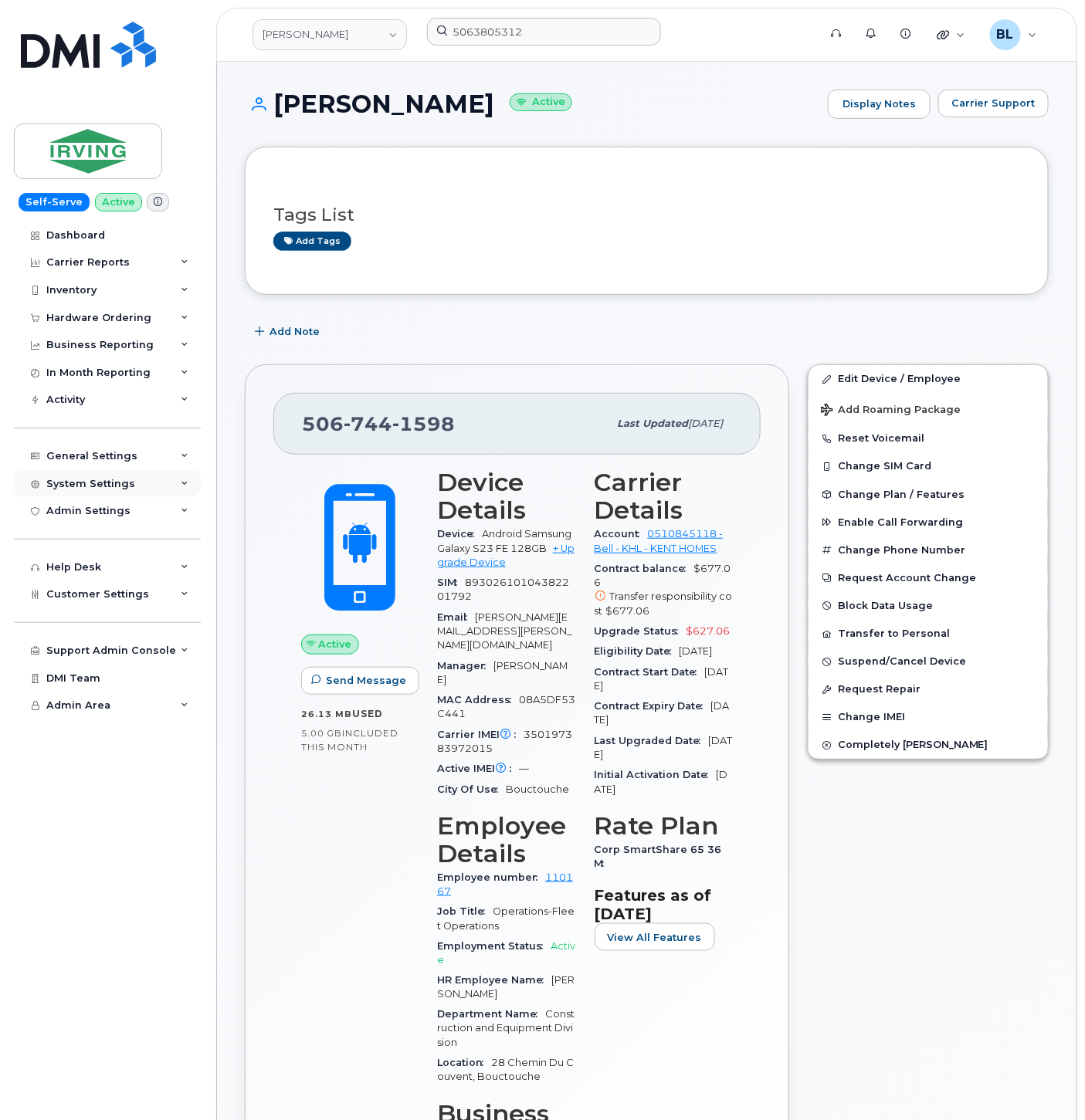
click at [117, 483] on div "System Settings" at bounding box center [90, 483] width 89 height 12
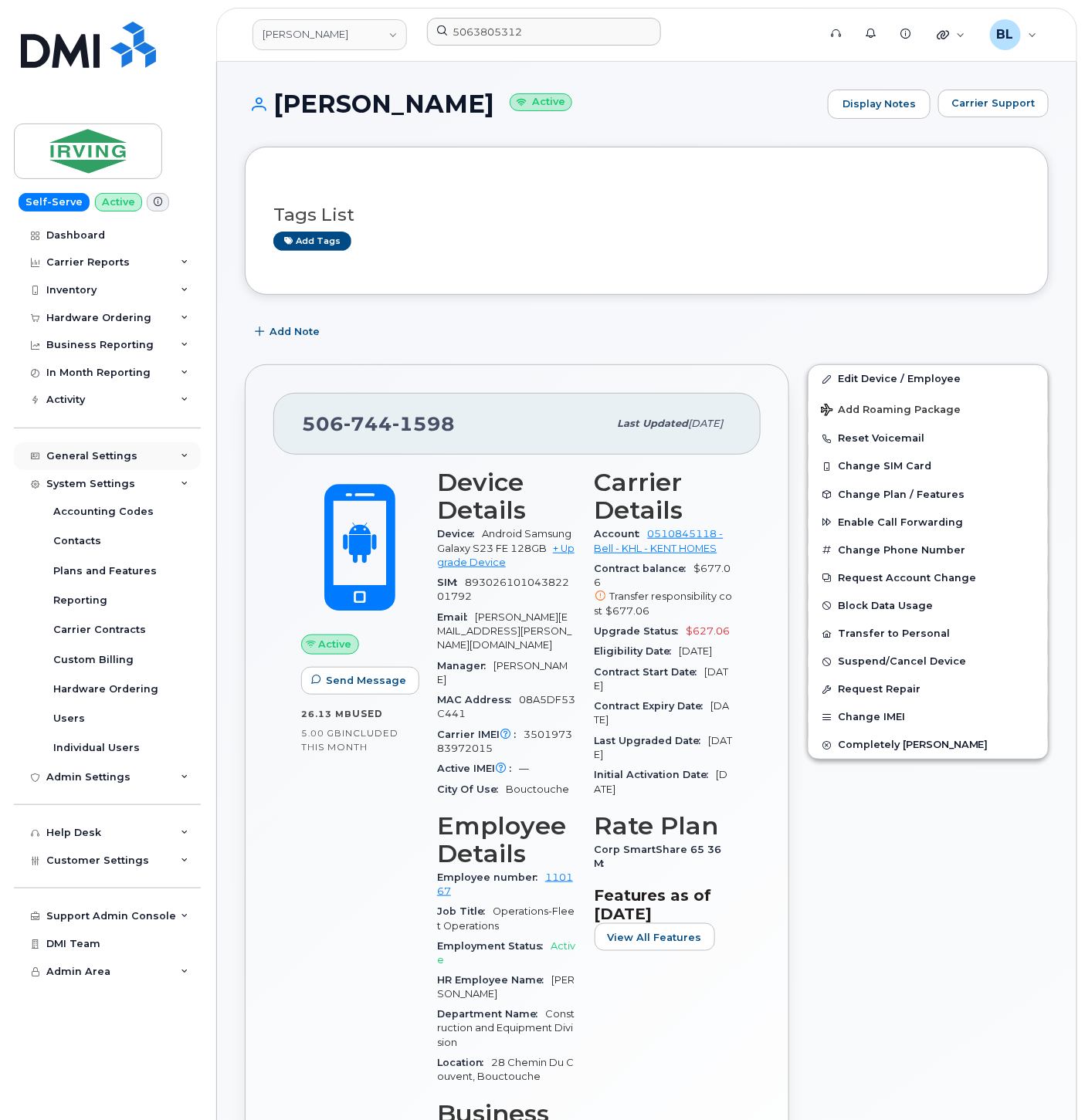
click at [126, 451] on div "General Settings" at bounding box center [91, 456] width 91 height 12
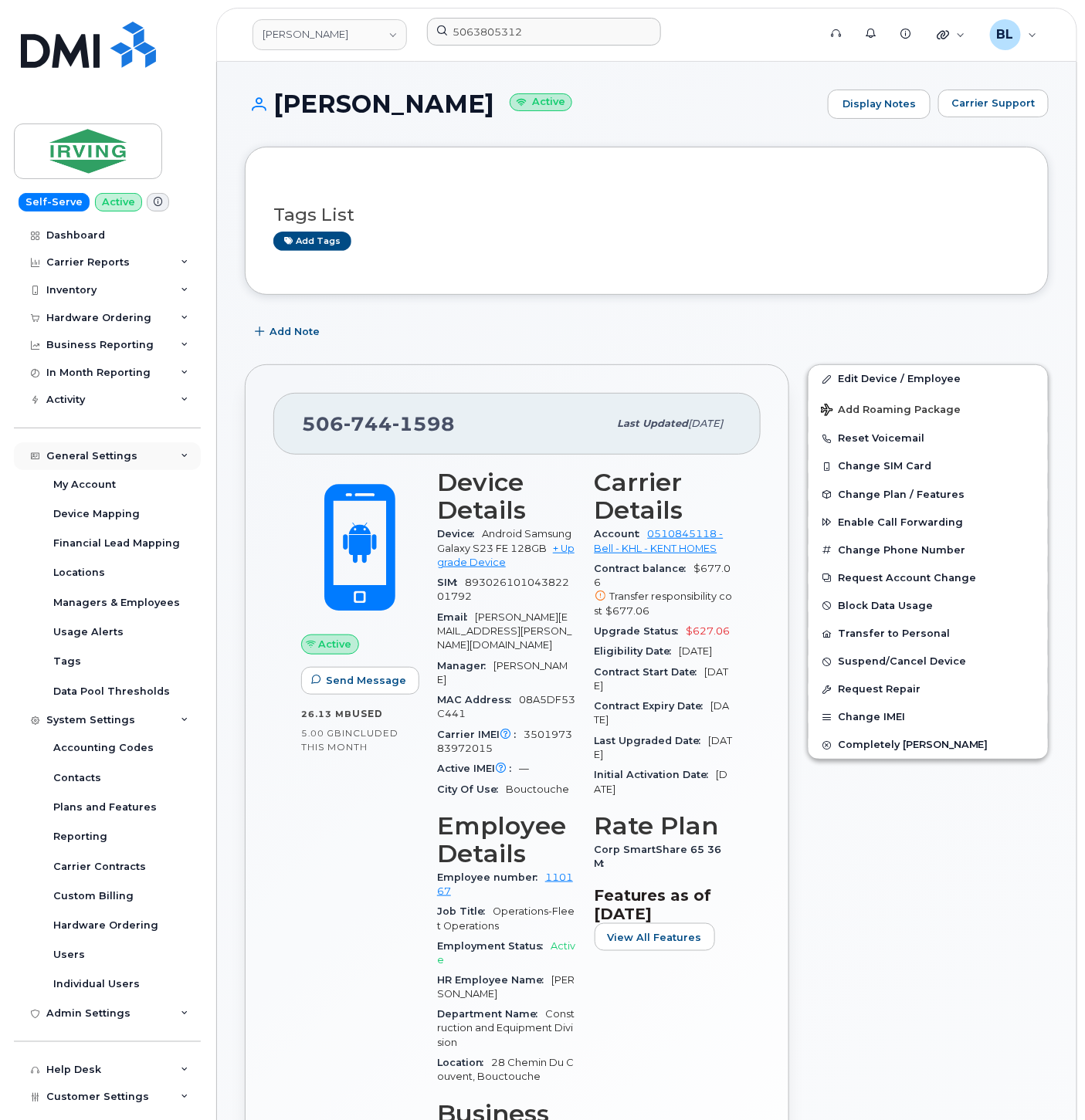
click at [126, 452] on div "General Settings" at bounding box center [91, 456] width 91 height 12
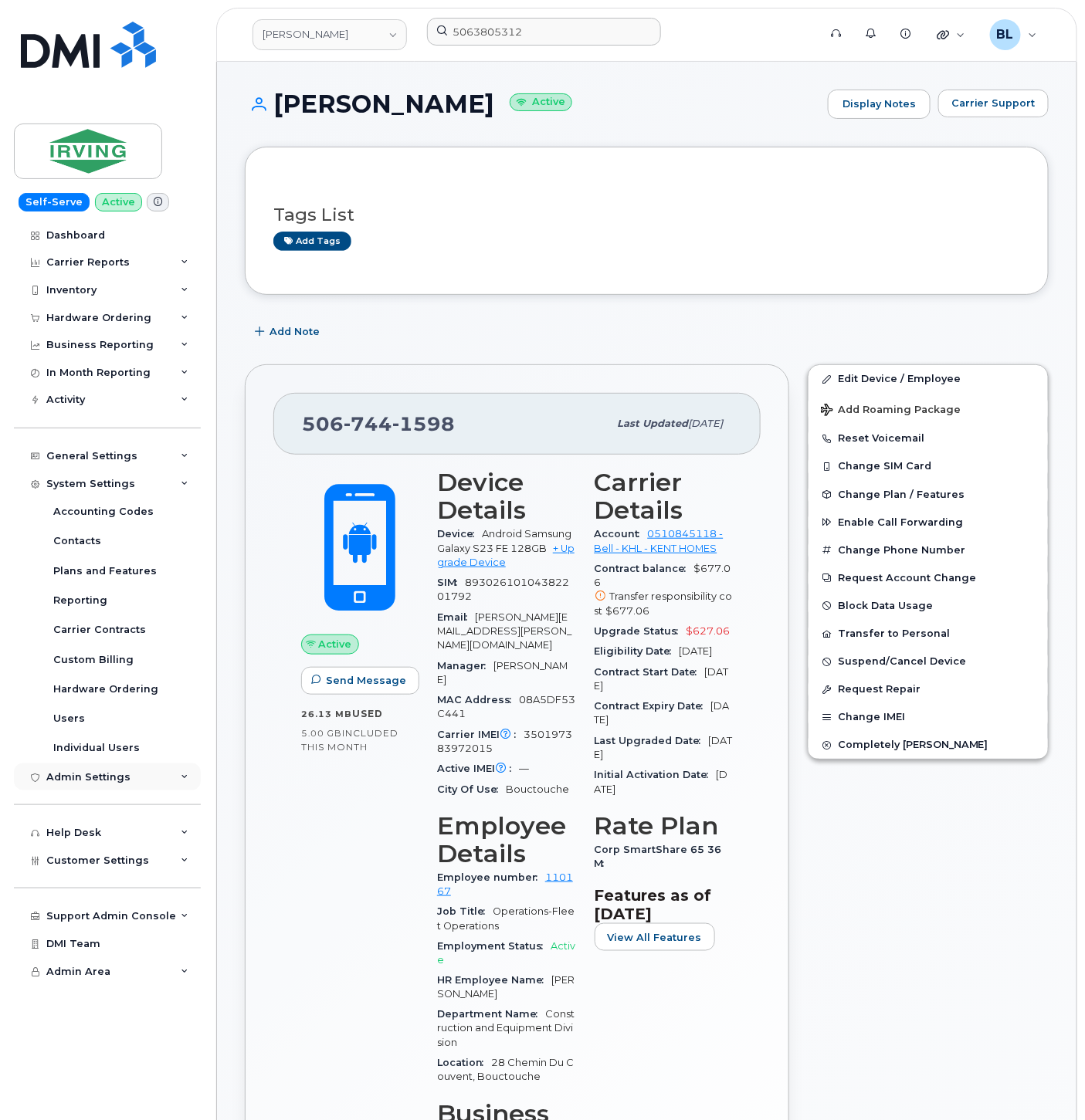
click at [125, 783] on div "Admin Settings" at bounding box center [107, 777] width 187 height 27
click at [122, 773] on div "Admin Settings" at bounding box center [88, 777] width 84 height 12
click at [164, 481] on div "System Settings" at bounding box center [107, 484] width 187 height 27
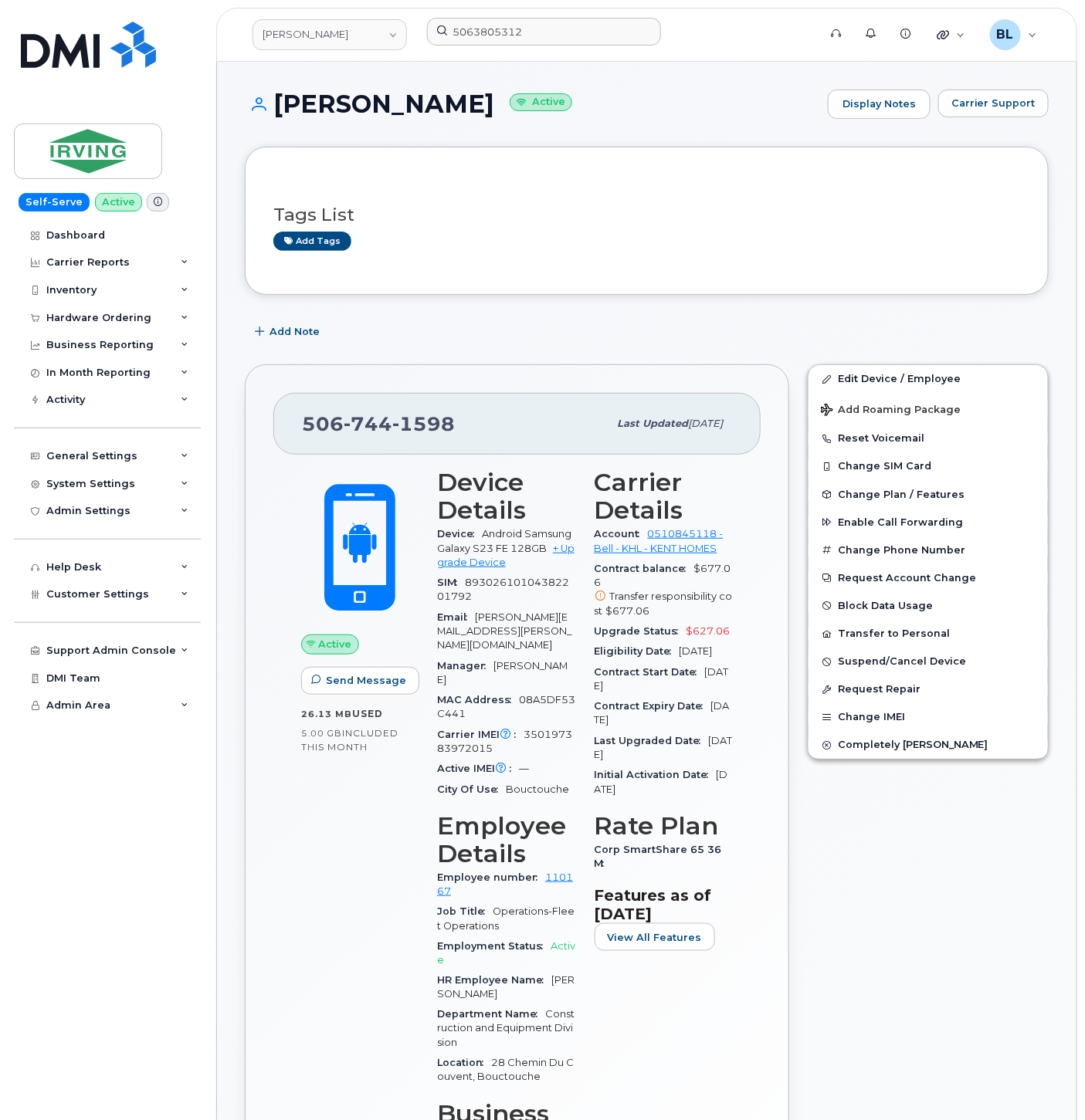
click at [140, 608] on div "Support Admin Console Add New Customer Customer Prospects Emails Sms Messages D…" at bounding box center [109, 636] width 190 height 56
click at [142, 606] on div "Customer Settings" at bounding box center [107, 594] width 187 height 27
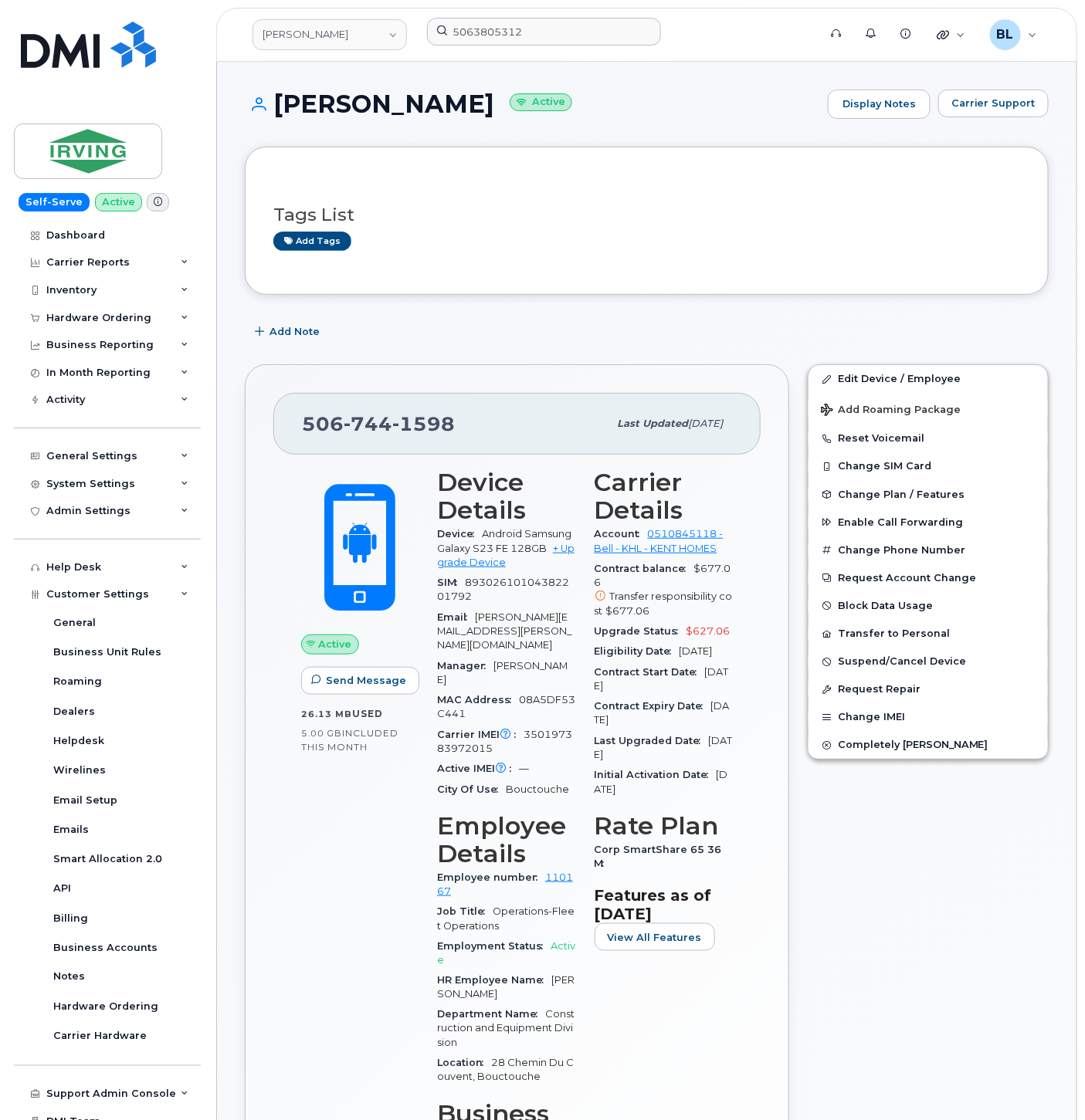
click at [889, 247] on div "Add tags" at bounding box center [641, 241] width 734 height 19
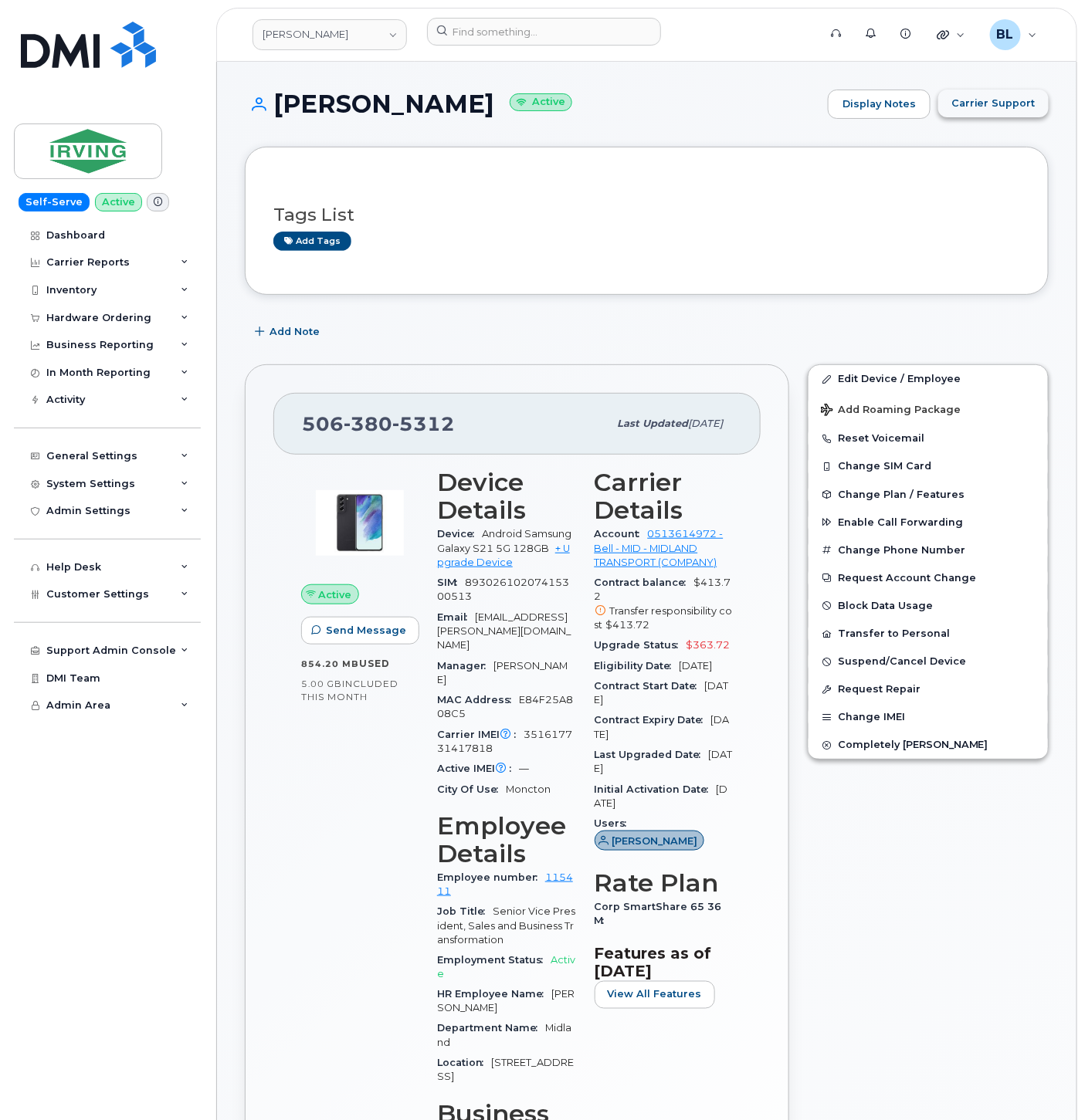
click at [983, 98] on span "Carrier Support" at bounding box center [993, 103] width 84 height 15
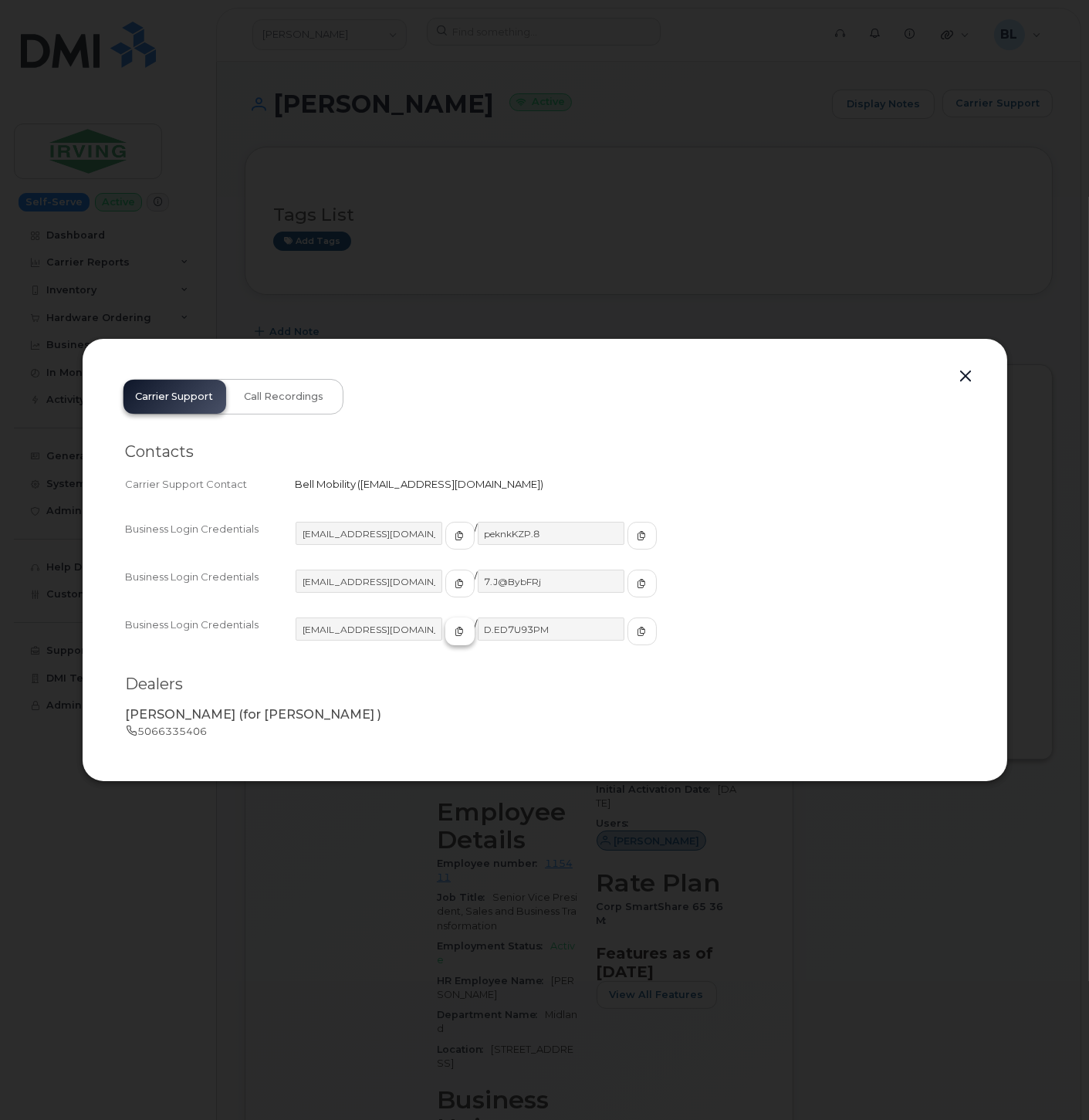
click at [456, 635] on icon "button" at bounding box center [460, 631] width 9 height 9
click at [751, 637] on div "irvingsm2@myserve.ca / D.ED7U93PM" at bounding box center [630, 639] width 669 height 42
click at [628, 638] on button "button" at bounding box center [642, 631] width 29 height 27
click at [903, 233] on div at bounding box center [544, 560] width 1089 height 1120
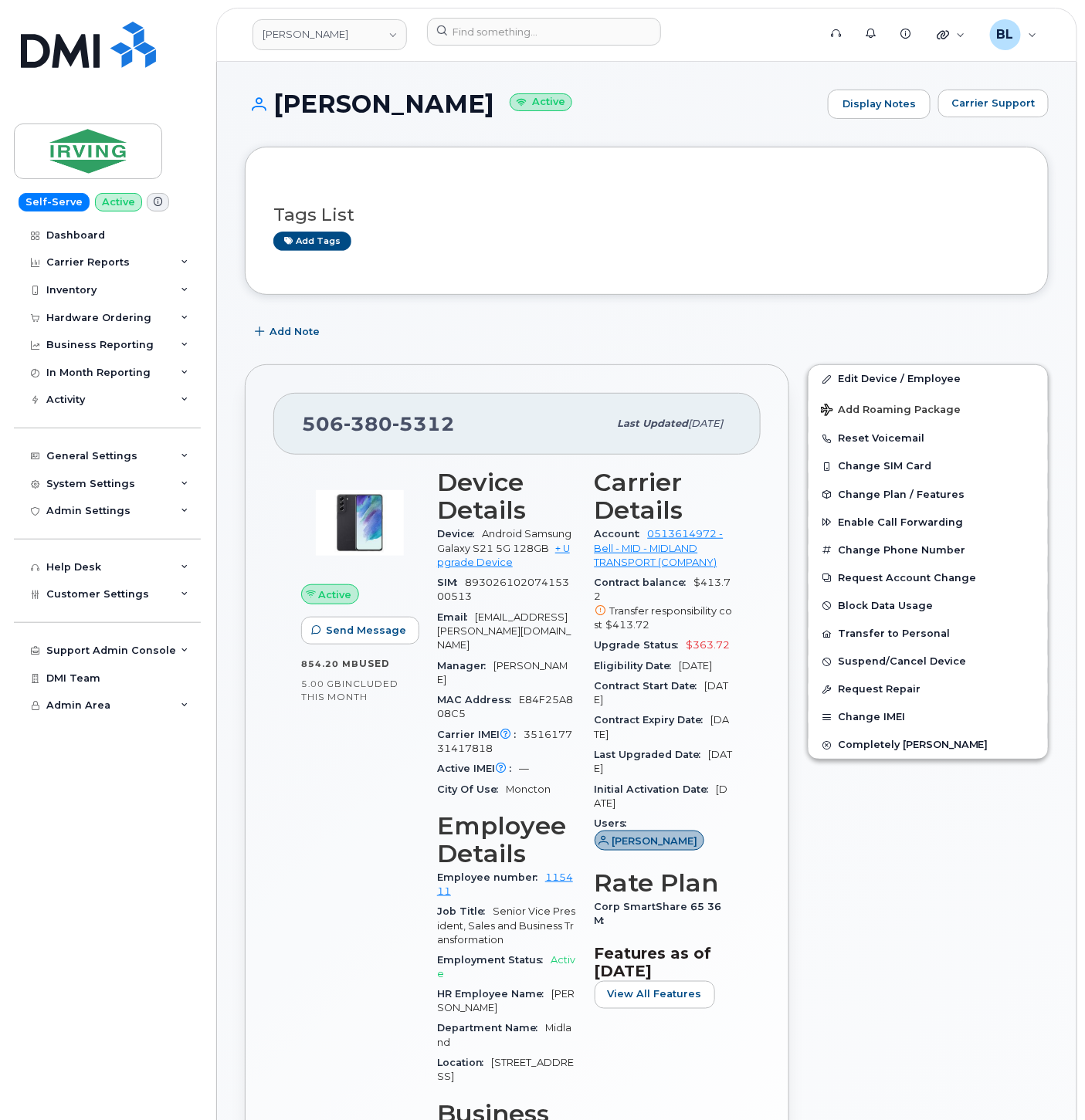
click at [392, 417] on span "380" at bounding box center [424, 423] width 63 height 23
copy span "506 380 5312"
click at [642, 294] on div "Tags List Add tags" at bounding box center [646, 221] width 803 height 148
drag, startPoint x: 674, startPoint y: 330, endPoint x: 737, endPoint y: 359, distance: 69.4
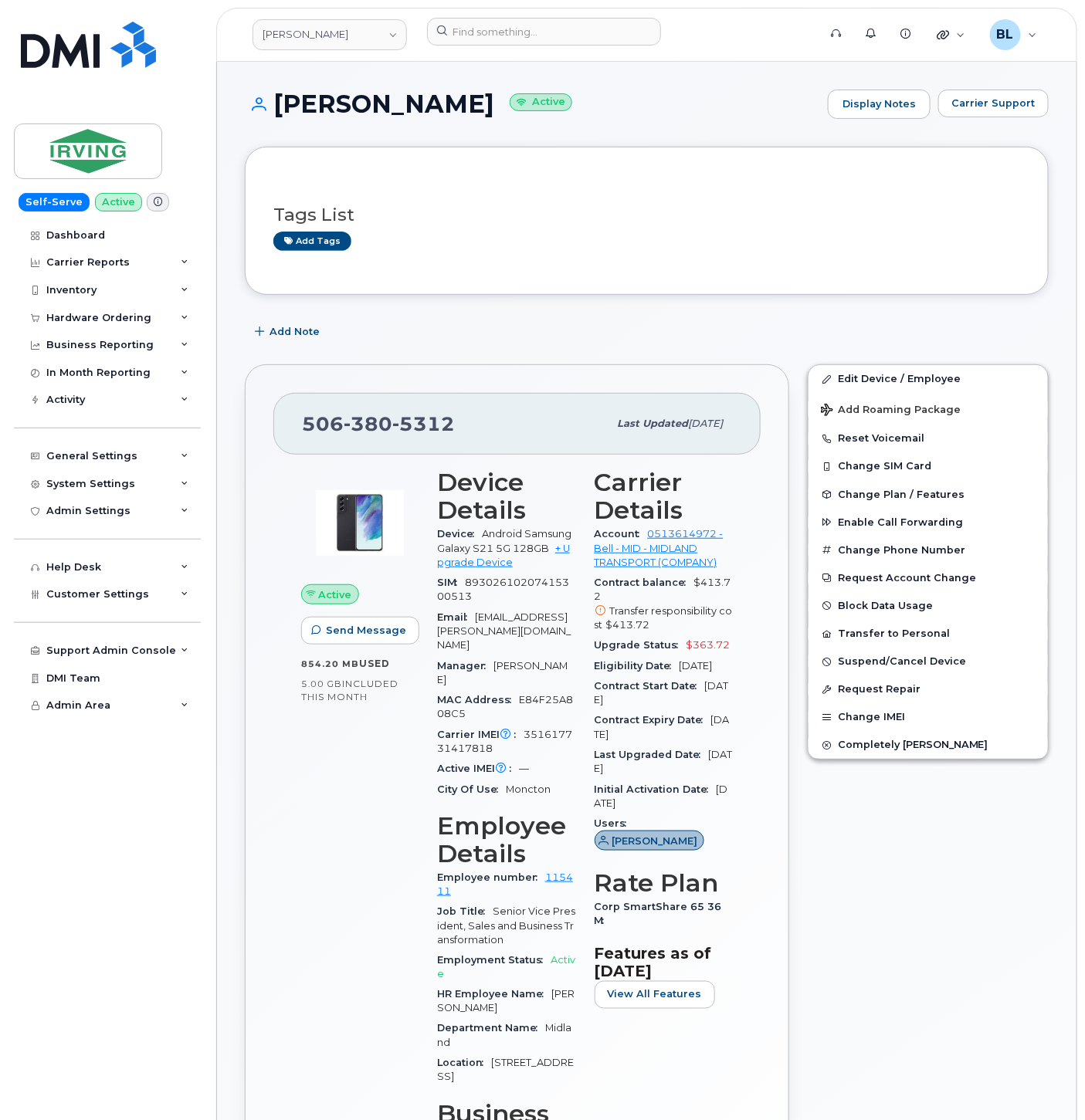
click at [674, 330] on div "Add Note" at bounding box center [646, 331] width 803 height 27
click at [392, 435] on span "380" at bounding box center [424, 423] width 63 height 23
copy span "506 380 5312"
click at [419, 422] on span "5312" at bounding box center [424, 423] width 63 height 23
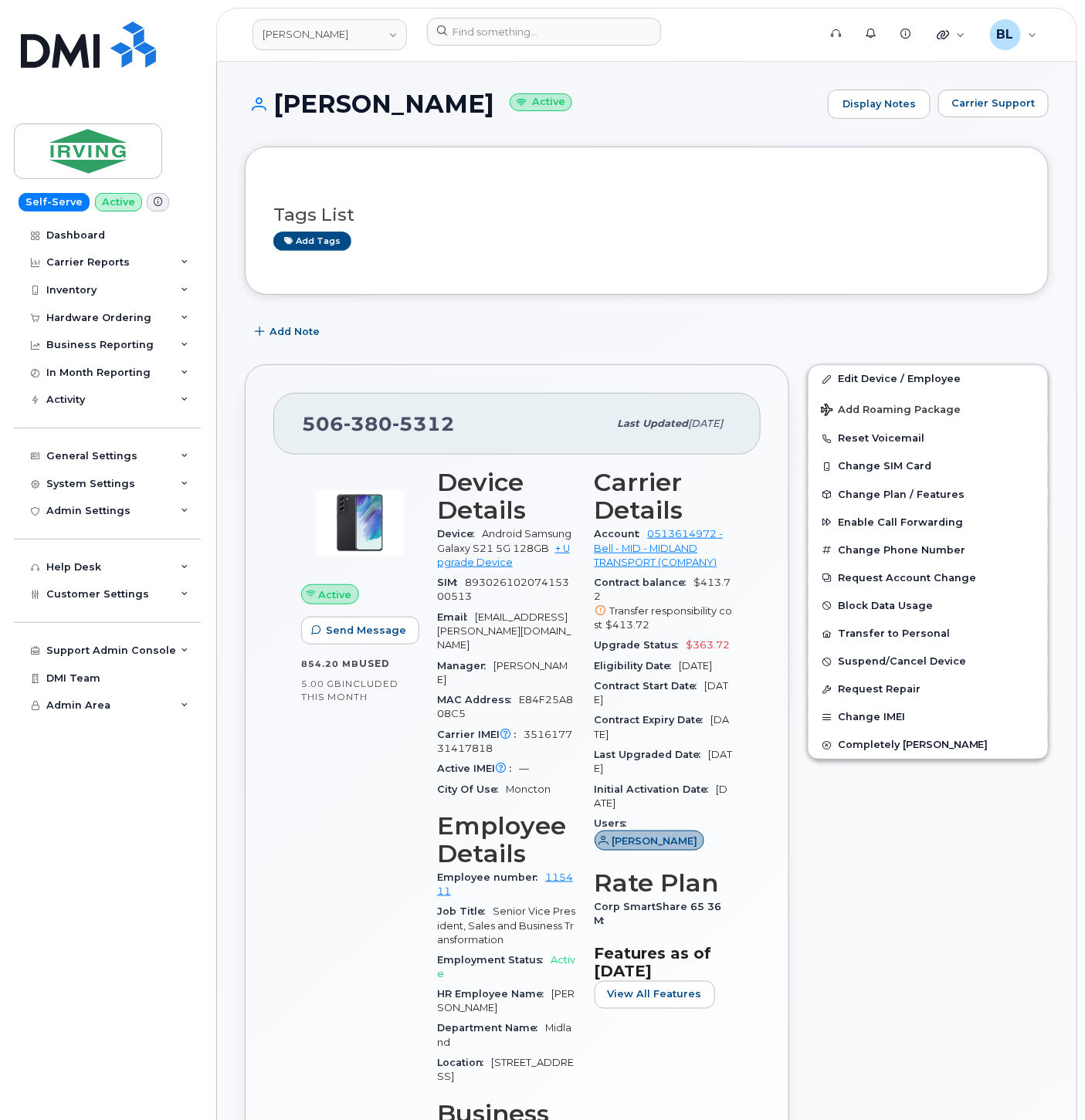
click at [392, 422] on span "380" at bounding box center [424, 423] width 63 height 23
drag, startPoint x: 361, startPoint y: 422, endPoint x: 512, endPoint y: 402, distance: 152.3
click at [515, 400] on div "506 380 5312 Last updated Aug 22, 2025" at bounding box center [517, 423] width 487 height 62
click at [392, 424] on span "380" at bounding box center [424, 423] width 63 height 23
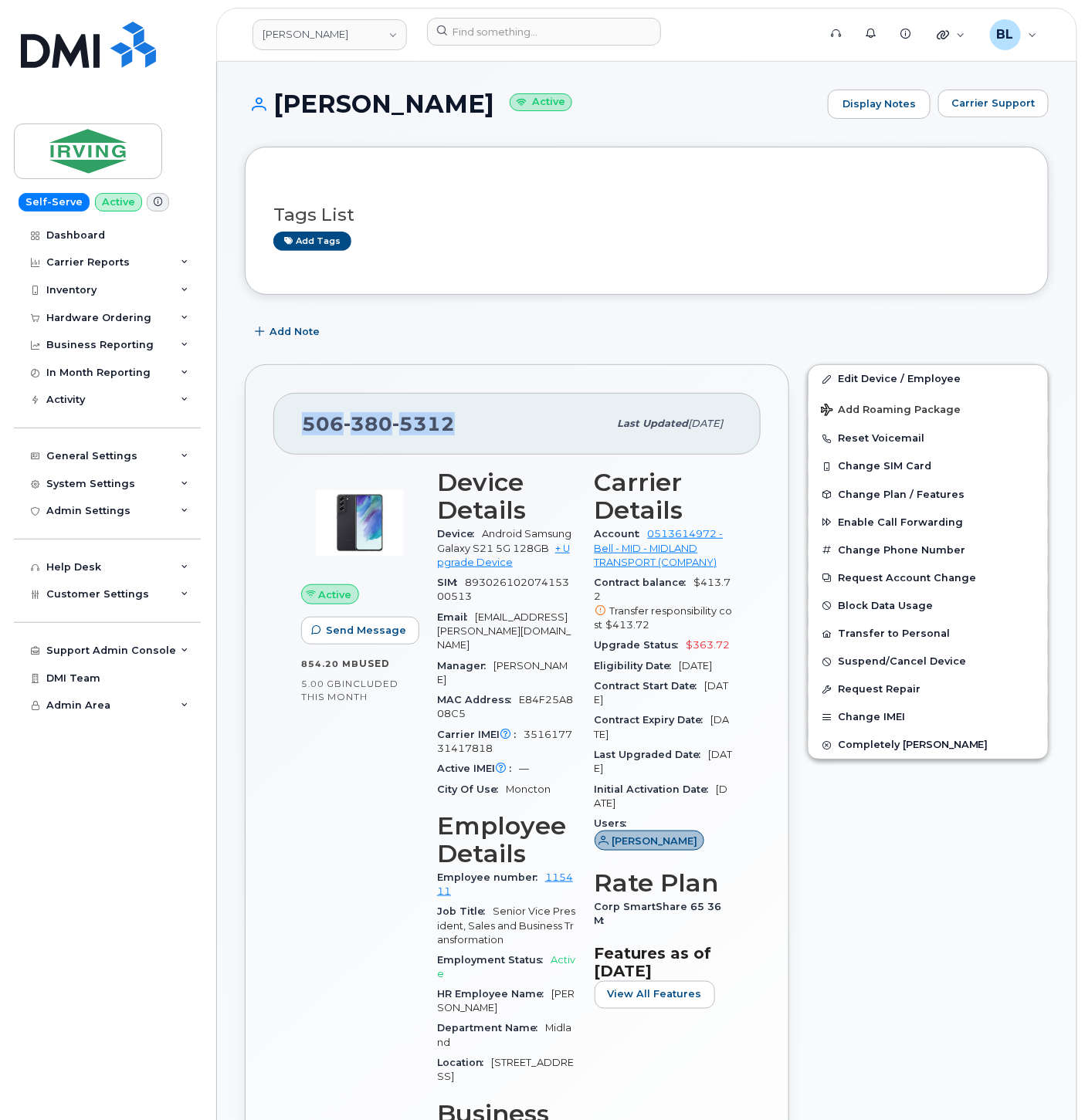
click at [392, 423] on span "380" at bounding box center [424, 423] width 63 height 23
copy span "506 380 5312"
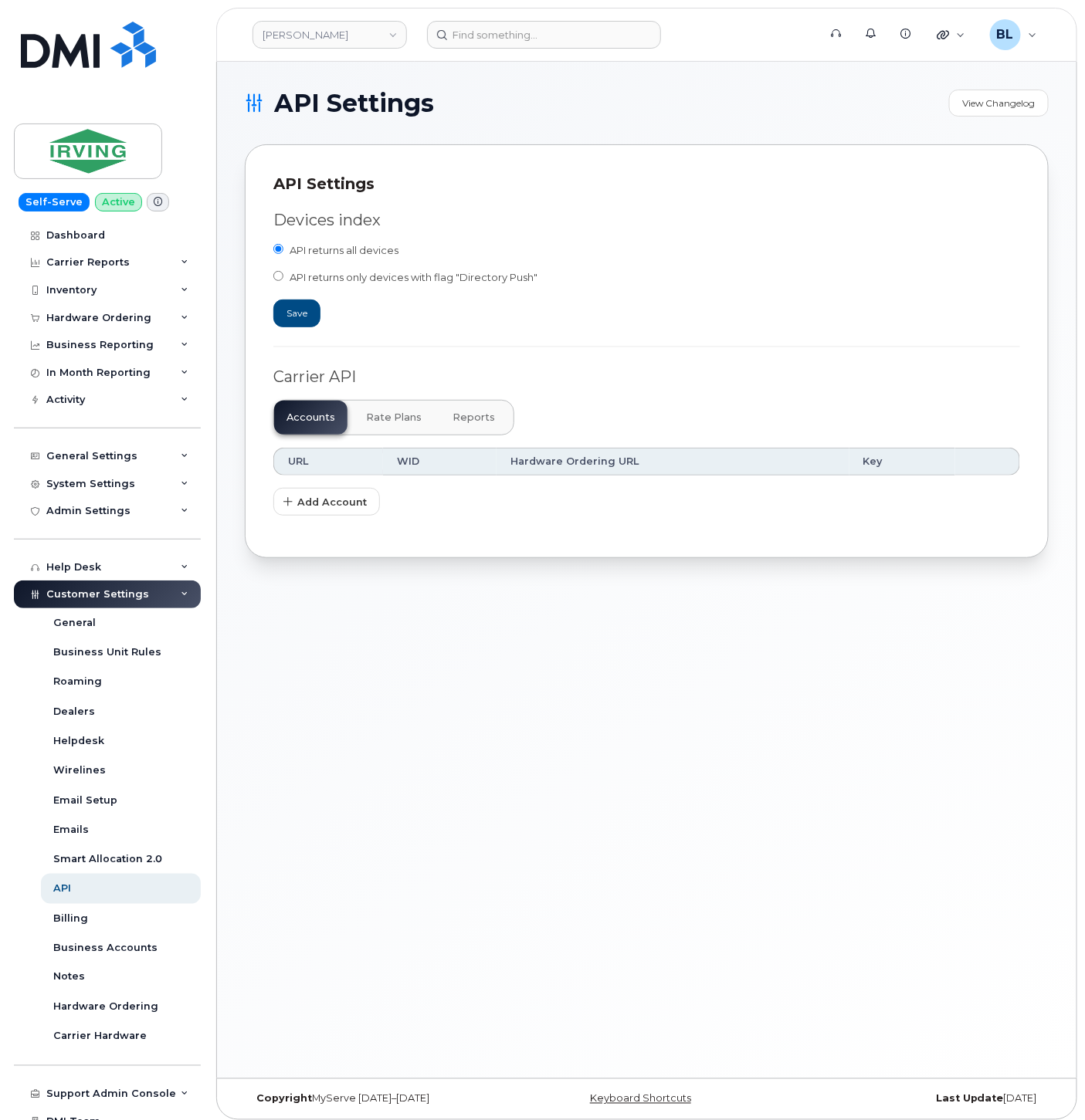
click at [465, 422] on span "Reports" at bounding box center [474, 417] width 43 height 12
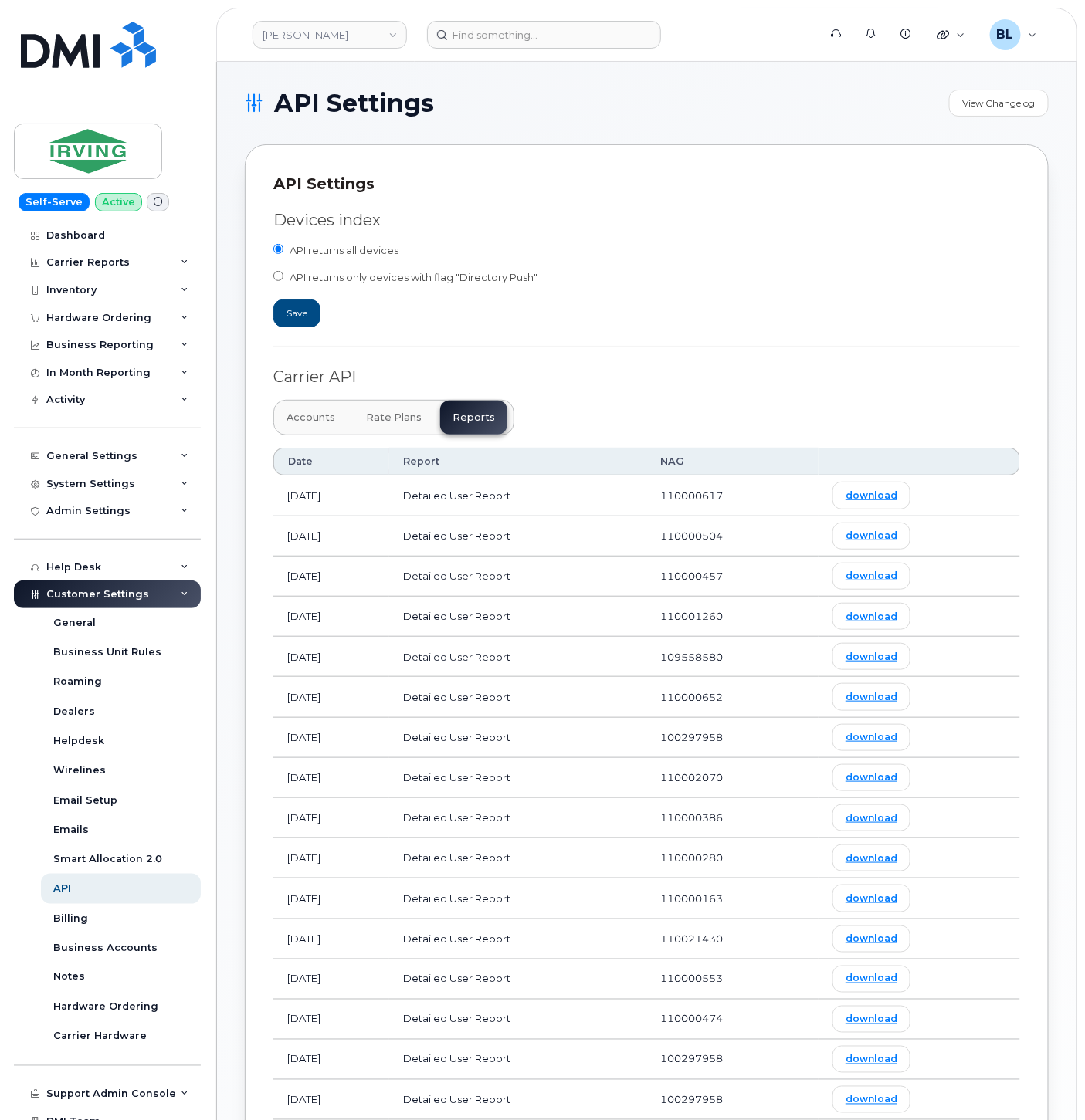
click at [797, 371] on div "Carrier API" at bounding box center [646, 377] width 746 height 23
click at [315, 181] on div "API Settings" at bounding box center [646, 184] width 746 height 23
click at [608, 309] on form "Devices index API returns all devices API returns only devices with flag "Direc…" at bounding box center [646, 268] width 746 height 118
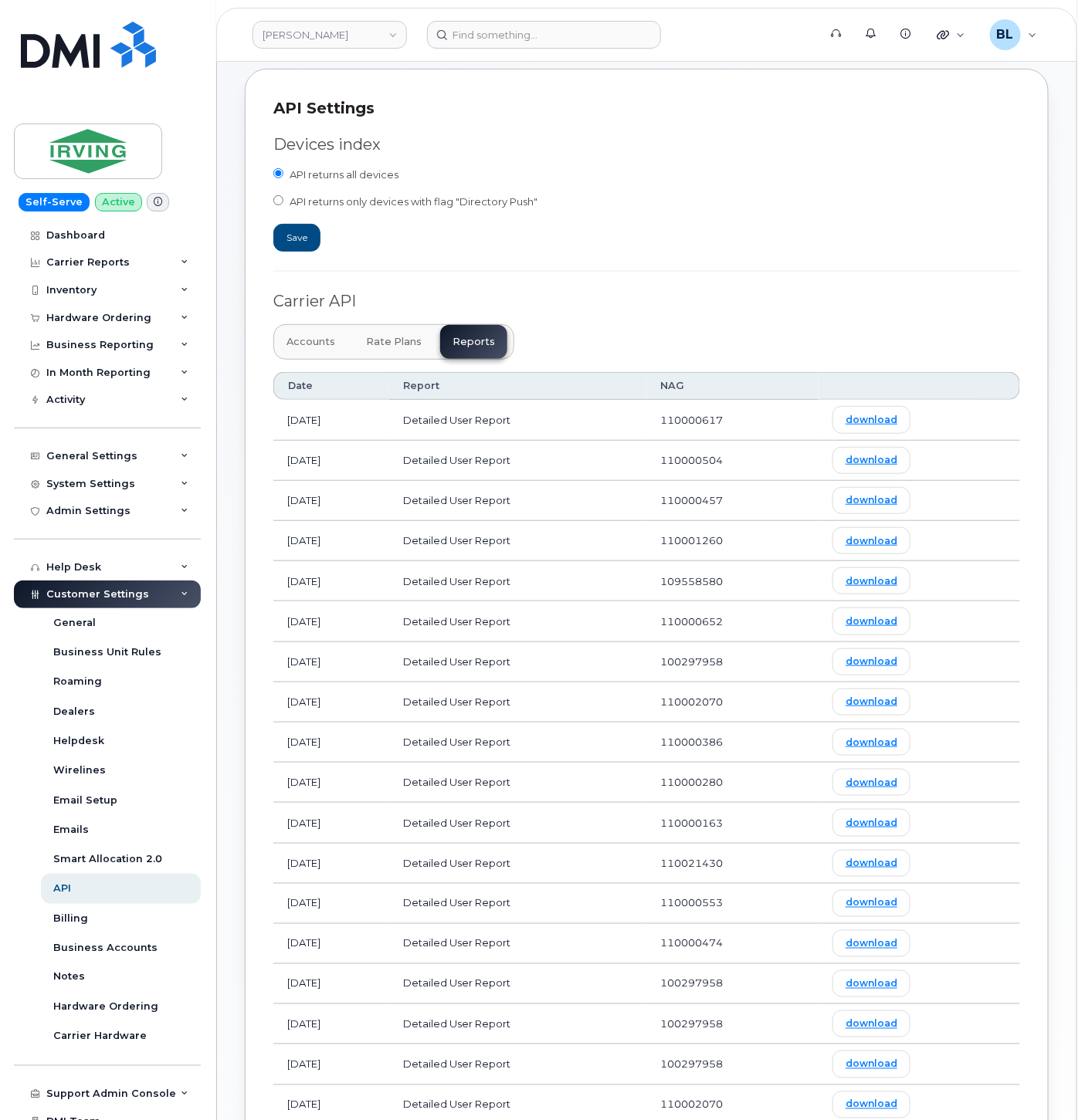
scroll to position [529, 0]
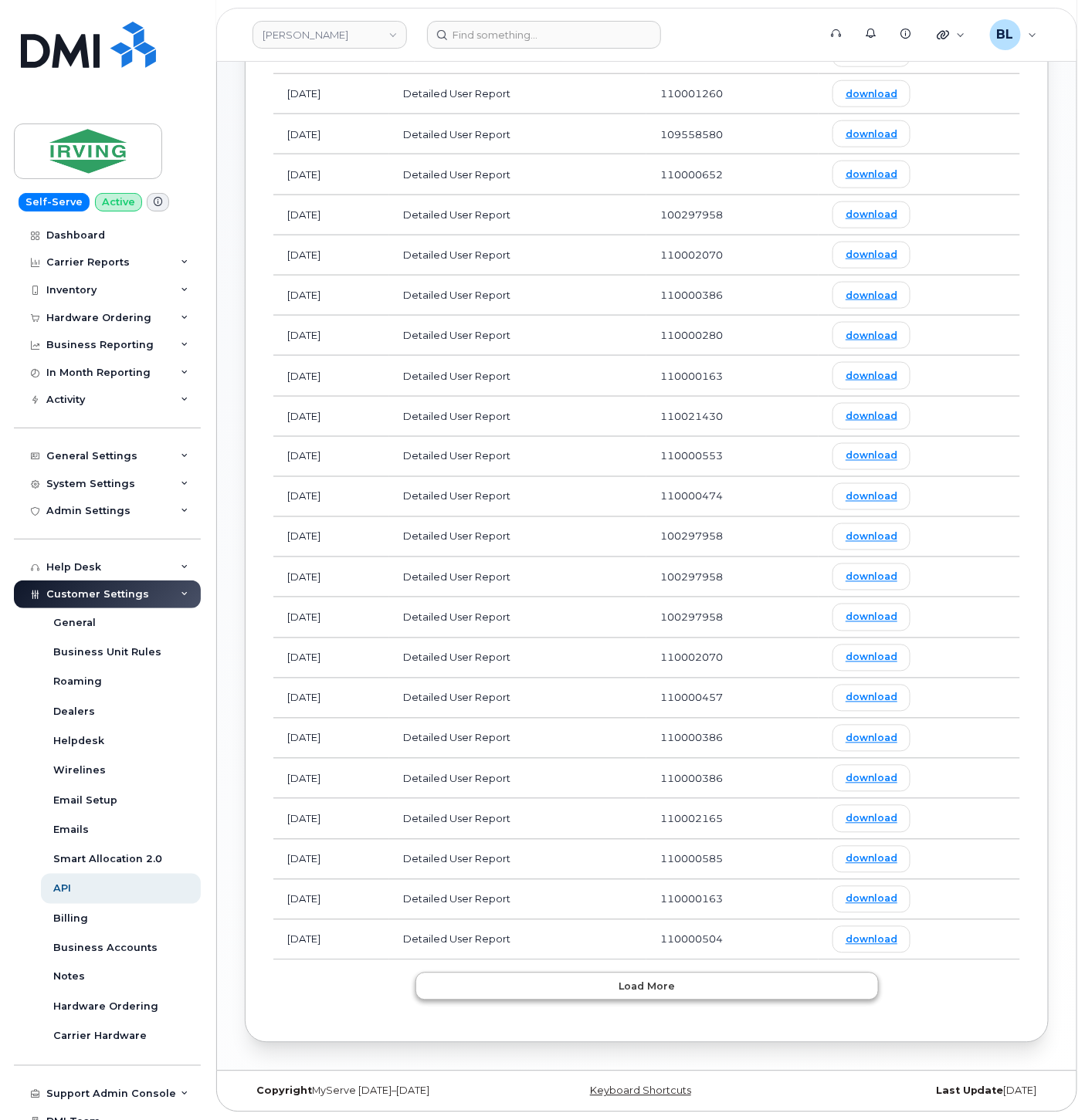
click at [603, 971] on div "Date Report NAG [DATE] Detailed User Report 110000617 download [DATE] Detailed …" at bounding box center [646, 462] width 746 height 1075
click at [636, 985] on span "Load more" at bounding box center [647, 987] width 56 height 15
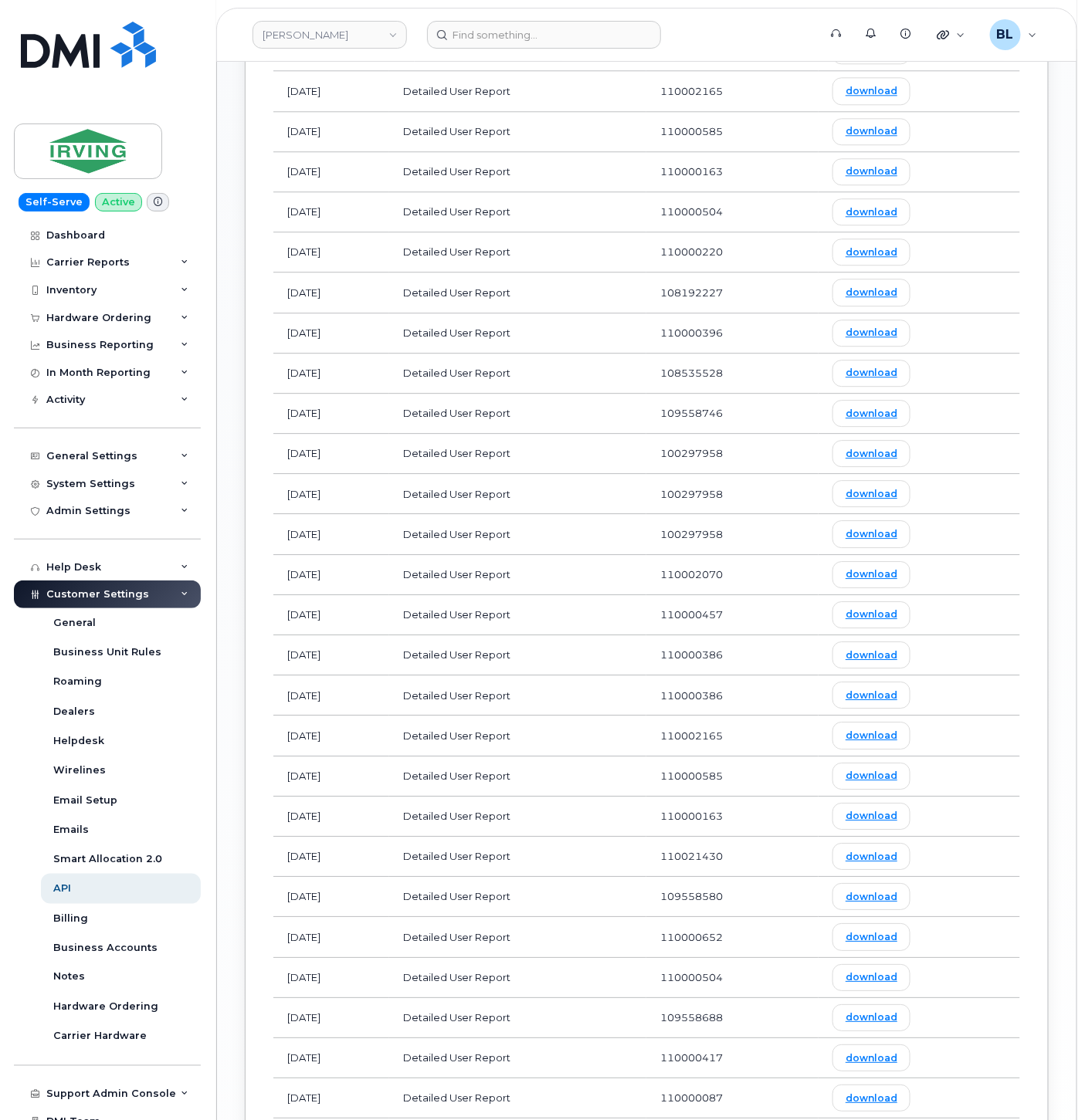
scroll to position [1540, 0]
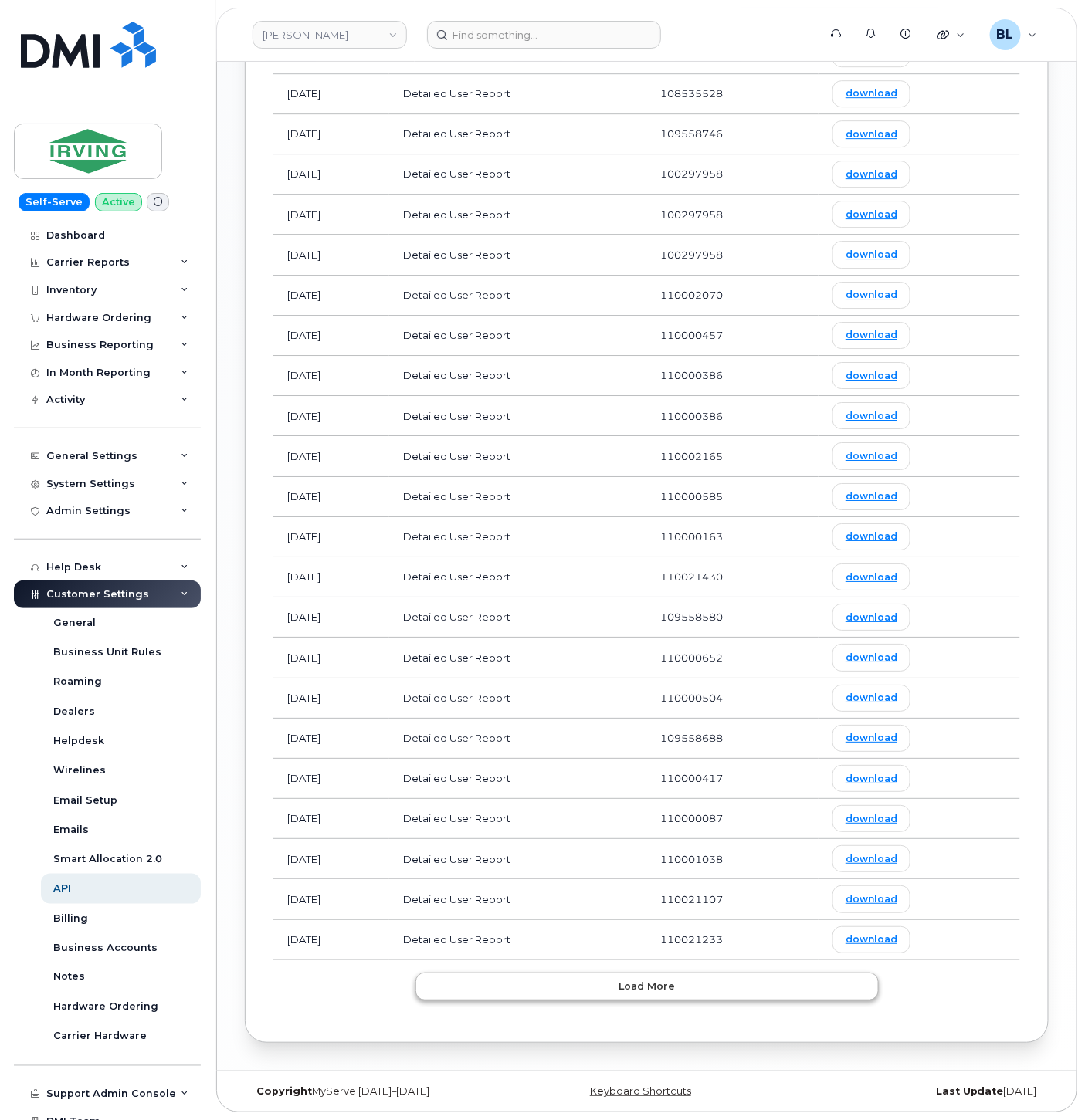
click at [568, 996] on button "Load more" at bounding box center [647, 986] width 463 height 27
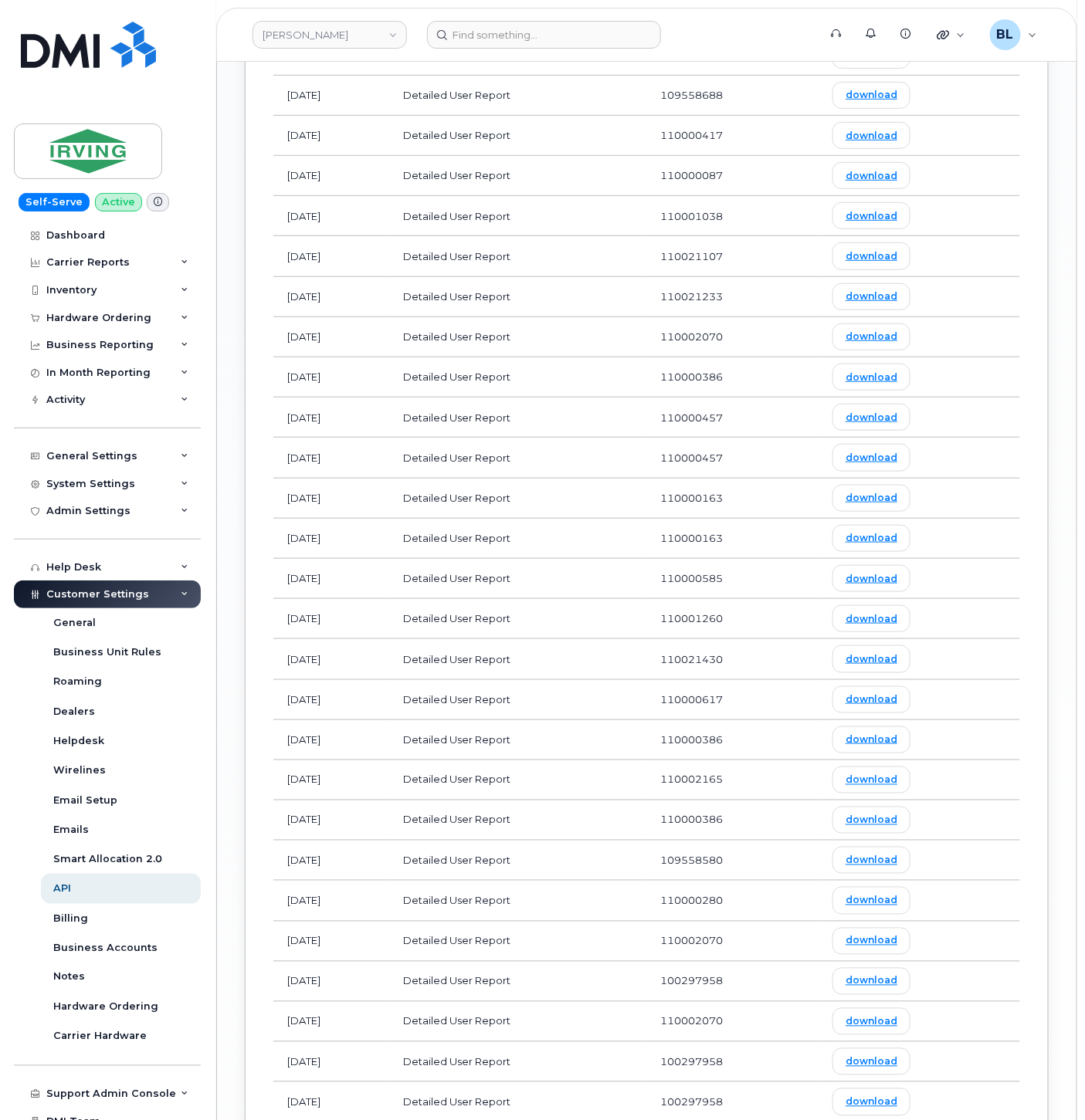
scroll to position [2552, 0]
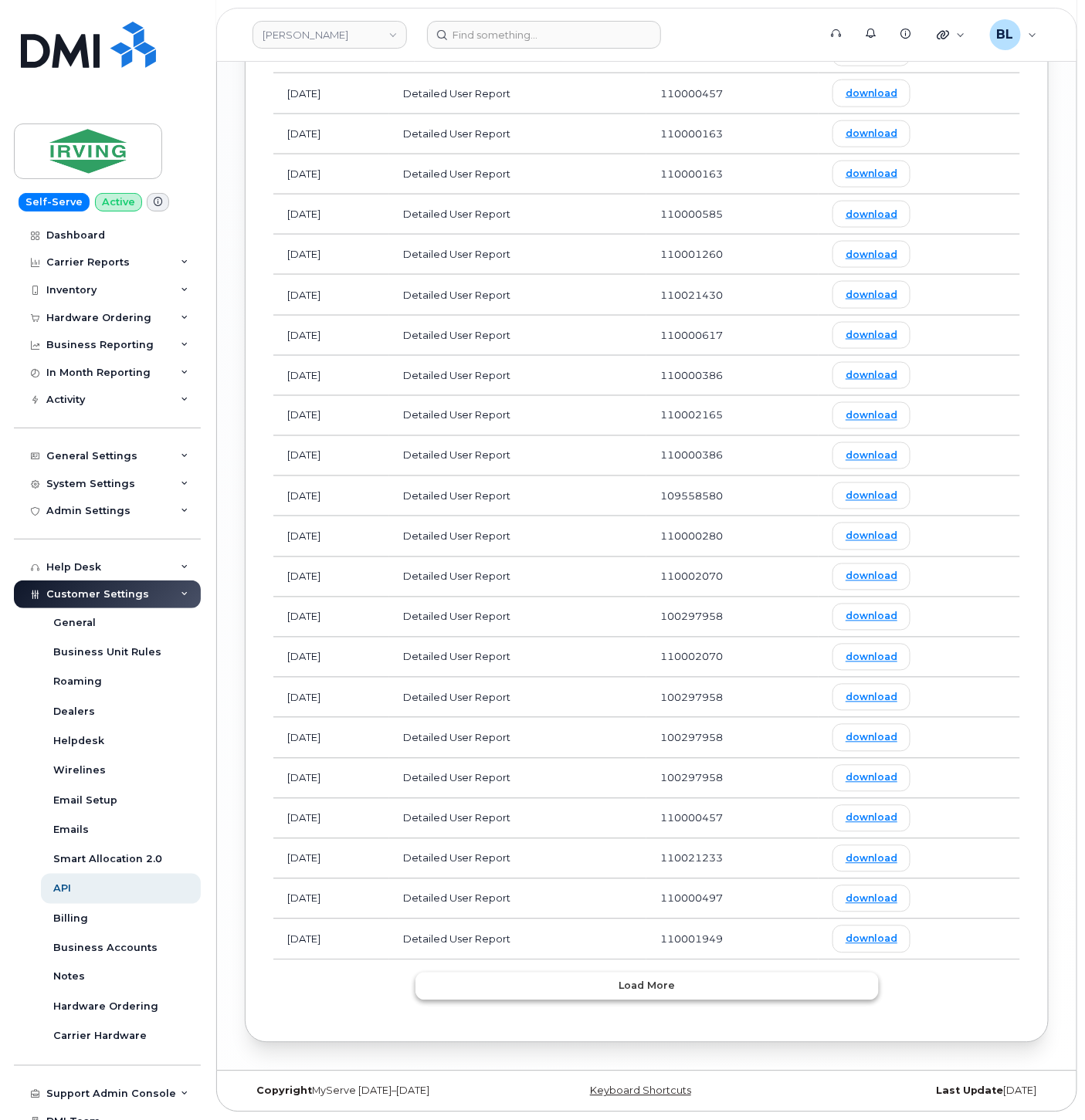
click at [598, 978] on button "Load more" at bounding box center [647, 986] width 463 height 27
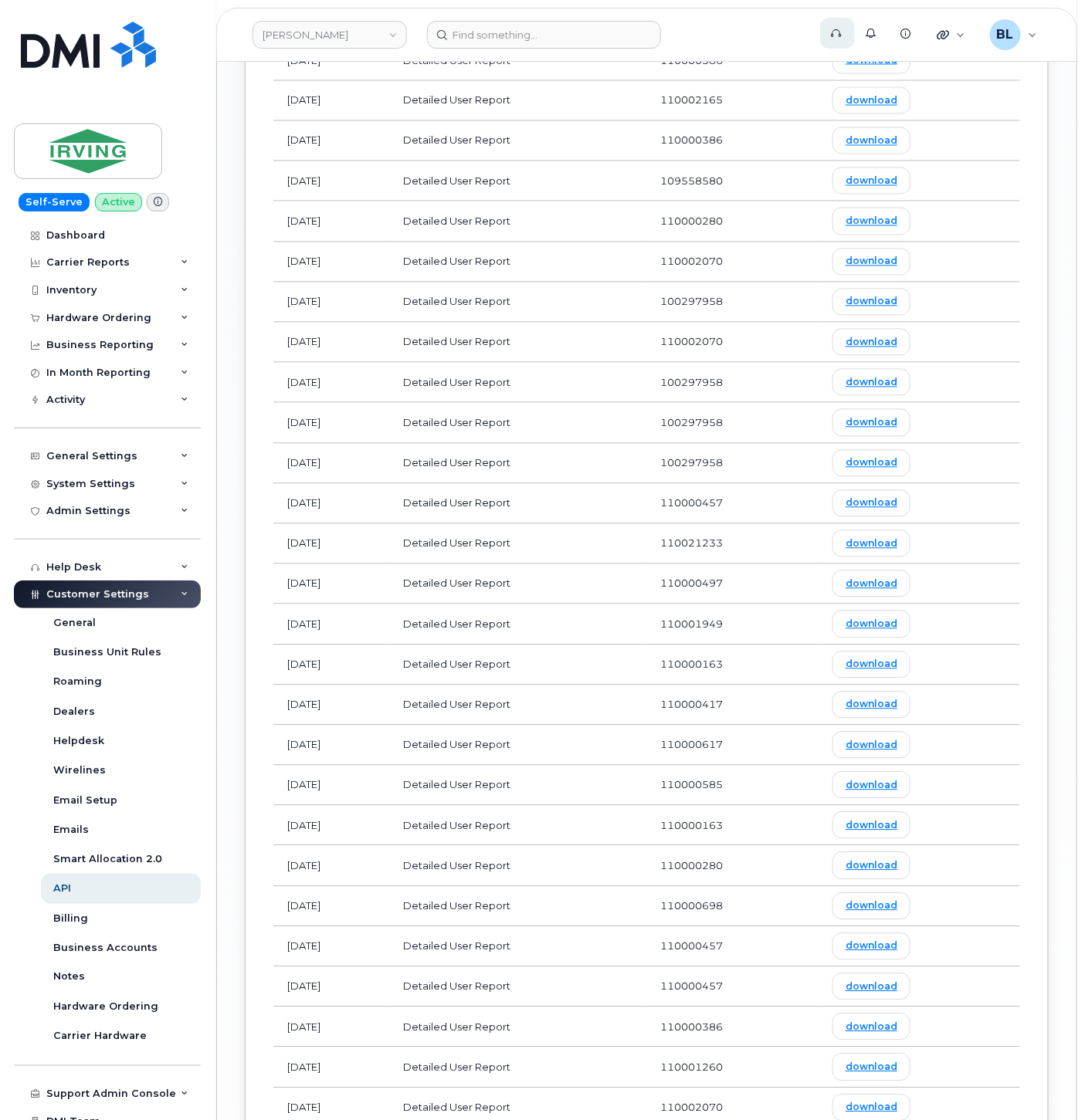
scroll to position [1919, 0]
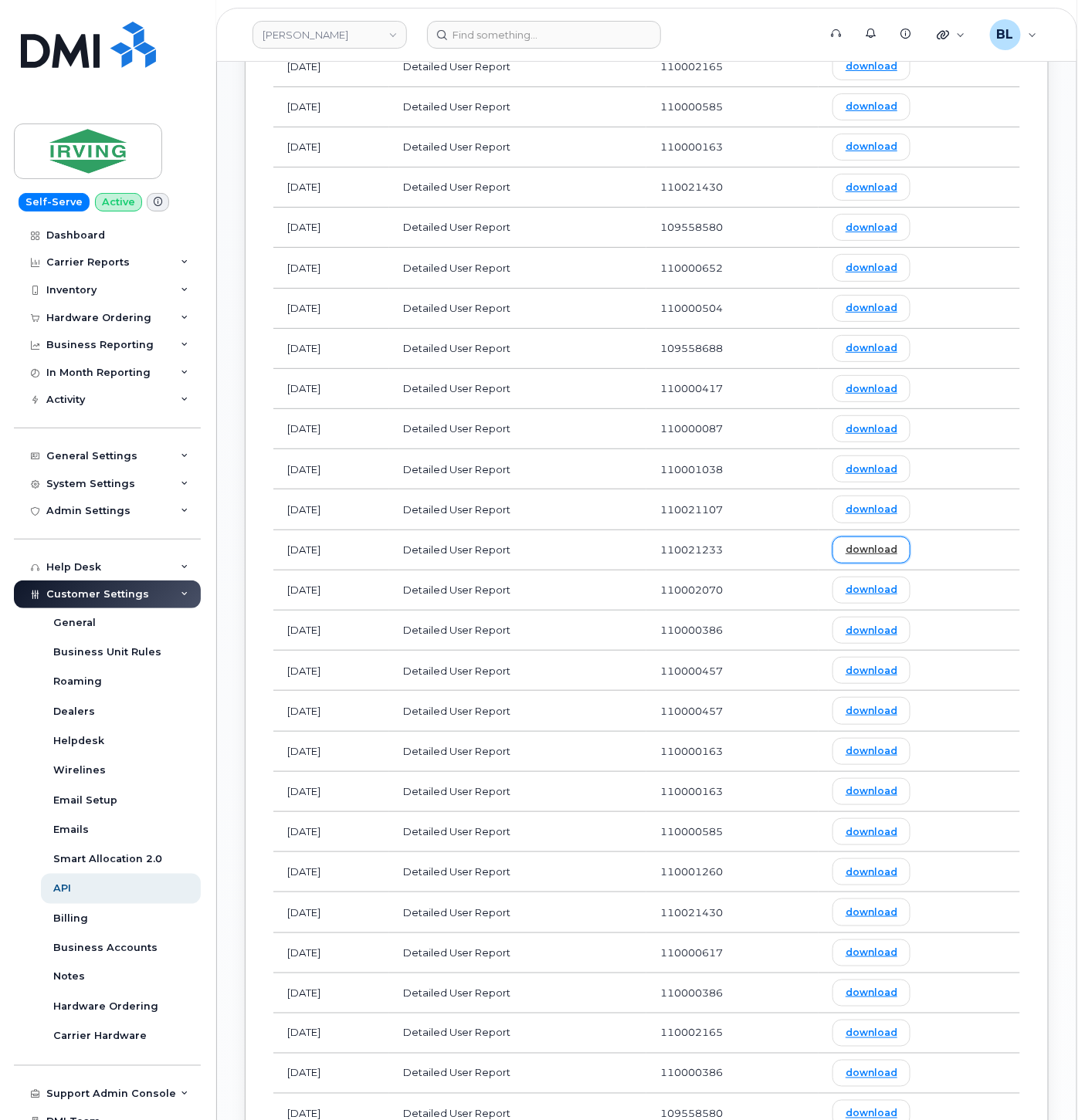
click at [881, 559] on link "download" at bounding box center [871, 549] width 78 height 27
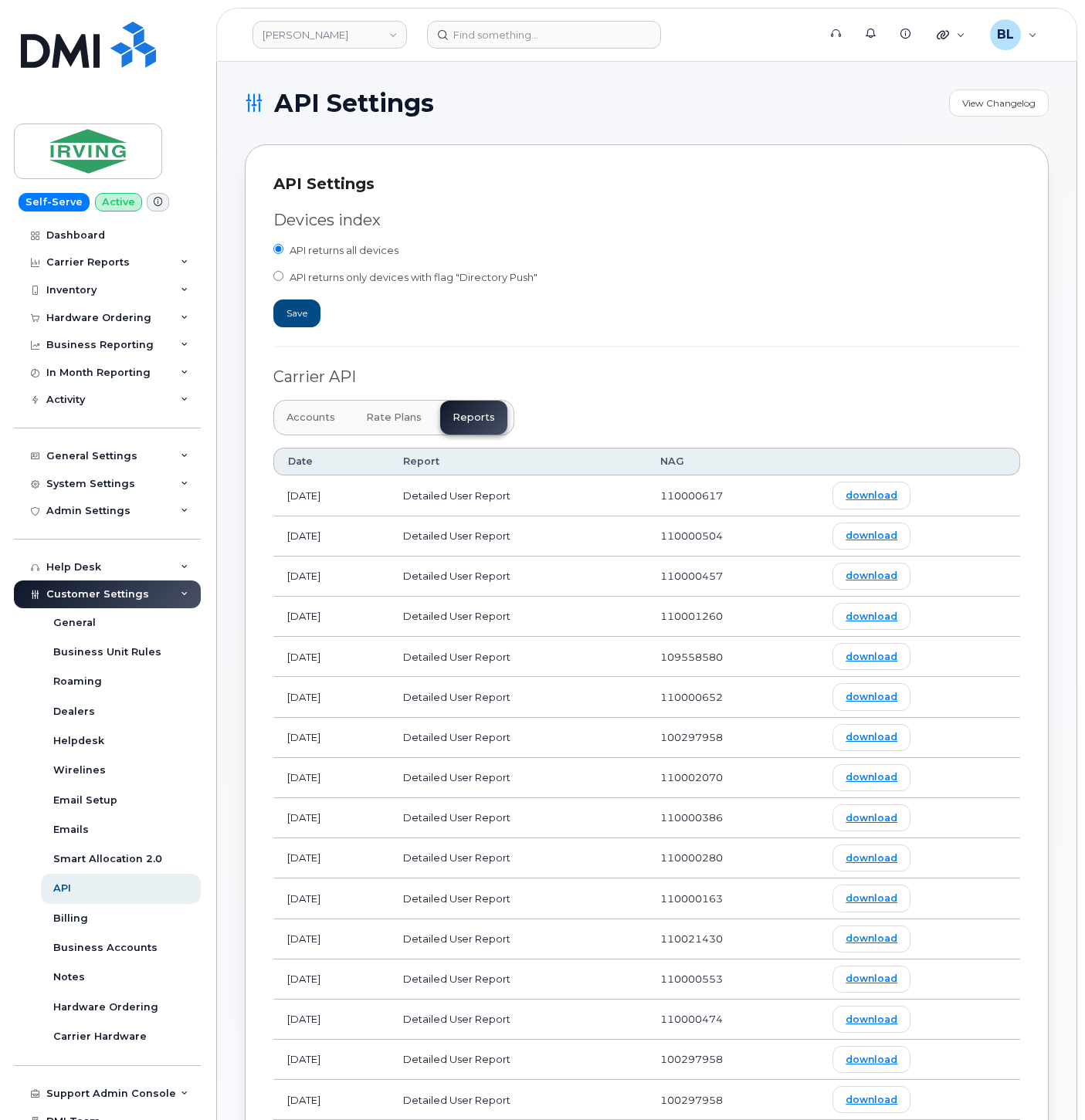
scroll to position [1919, 0]
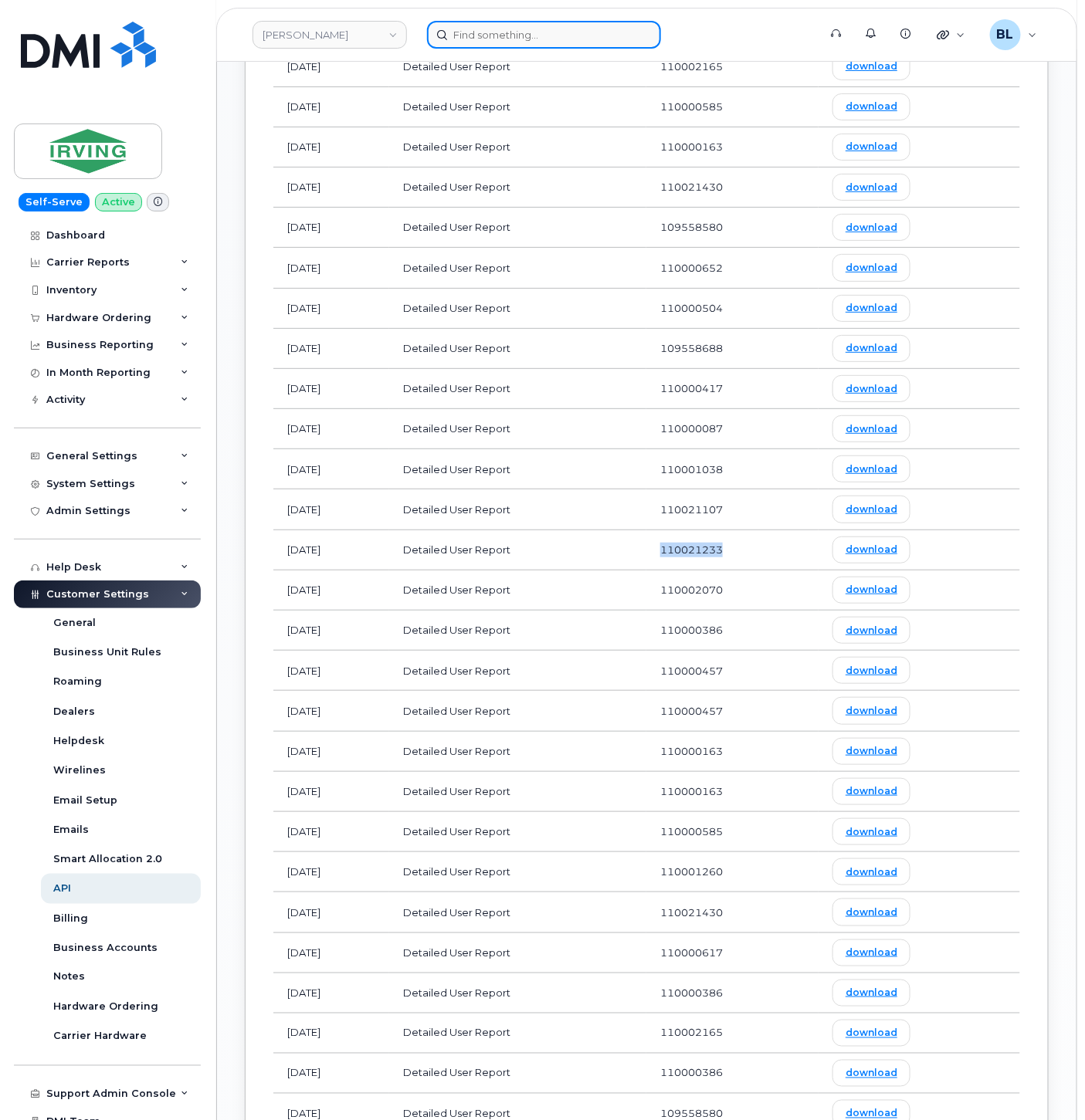
click at [535, 27] on input at bounding box center [544, 35] width 234 height 27
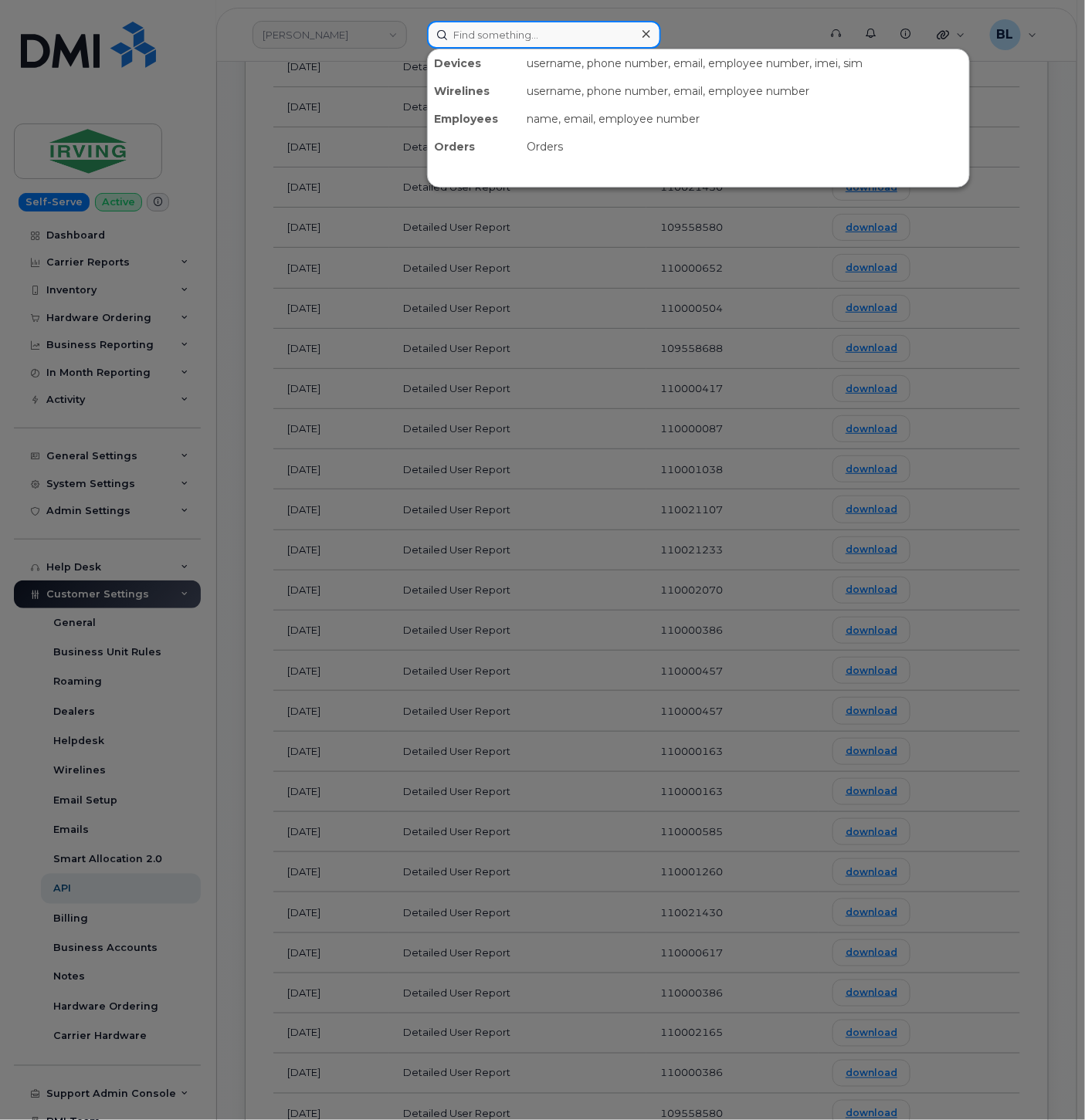
paste input "6104128195"
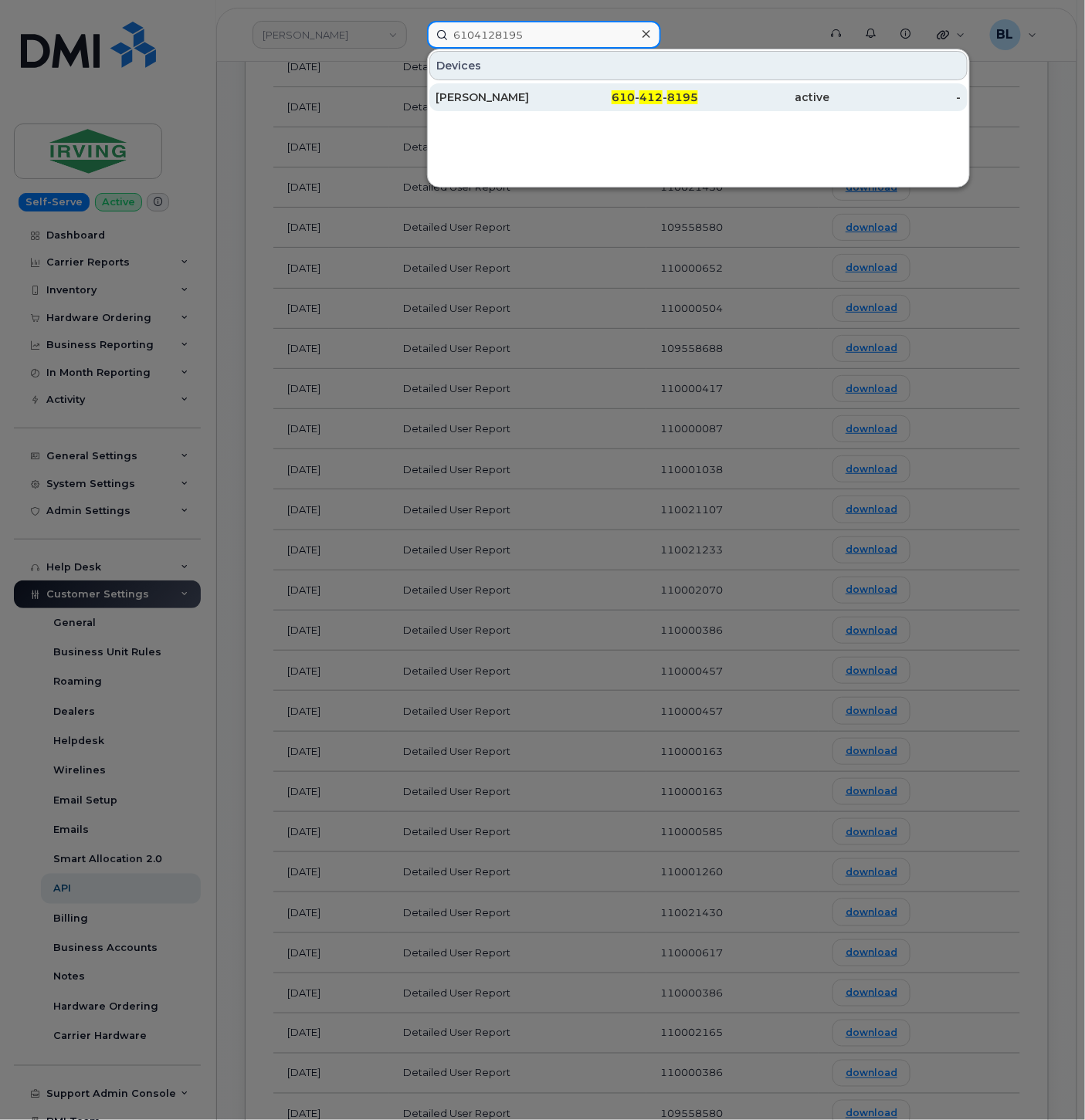
type input "6104128195"
click at [615, 103] on div "610 - 412 - 8195" at bounding box center [632, 97] width 131 height 15
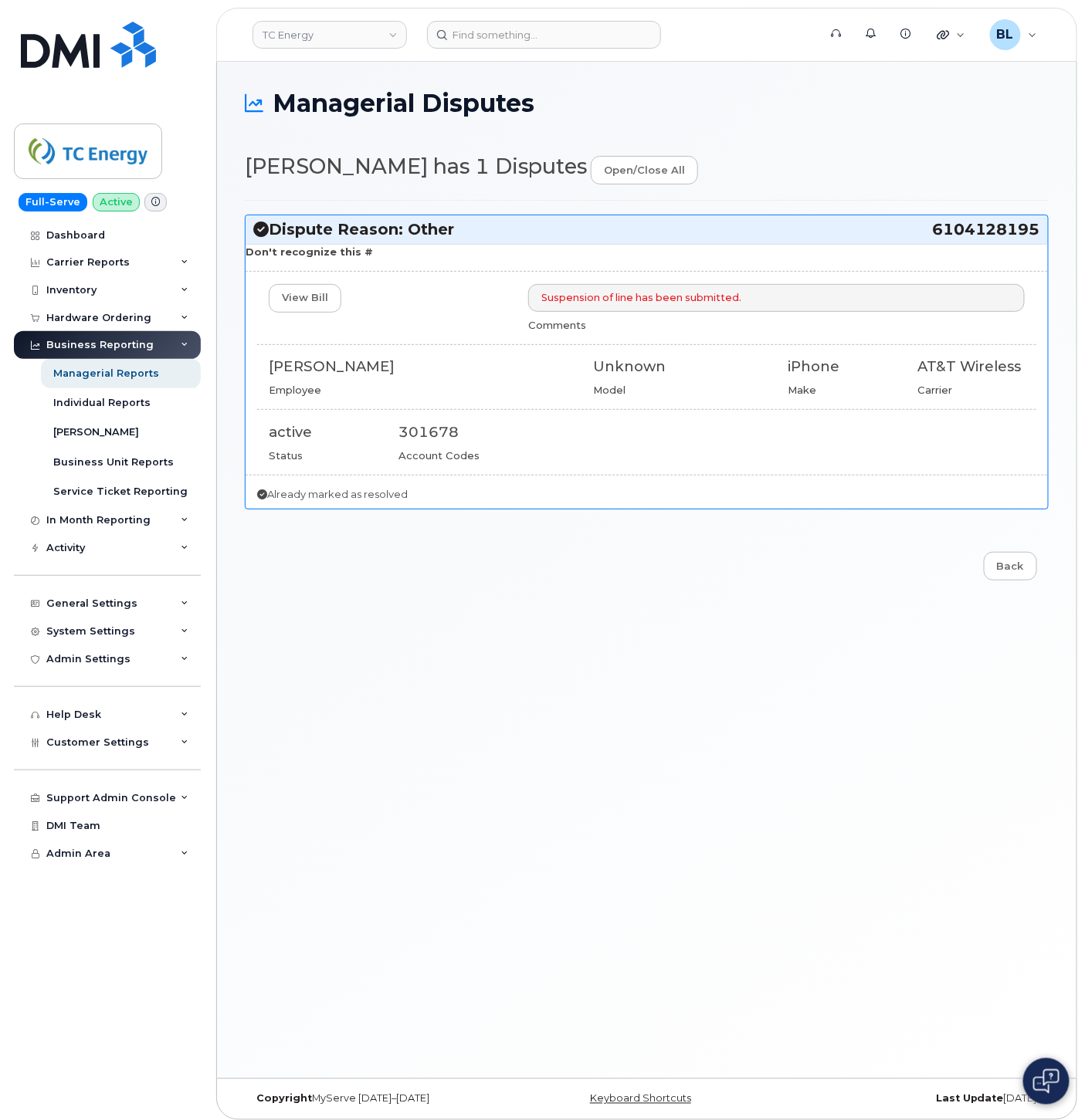
drag, startPoint x: 858, startPoint y: 232, endPoint x: 1037, endPoint y: 238, distance: 179.1
click at [1037, 238] on h3 "Dispute Reason: Other 6104128195" at bounding box center [646, 230] width 787 height 21
copy h3 "6104128195"
click at [489, 28] on input at bounding box center [544, 35] width 234 height 27
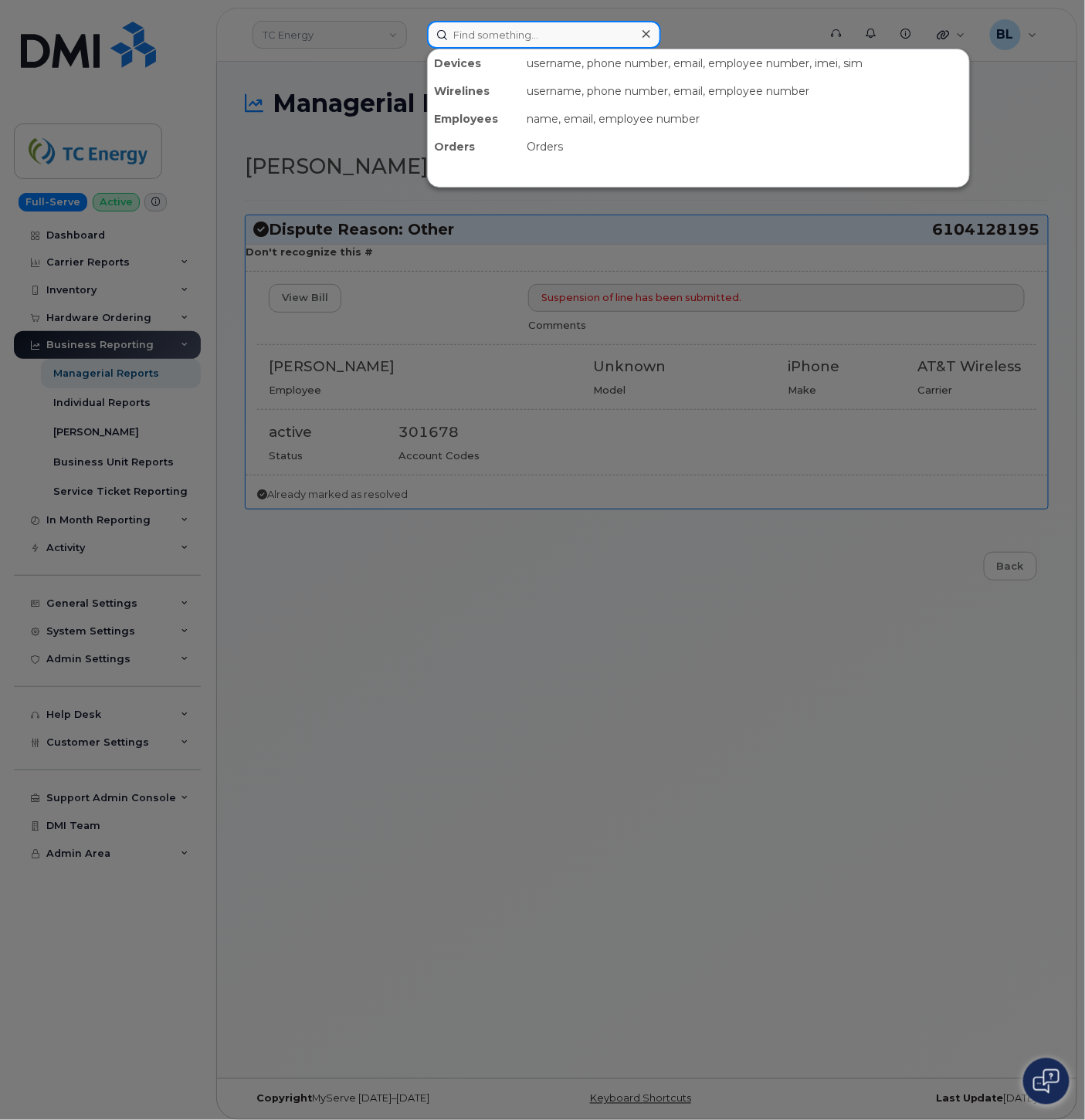
paste input "6104128195"
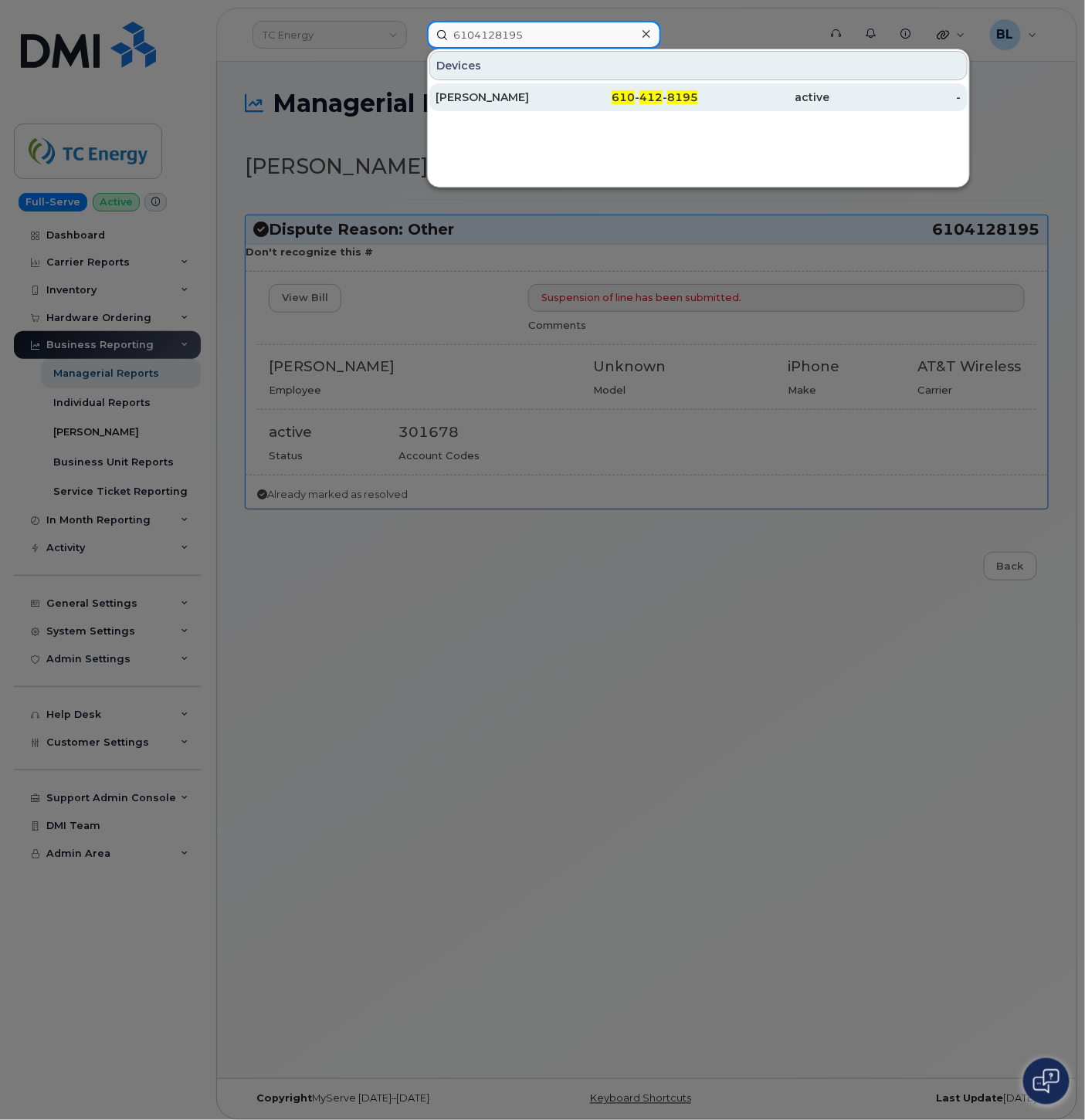
type input "6104128195"
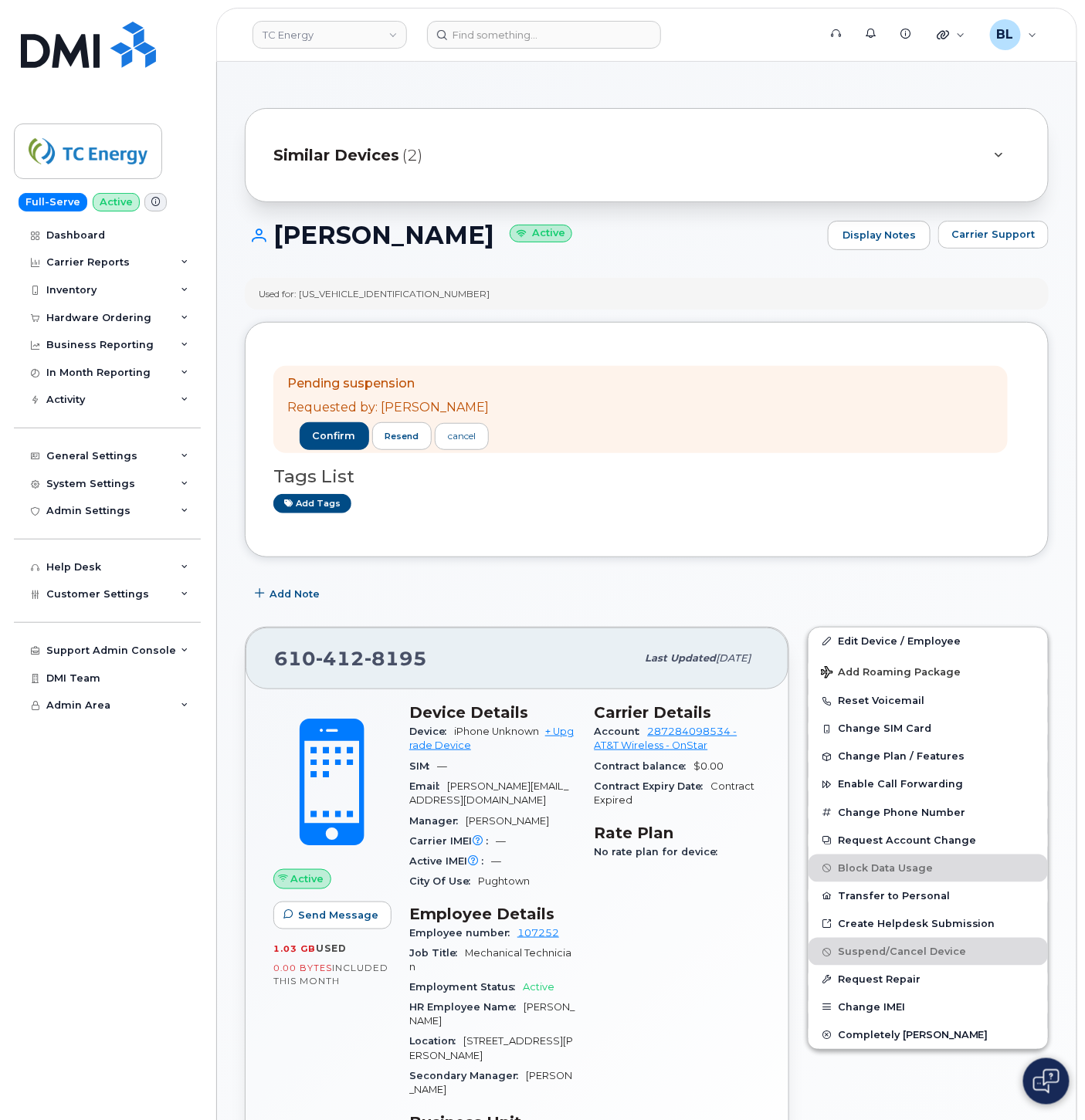
drag, startPoint x: 423, startPoint y: 512, endPoint x: 397, endPoint y: 278, distance: 235.4
click at [365, 652] on span "8195" at bounding box center [396, 658] width 63 height 23
copy span "[PHONE_NUMBER]"
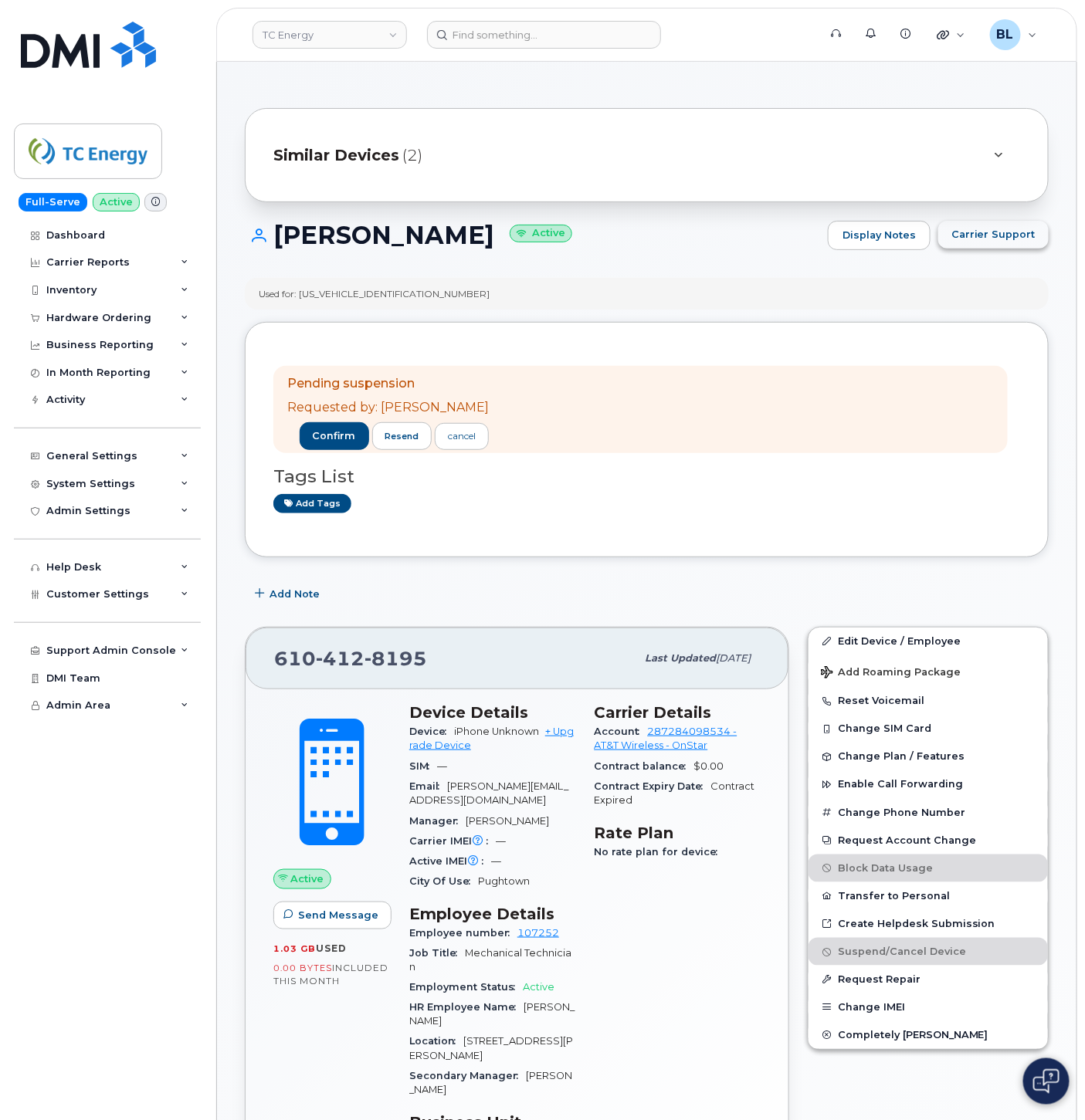
click at [1037, 235] on button "Carrier Support" at bounding box center [993, 235] width 111 height 27
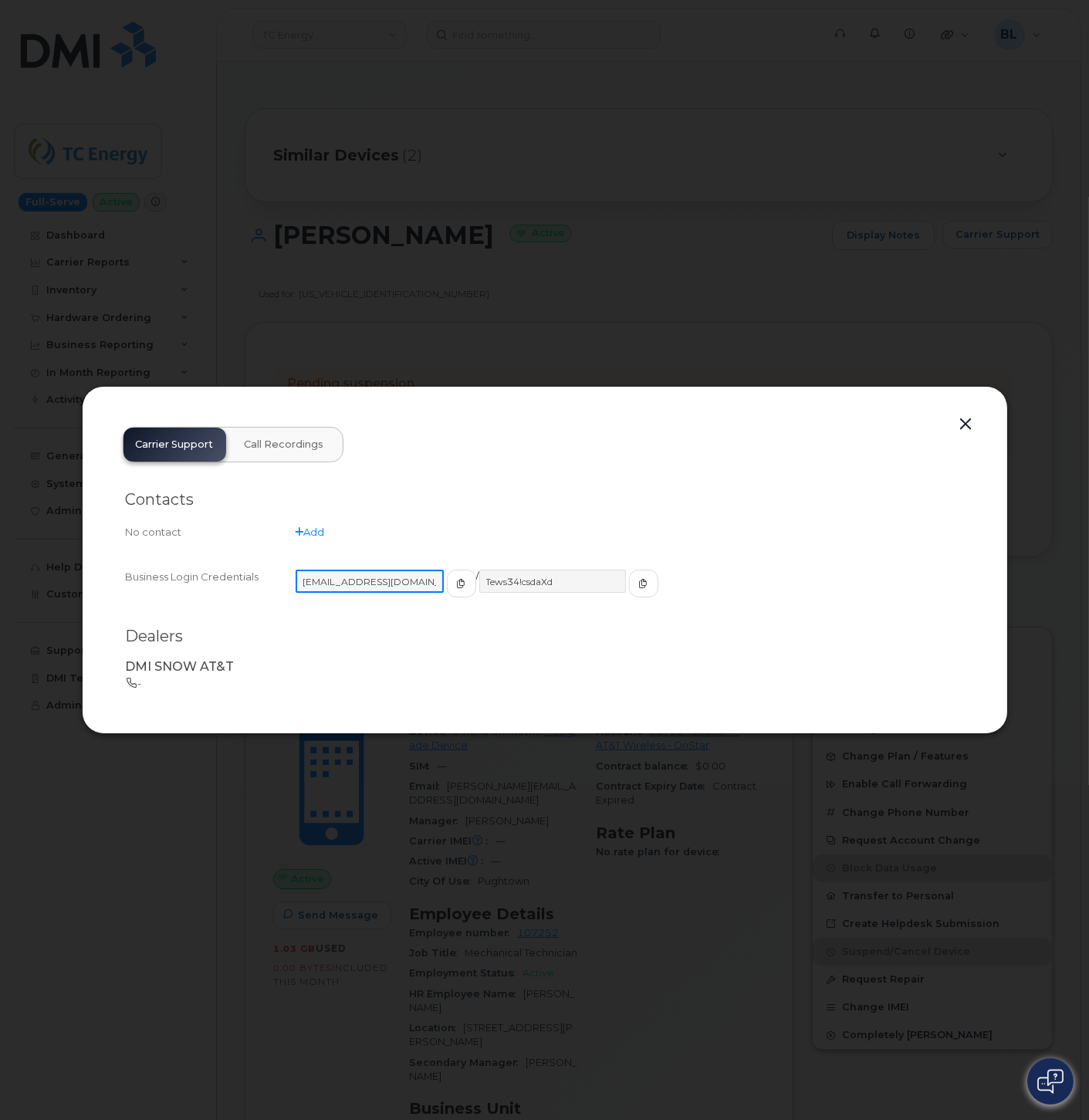
drag, startPoint x: 419, startPoint y: 572, endPoint x: 101, endPoint y: 571, distance: 318.0
click at [119, 571] on div "Contacts No contact Add Business Login Credentials [SECURITY_DATA][DOMAIN_NAME]…" at bounding box center [545, 584] width 870 height 244
click at [962, 421] on button "button" at bounding box center [966, 424] width 23 height 22
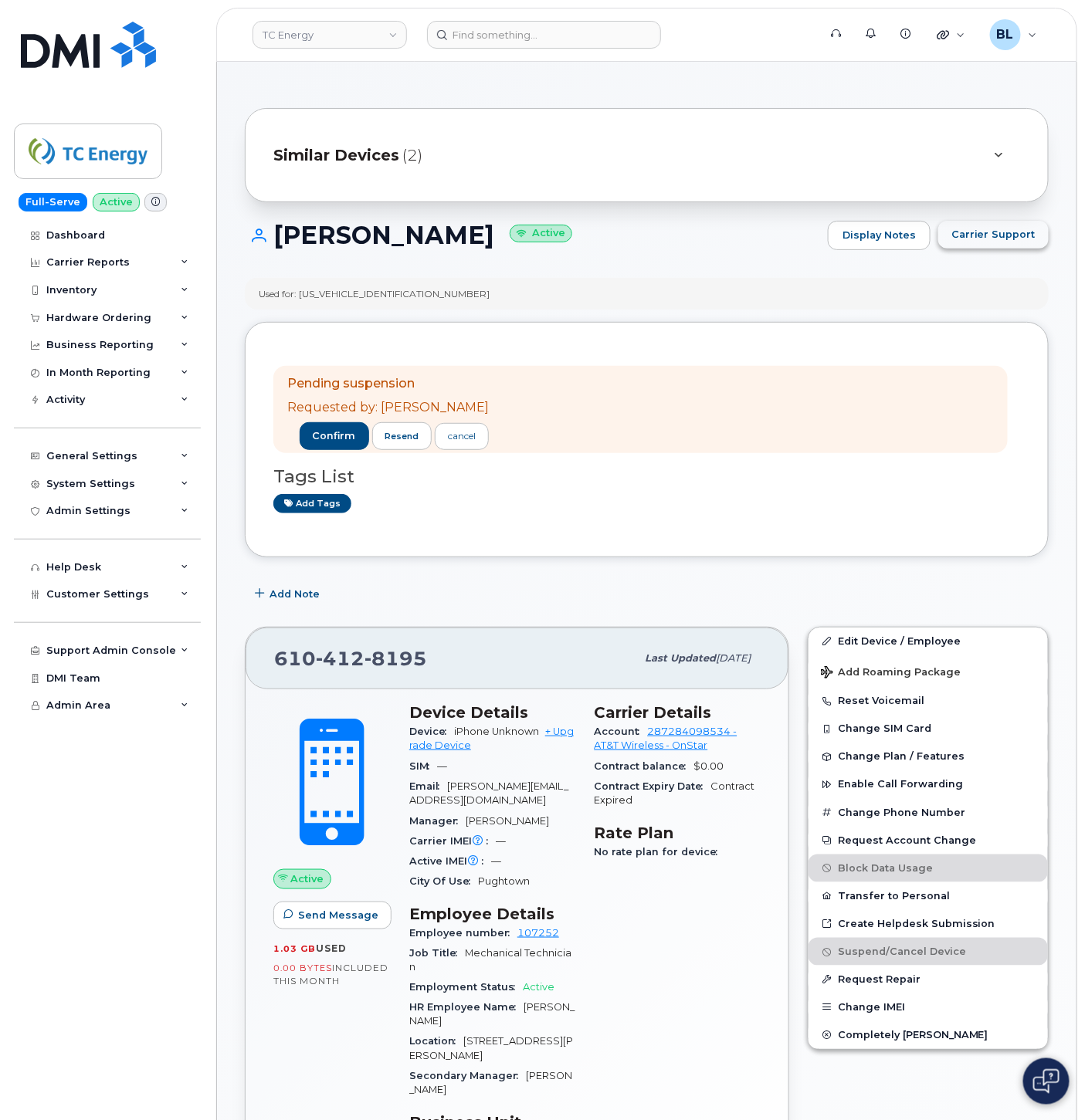
click at [994, 237] on span "Carrier Support" at bounding box center [993, 234] width 84 height 15
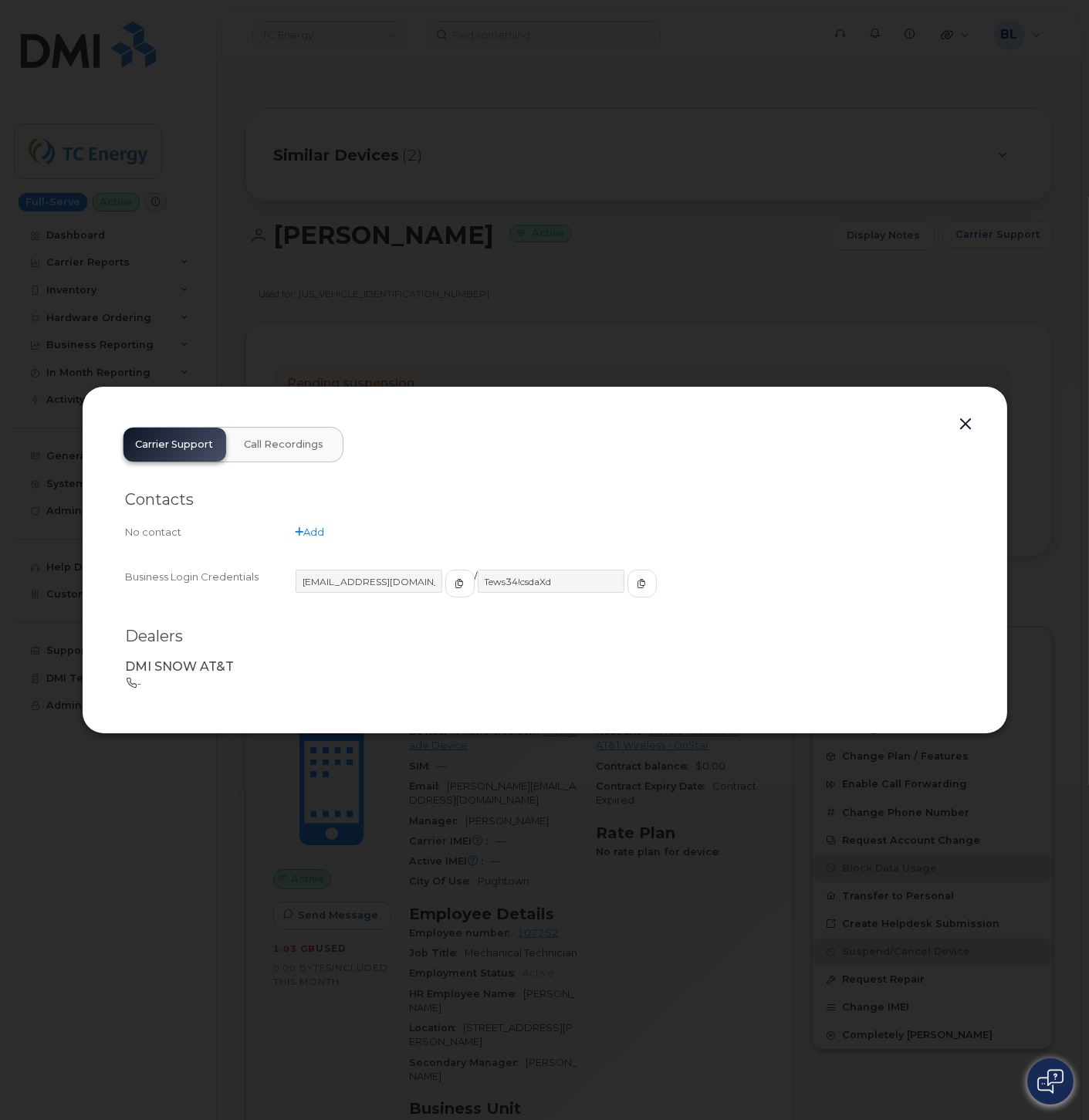
click at [423, 585] on div "[EMAIL_ADDRESS][DOMAIN_NAME]" at bounding box center [386, 583] width 179 height 27
click at [456, 584] on icon "button" at bounding box center [460, 583] width 9 height 9
drag, startPoint x: 627, startPoint y: 574, endPoint x: 611, endPoint y: 579, distance: 16.8
click at [627, 574] on div "[EMAIL_ADDRESS][DOMAIN_NAME] / Tews34!csdaXd" at bounding box center [630, 590] width 669 height 42
click at [638, 579] on icon "button" at bounding box center [642, 583] width 9 height 9
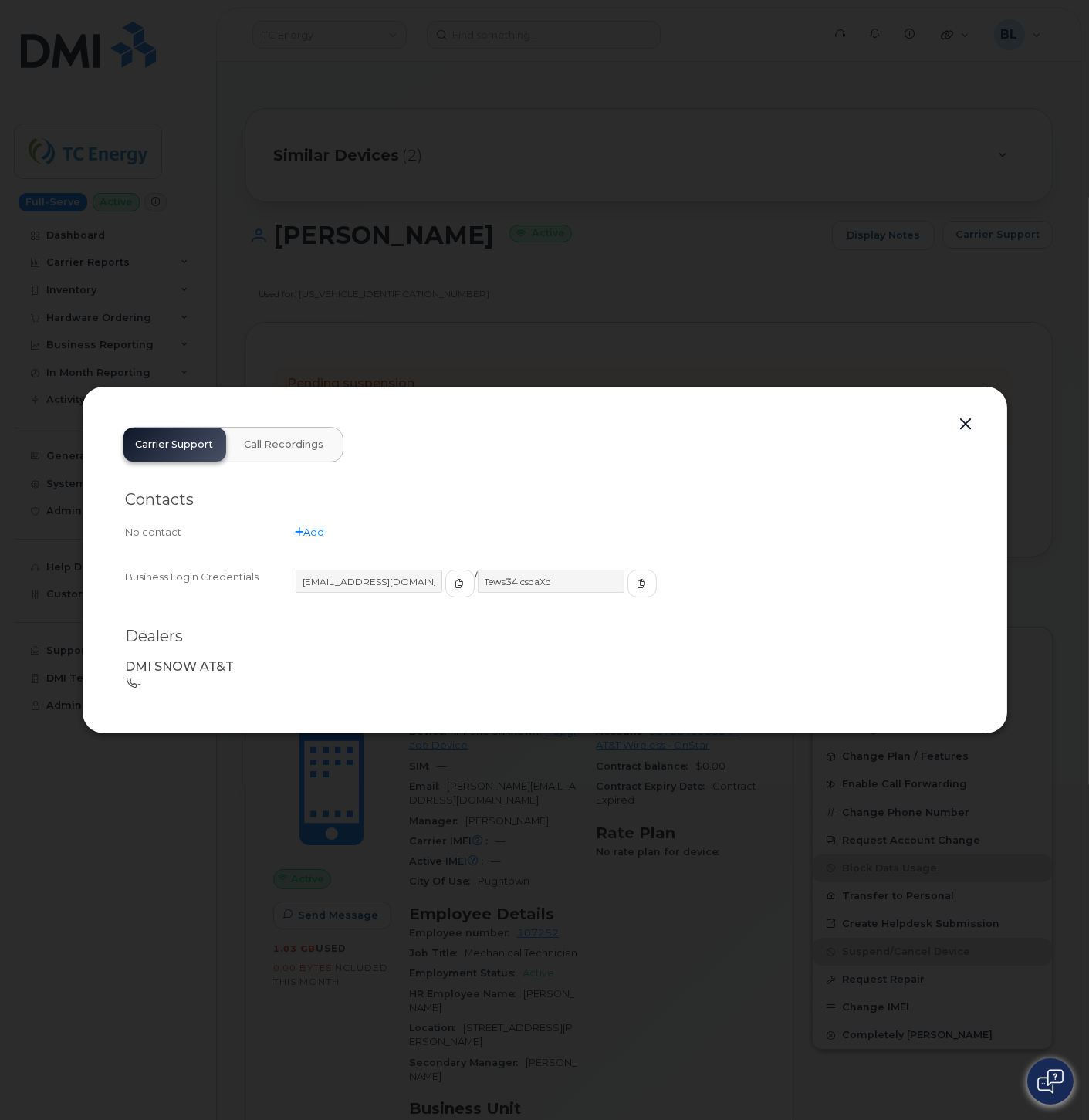
click at [999, 72] on div at bounding box center [544, 560] width 1089 height 1120
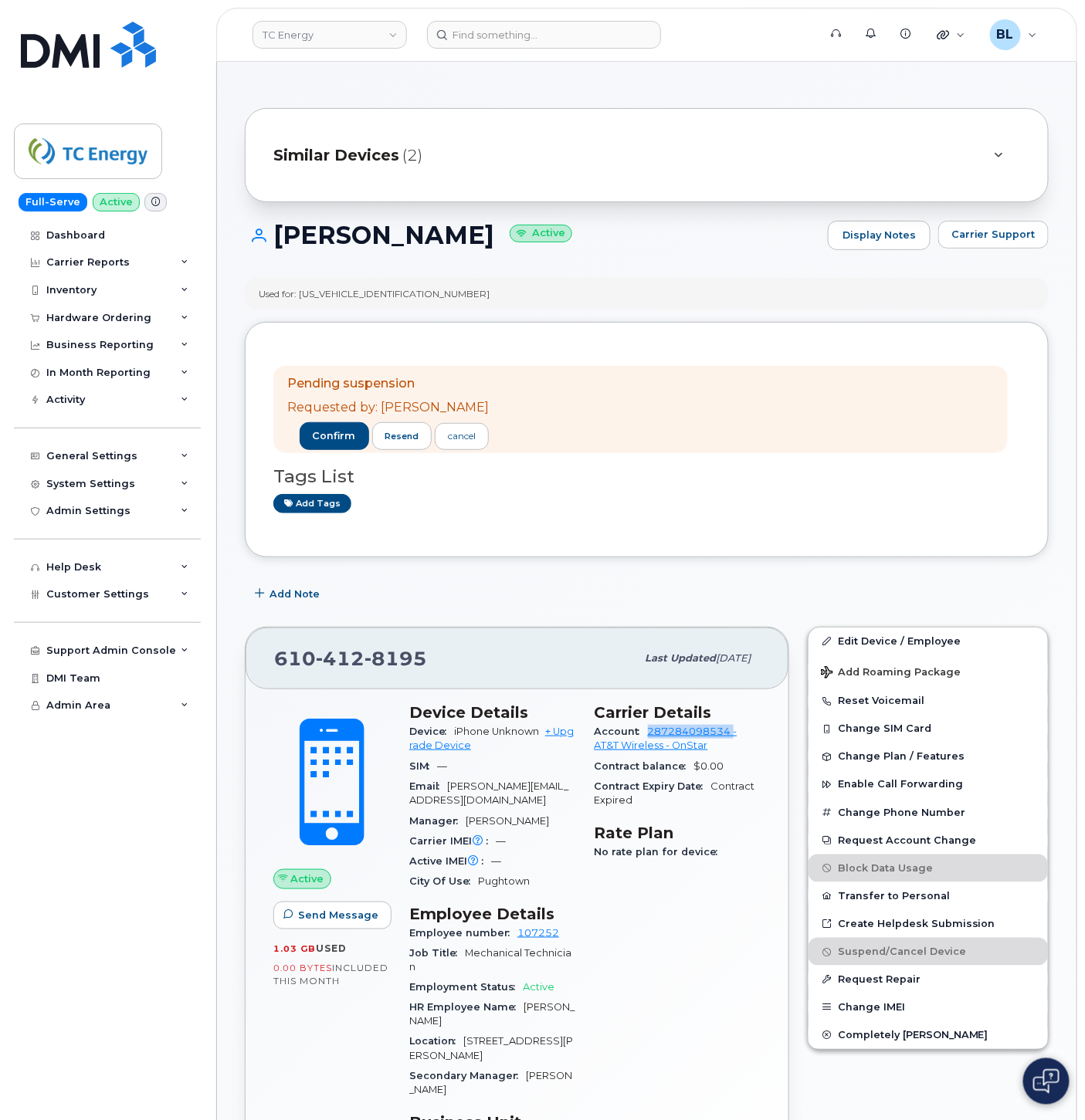
drag, startPoint x: 643, startPoint y: 731, endPoint x: 734, endPoint y: 729, distance: 91.0
click at [734, 729] on div "Account 287284098534 - AT&T Wireless - OnStar" at bounding box center [678, 739] width 167 height 35
copy link "287284098534"
click at [120, 602] on div "Customer Settings" at bounding box center [107, 594] width 187 height 27
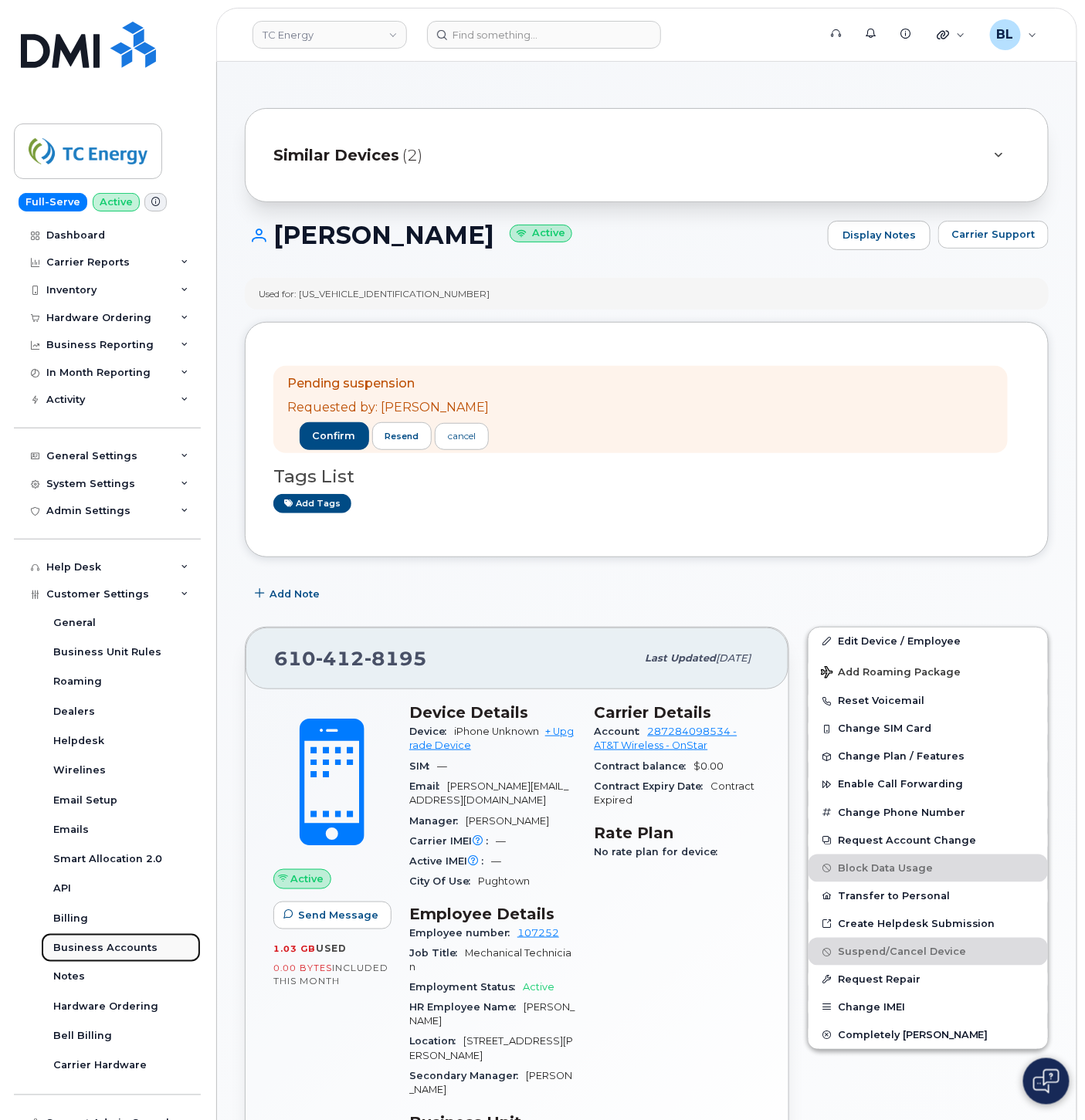
drag, startPoint x: 121, startPoint y: 947, endPoint x: 133, endPoint y: 942, distance: 13.0
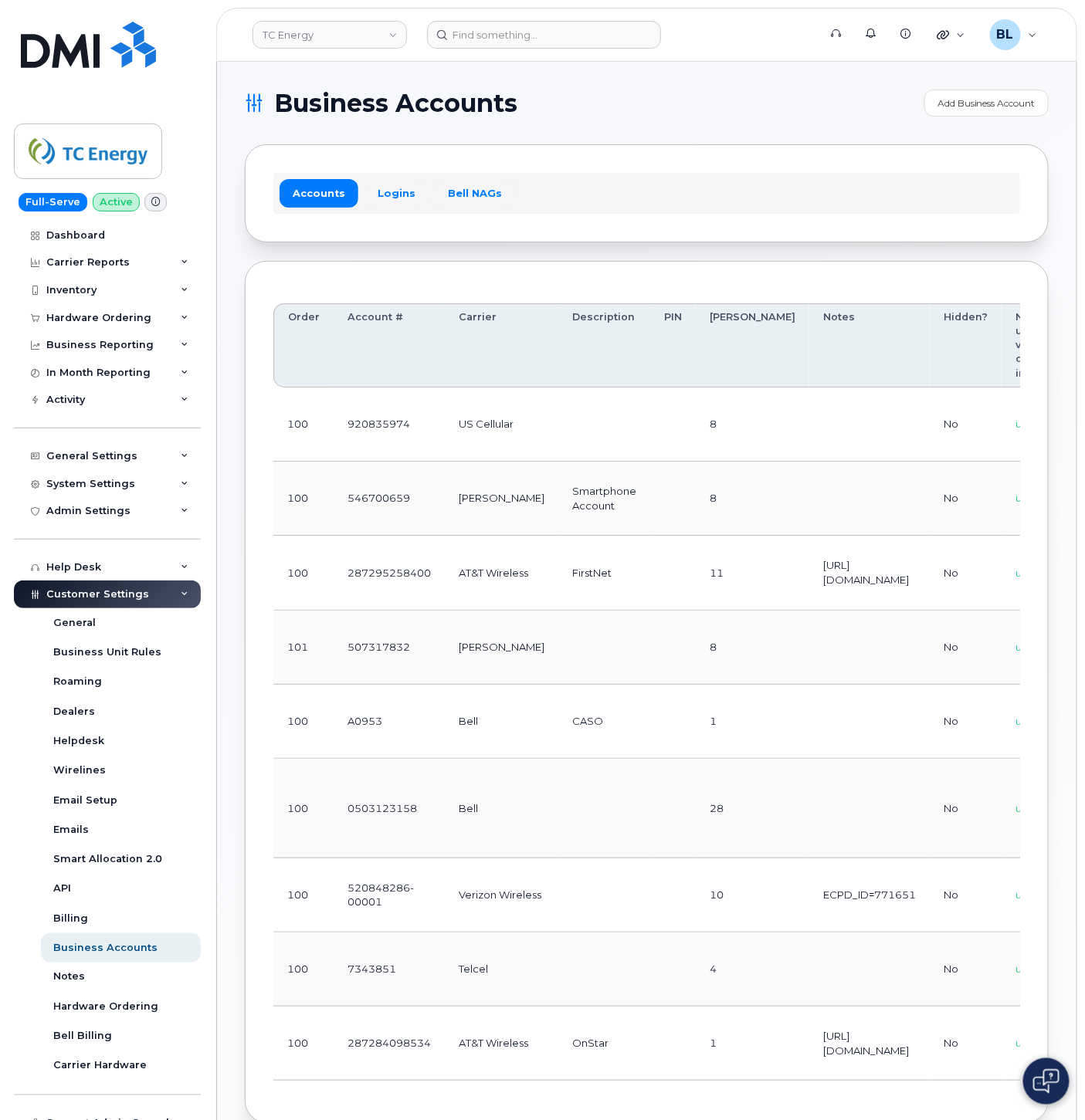
scroll to position [0, 36]
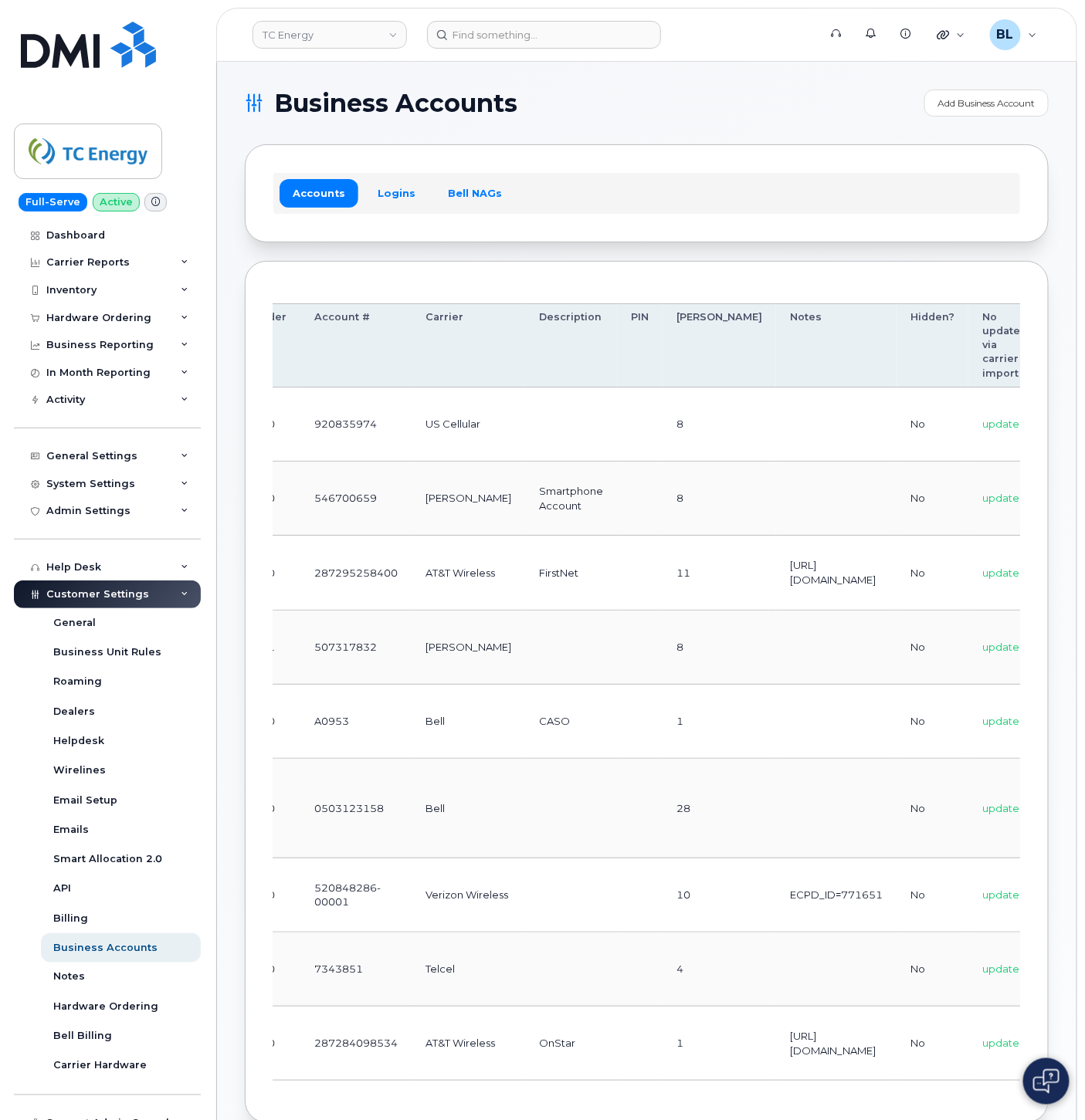
drag, startPoint x: 477, startPoint y: 752, endPoint x: 520, endPoint y: 739, distance: 44.9
drag, startPoint x: 396, startPoint y: 189, endPoint x: 486, endPoint y: 156, distance: 95.9
click at [396, 189] on link "Logins" at bounding box center [396, 193] width 64 height 27
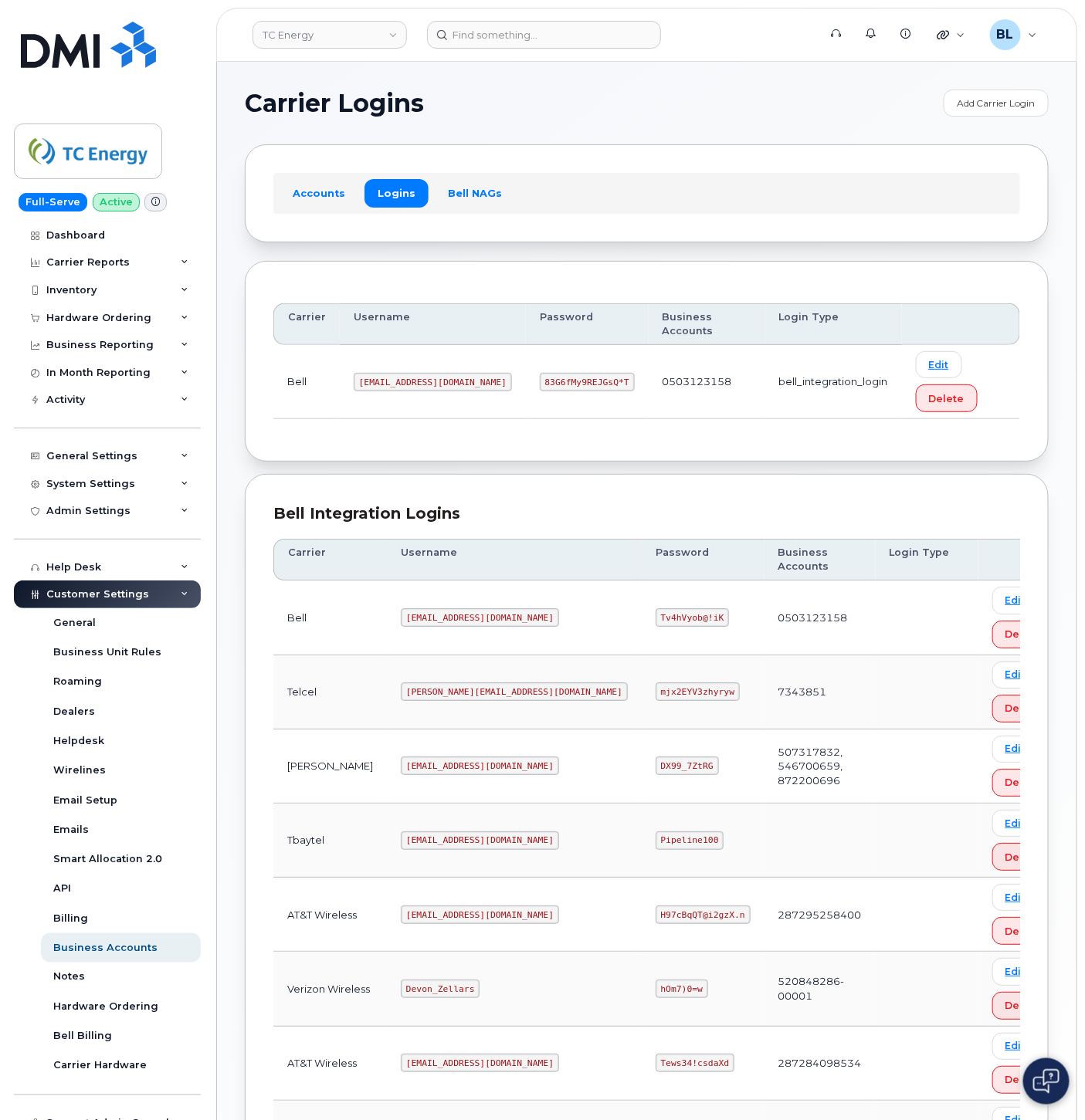
click at [576, 474] on div "Bell Integration Logins Carrier Username Password Business Accounts Login Type …" at bounding box center [646, 883] width 803 height 818
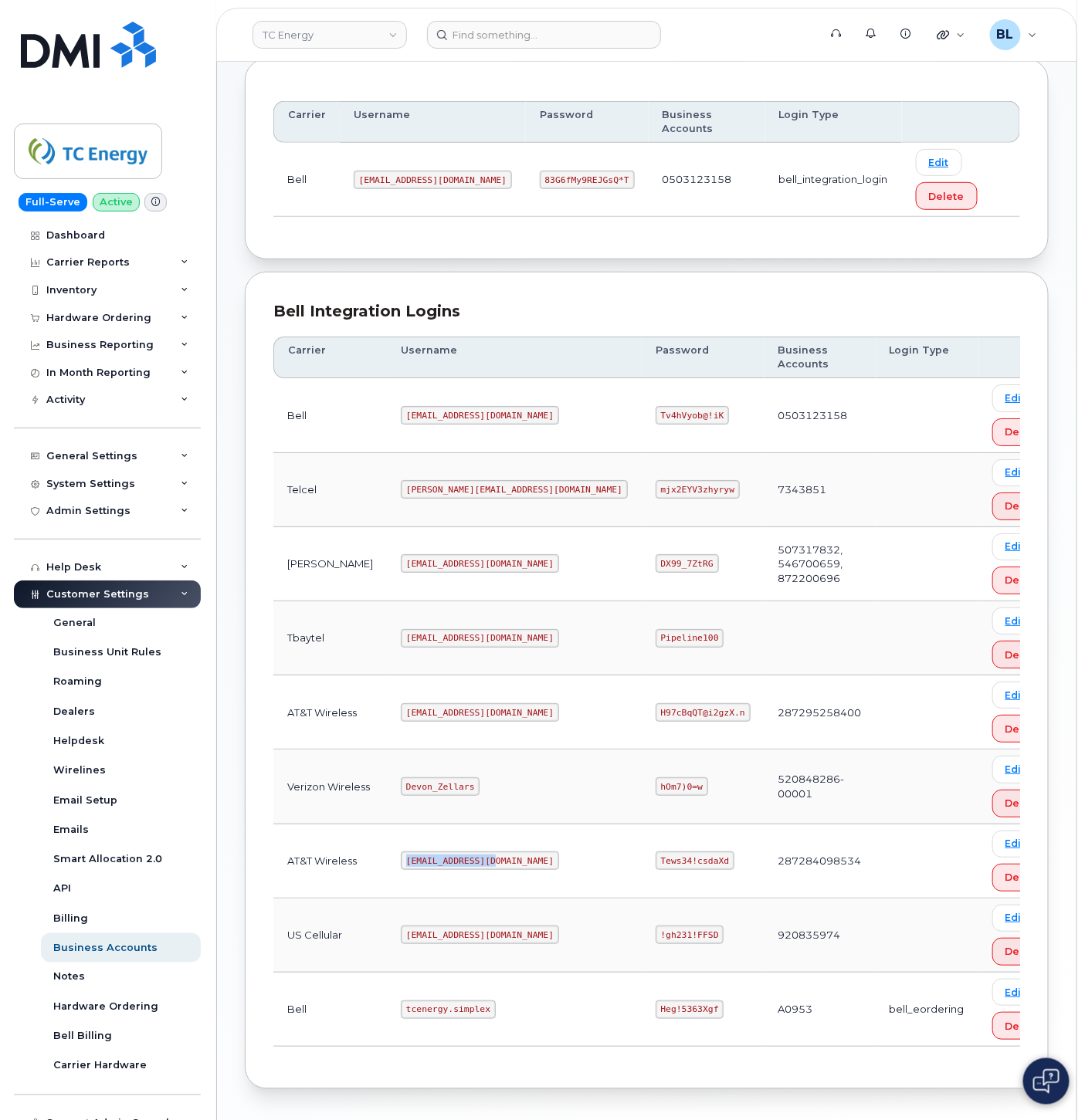
drag, startPoint x: 373, startPoint y: 804, endPoint x: 479, endPoint y: 797, distance: 106.2
click at [479, 824] on td "[EMAIL_ADDRESS][DOMAIN_NAME]" at bounding box center [514, 861] width 255 height 74
copy code "[EMAIL_ADDRESS][DOMAIN_NAME]"
click at [477, 824] on td "[EMAIL_ADDRESS][DOMAIN_NAME]" at bounding box center [514, 861] width 255 height 74
drag, startPoint x: 477, startPoint y: 807, endPoint x: 374, endPoint y: 802, distance: 103.1
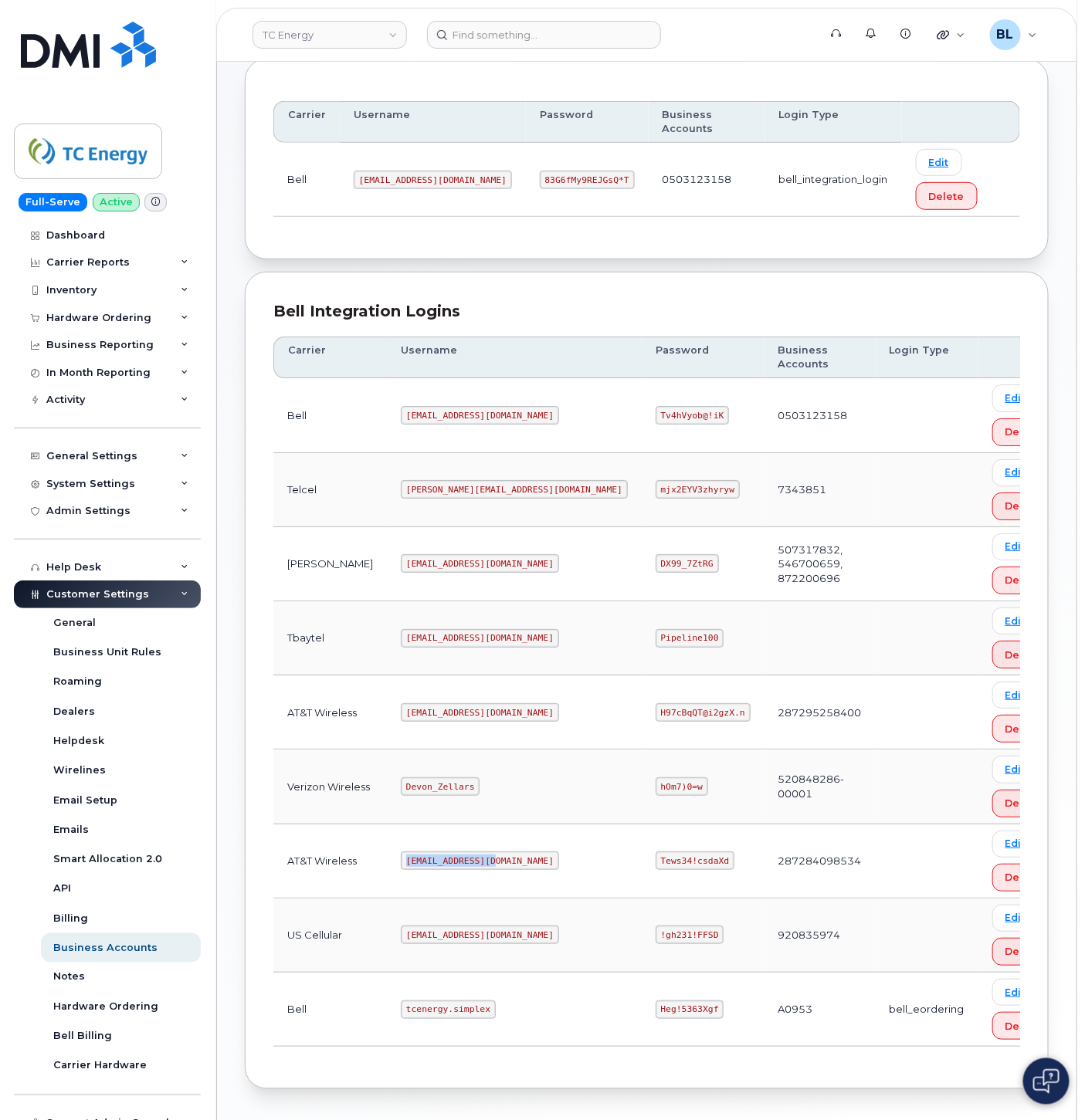
click at [386, 824] on td "[EMAIL_ADDRESS][DOMAIN_NAME]" at bounding box center [514, 861] width 255 height 74
copy code "[EMAIL_ADDRESS][DOMAIN_NAME]"
drag, startPoint x: 579, startPoint y: 791, endPoint x: 599, endPoint y: 790, distance: 20.0
click at [656, 851] on code "Tews34!csdaXd" at bounding box center [695, 860] width 79 height 19
drag, startPoint x: 641, startPoint y: 797, endPoint x: 553, endPoint y: 796, distance: 88.0
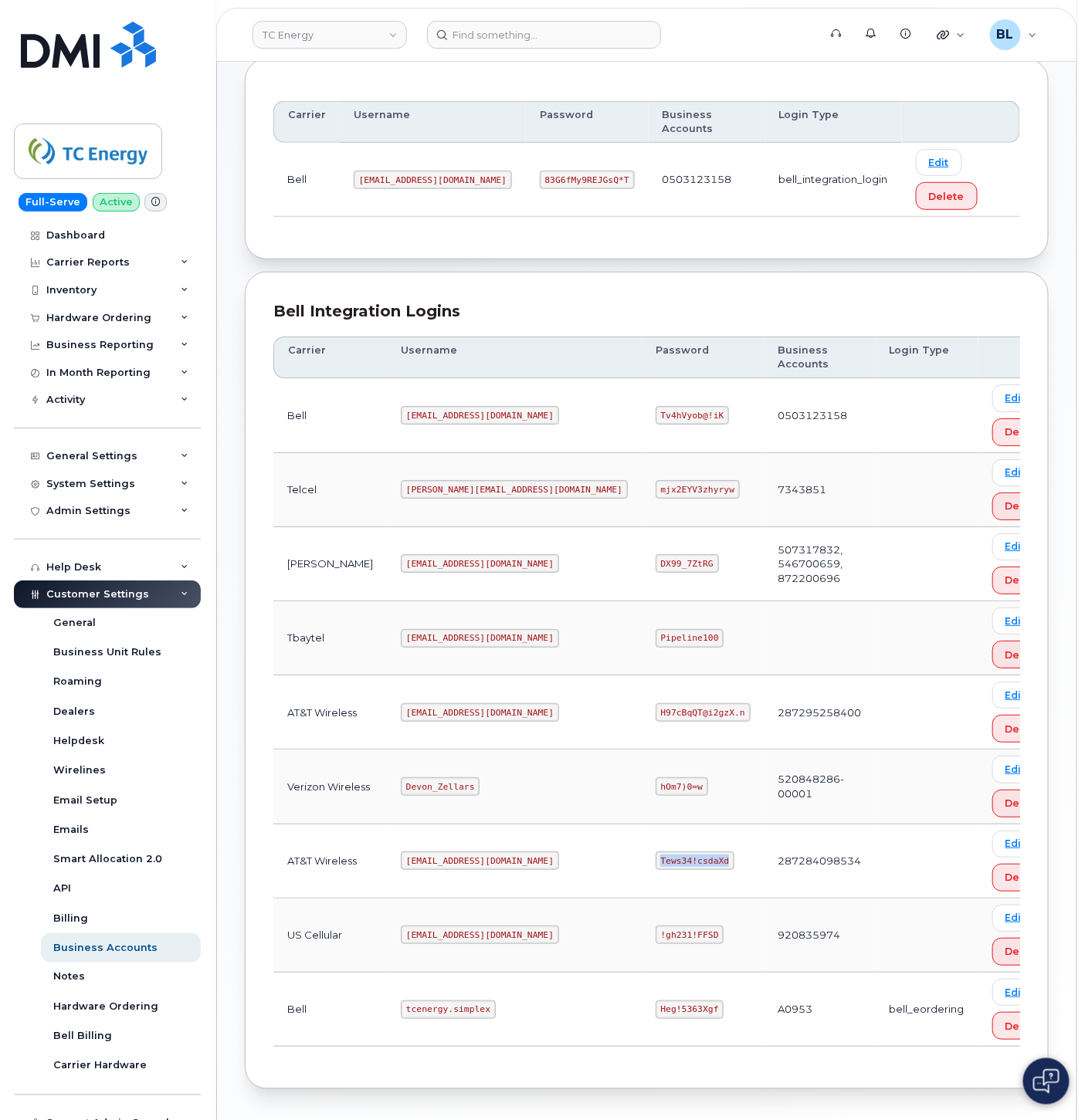
click at [641, 824] on td "Tews34!csdaXd" at bounding box center [703, 861] width 123 height 74
copy code "Tews34!csdaXd"
drag, startPoint x: 370, startPoint y: 793, endPoint x: 469, endPoint y: 801, distance: 99.3
click at [469, 824] on td "[EMAIL_ADDRESS][DOMAIN_NAME]" at bounding box center [514, 861] width 255 height 74
copy code "[EMAIL_ADDRESS][DOMAIN_NAME]"
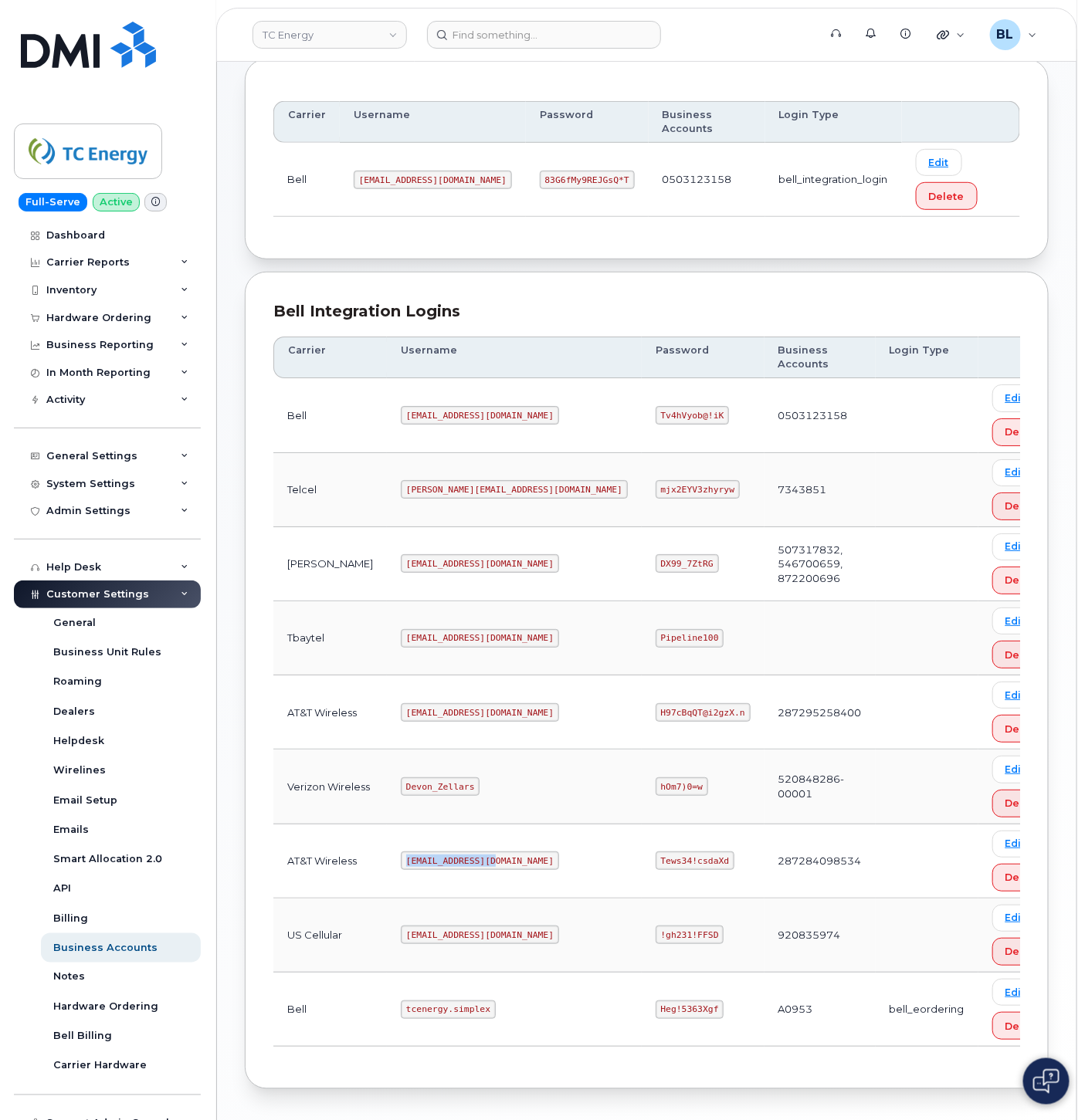
click at [641, 829] on td "Tews34!csdaXd" at bounding box center [703, 861] width 123 height 74
drag, startPoint x: 569, startPoint y: 798, endPoint x: 649, endPoint y: 808, distance: 80.6
click at [649, 824] on td "Tews34!csdaXd" at bounding box center [703, 861] width 123 height 74
drag, startPoint x: 649, startPoint y: 808, endPoint x: 549, endPoint y: 800, distance: 100.3
click at [543, 824] on td "[EMAIL_ADDRESS][DOMAIN_NAME]" at bounding box center [514, 861] width 255 height 74
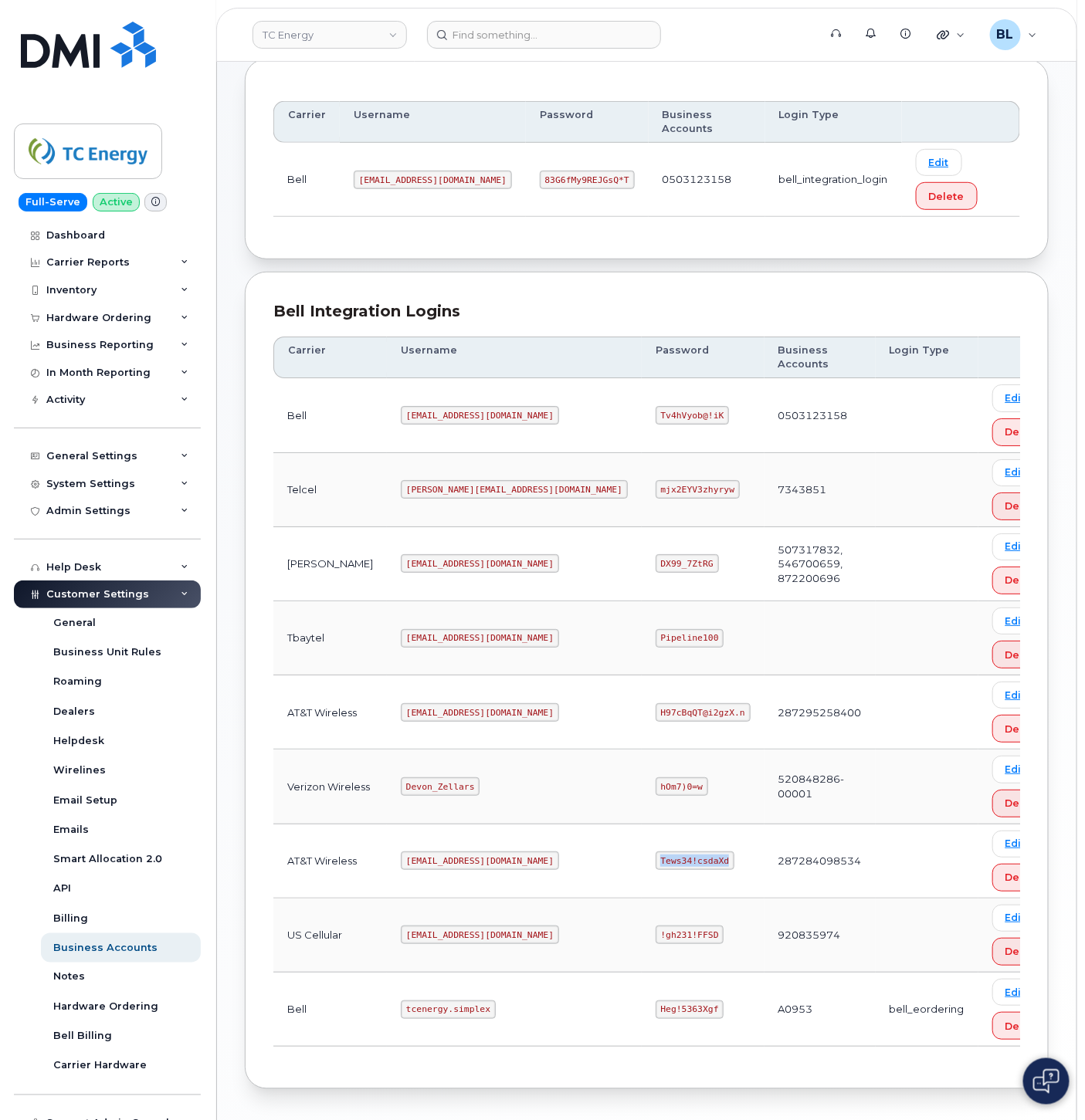
drag, startPoint x: 557, startPoint y: 799, endPoint x: 628, endPoint y: 803, distance: 71.1
click at [641, 824] on td "Tews34!csdaXd" at bounding box center [703, 861] width 123 height 74
copy code "Tews34!csdaXd"
